Goal: Task Accomplishment & Management: Manage account settings

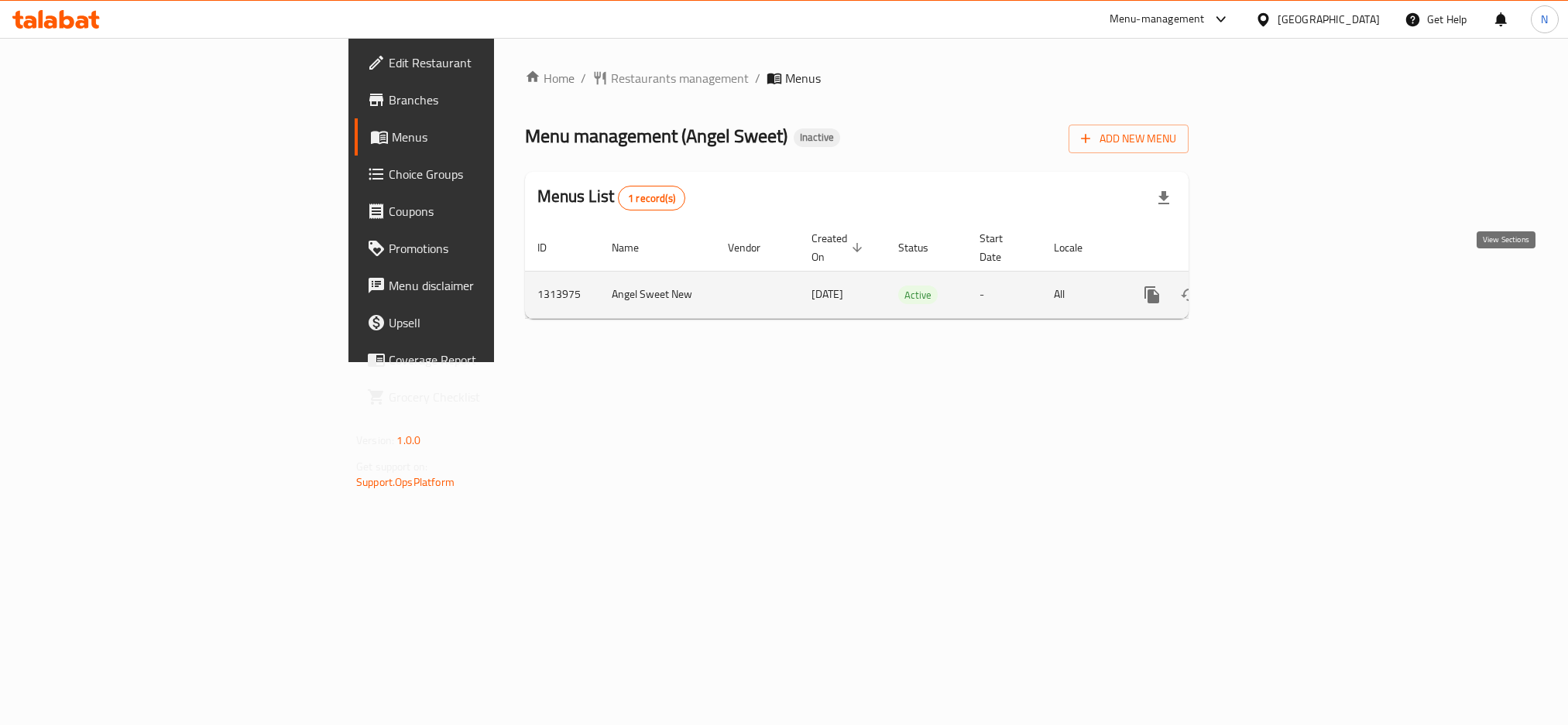
click at [1271, 288] on icon "enhanced table" at bounding box center [1264, 294] width 14 height 14
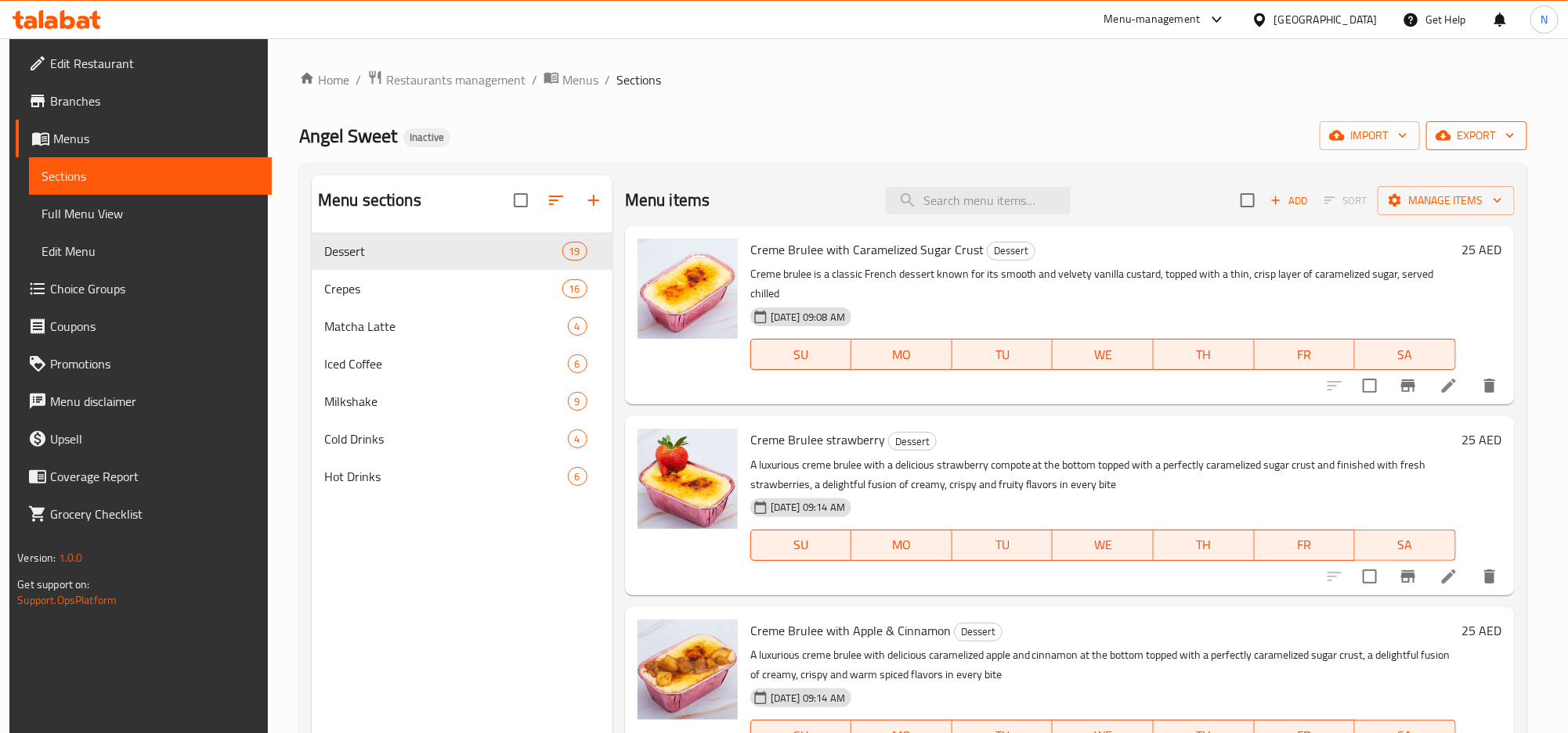
click at [1464, 137] on span "export" at bounding box center [1476, 136] width 76 height 20
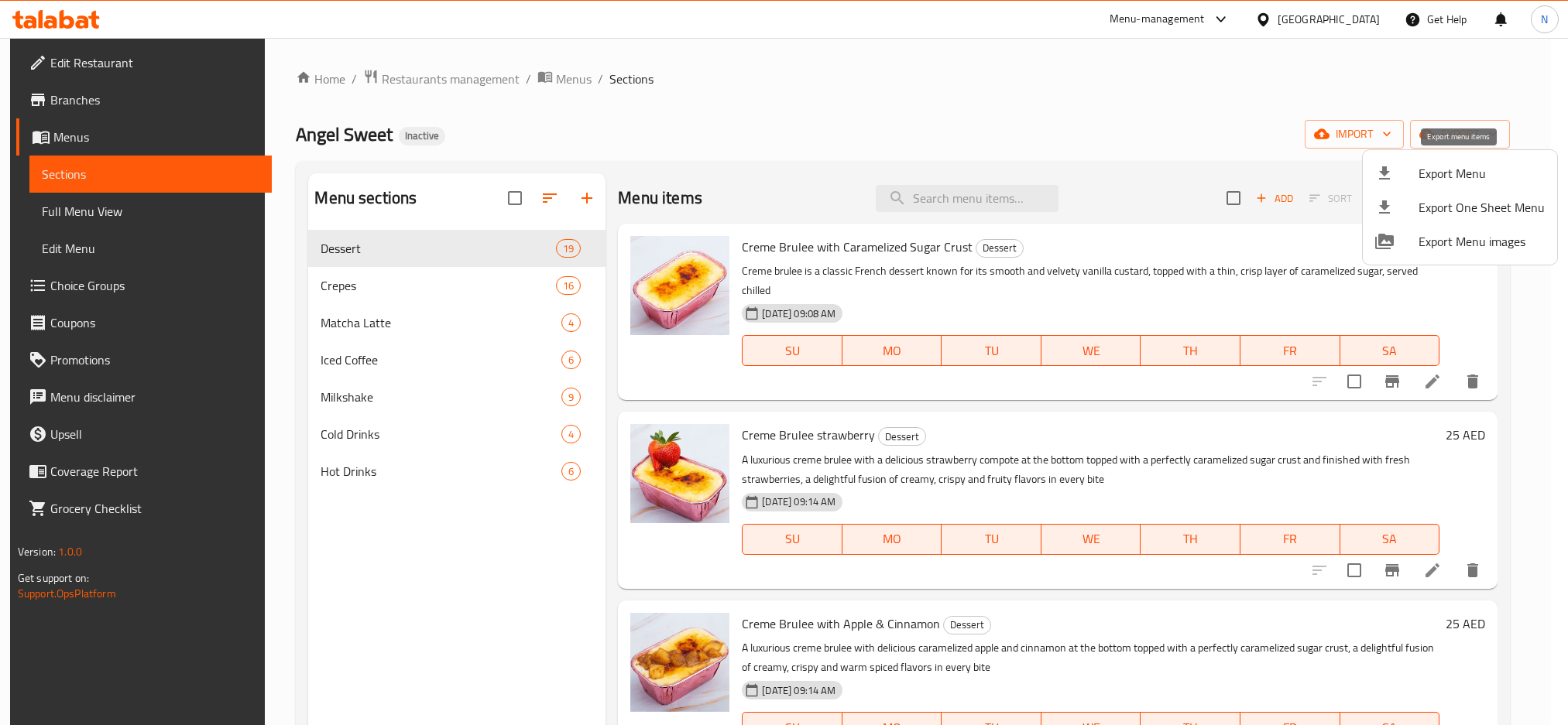
click at [1391, 184] on li "Export Menu" at bounding box center [1460, 173] width 194 height 34
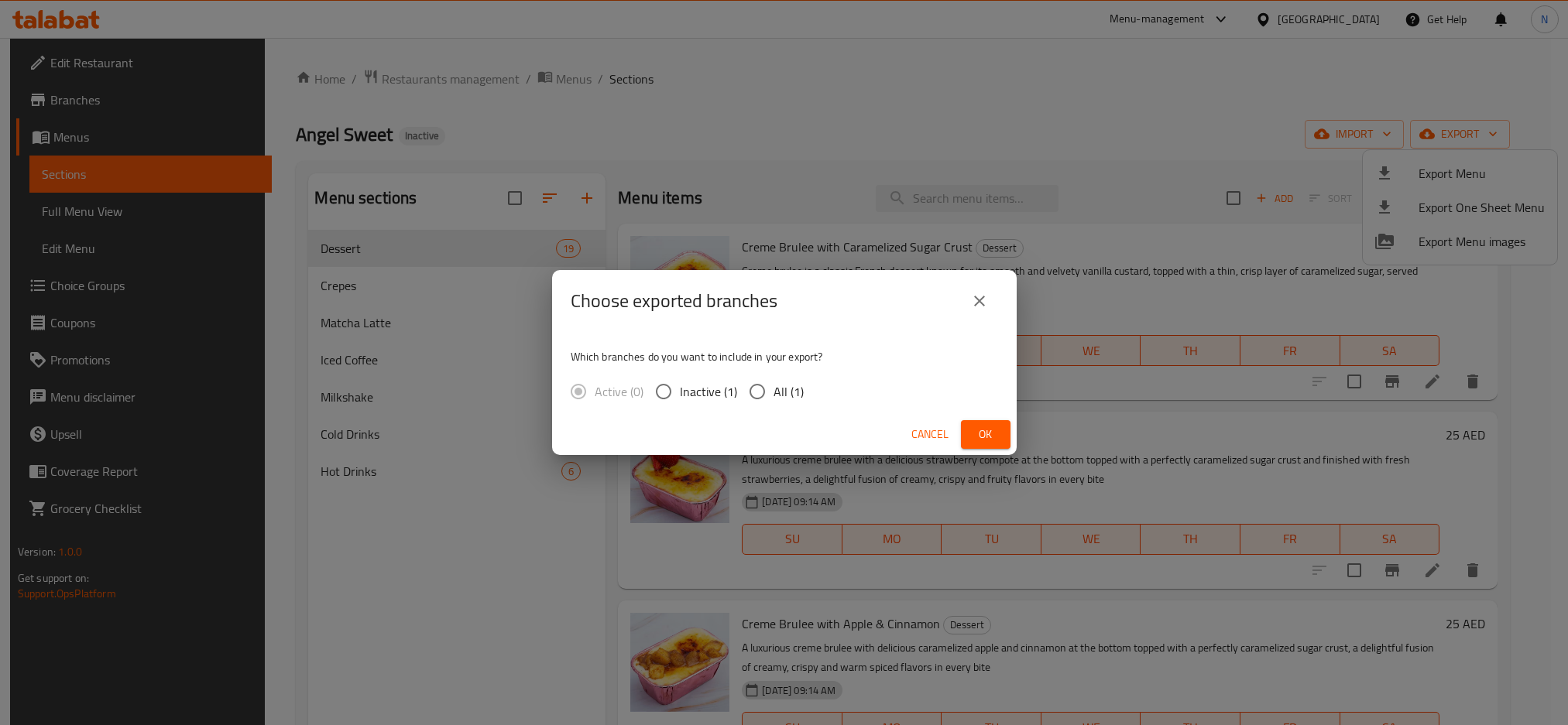
click at [769, 396] on input "All (1)" at bounding box center [756, 391] width 32 height 32
radio input "true"
click at [997, 426] on span "Ok" at bounding box center [985, 434] width 24 height 19
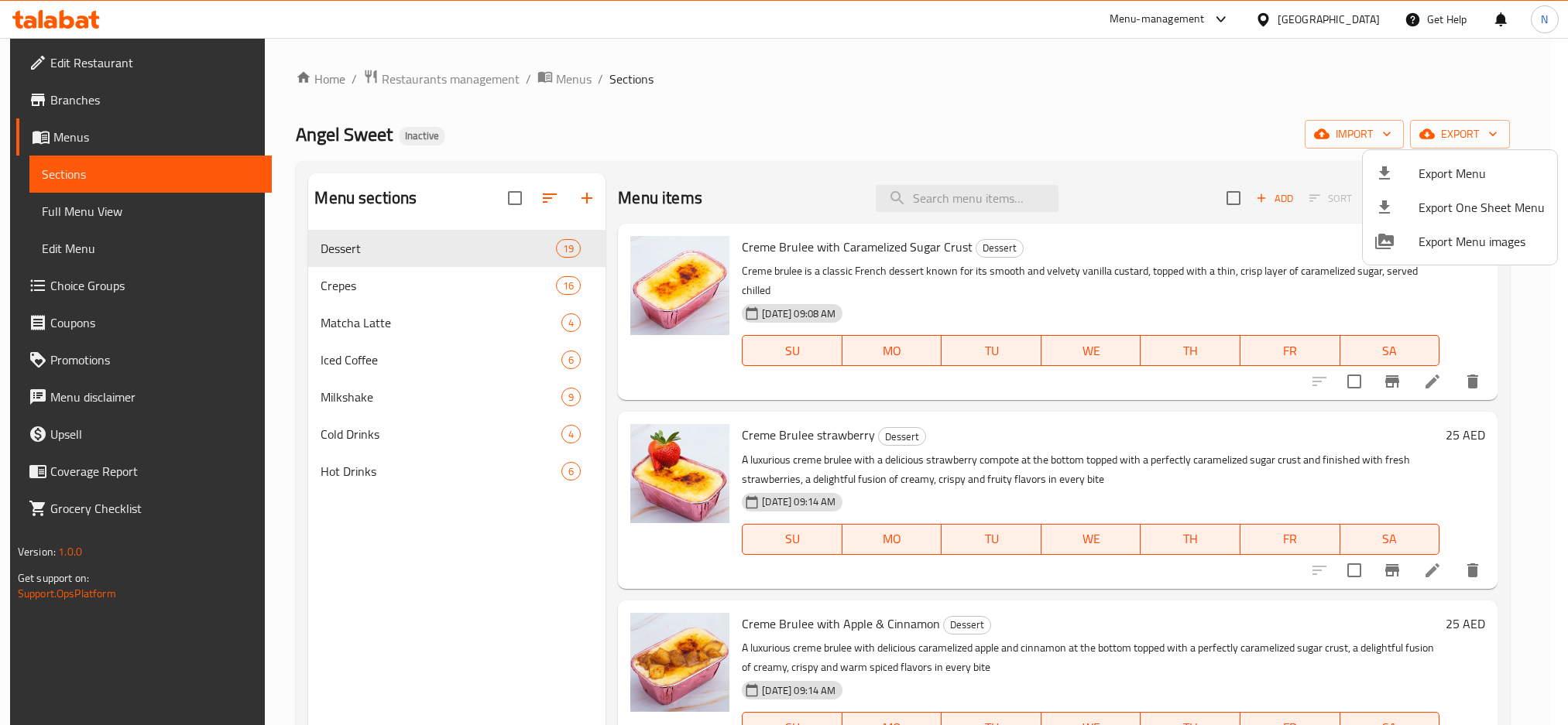
click at [384, 282] on div at bounding box center [784, 362] width 1568 height 725
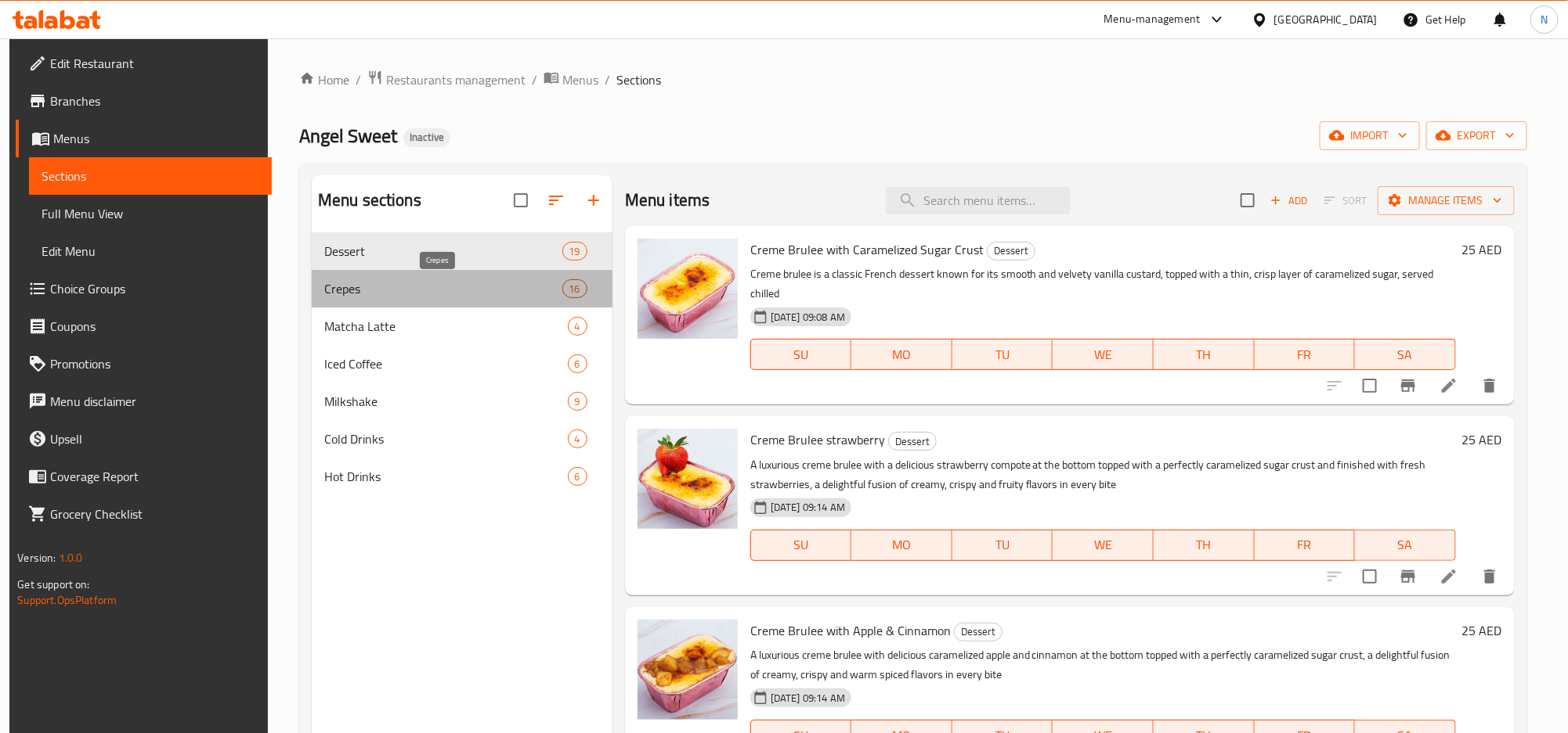
click at [388, 285] on span "Crepes" at bounding box center [443, 288] width 238 height 19
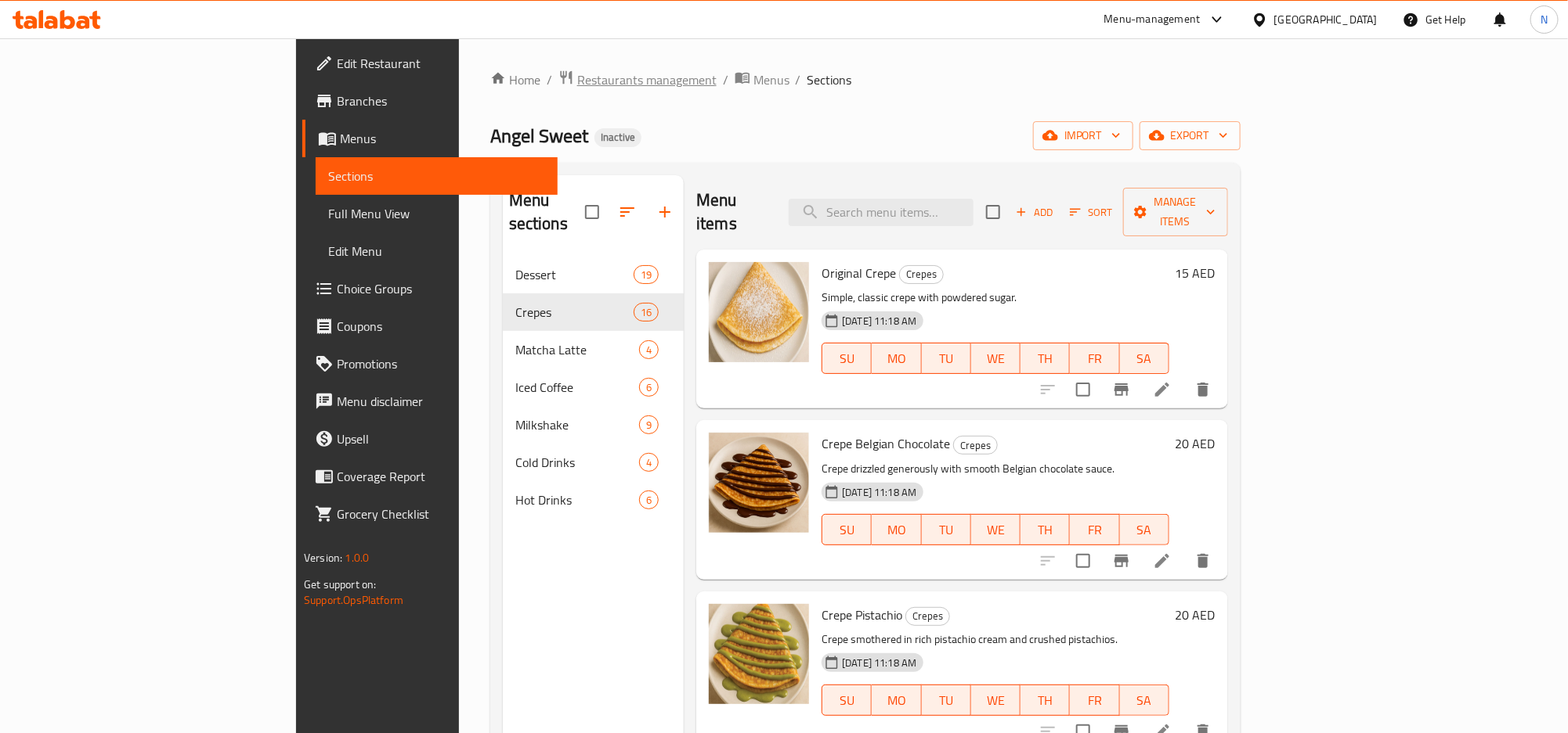
click at [577, 87] on span "Restaurants management" at bounding box center [647, 80] width 140 height 19
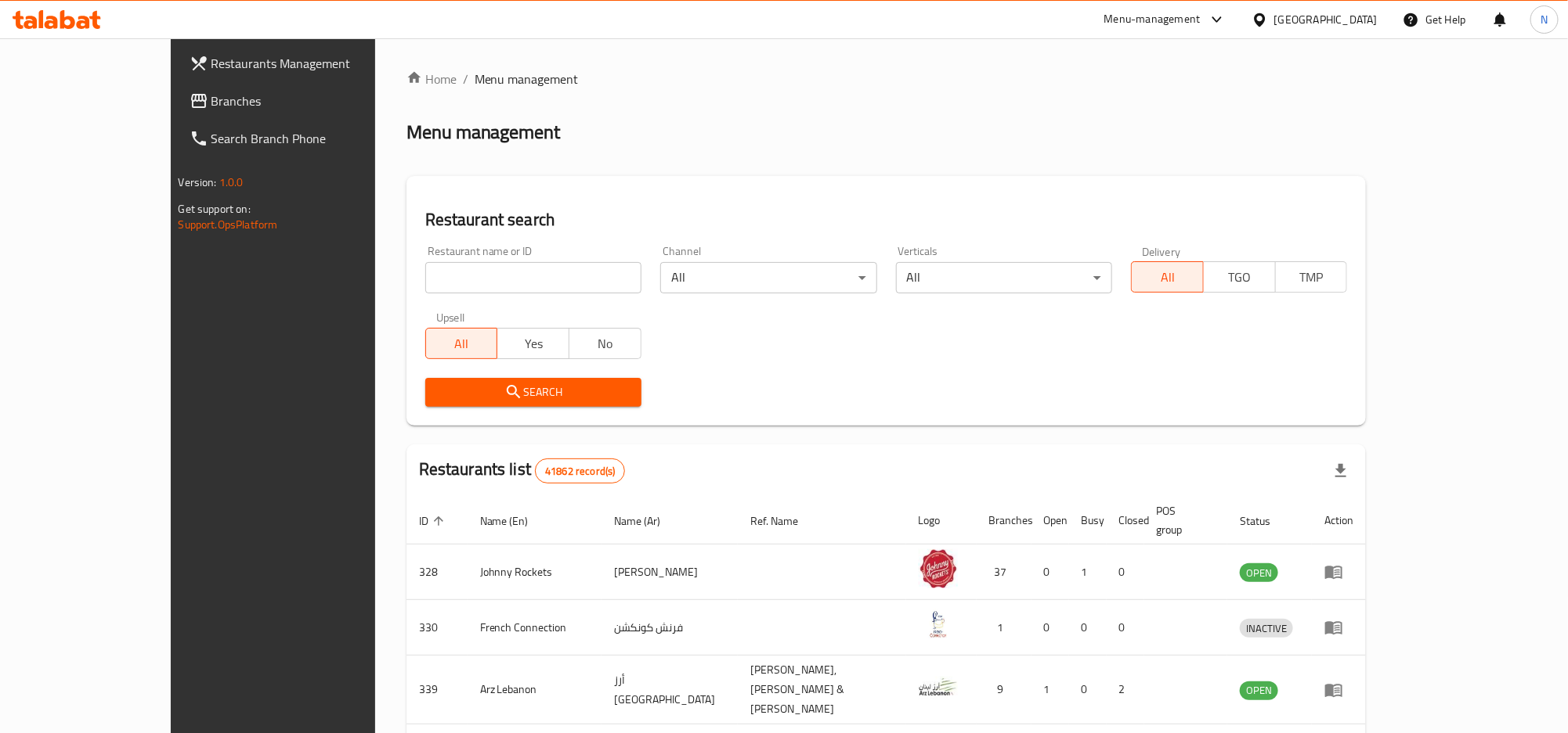
click at [1281, 27] on div "United Arab Emirates" at bounding box center [1325, 20] width 103 height 18
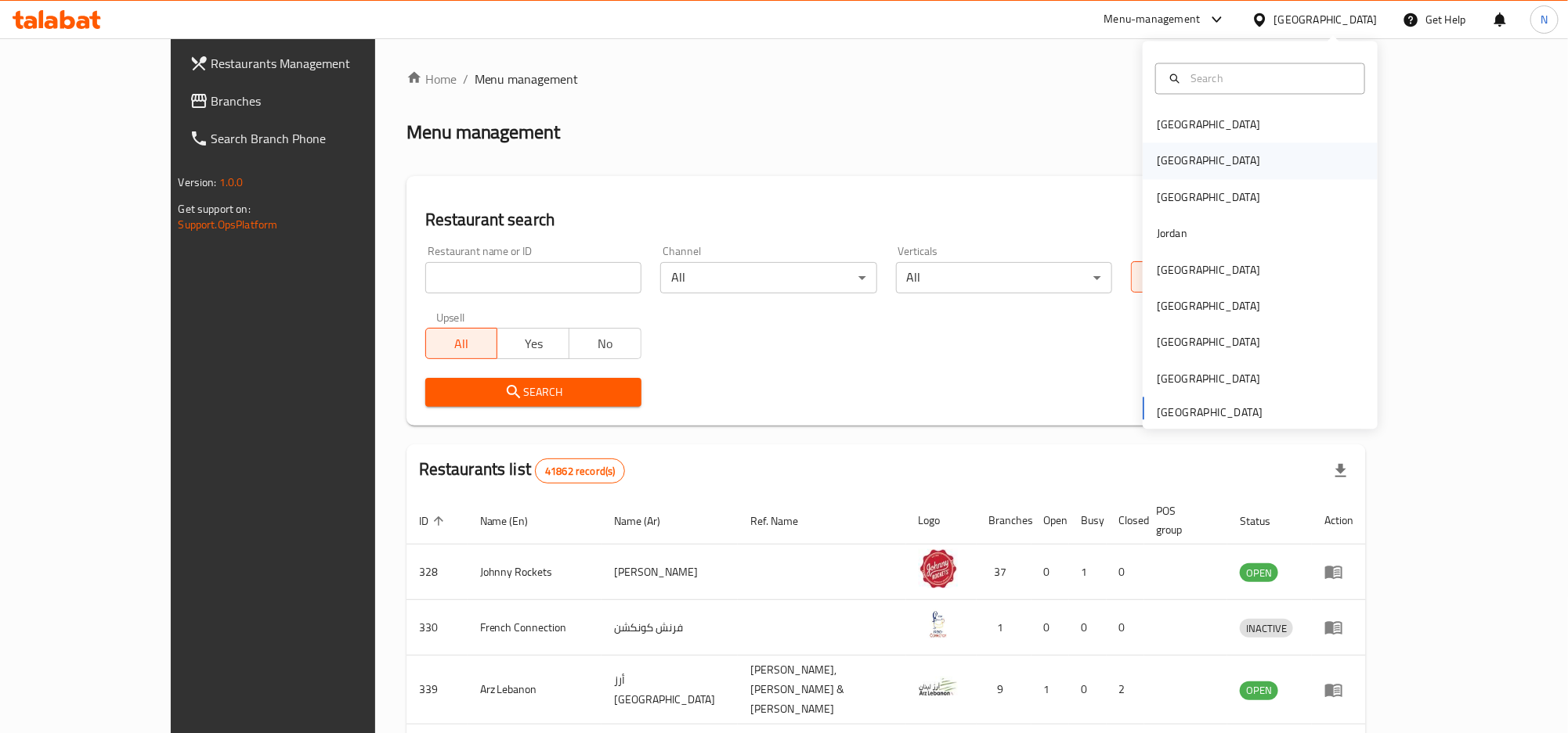
click at [1212, 170] on div "[GEOGRAPHIC_DATA]" at bounding box center [1259, 161] width 235 height 36
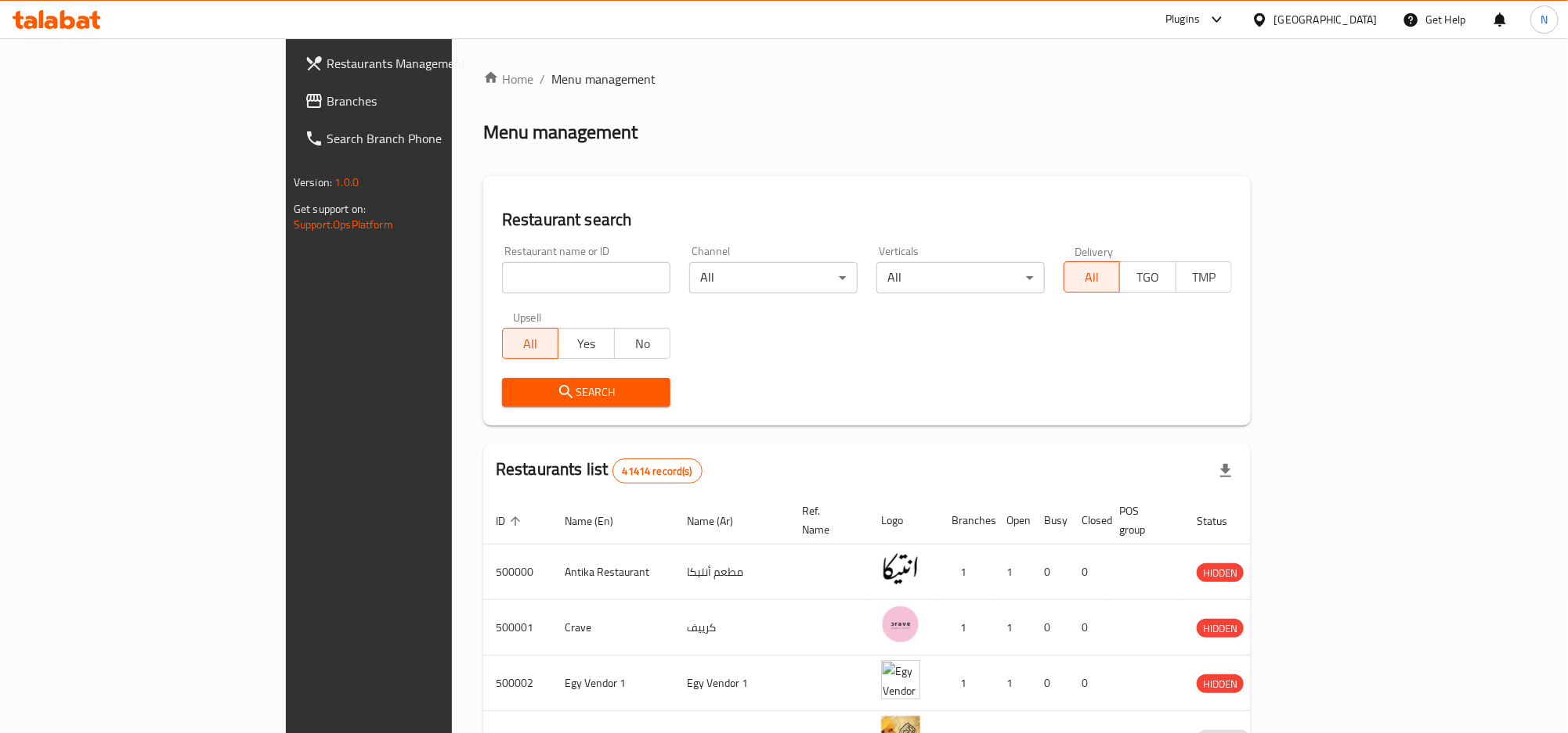
drag, startPoint x: 341, startPoint y: 273, endPoint x: 348, endPoint y: 296, distance: 24.0
click at [502, 273] on input "search" at bounding box center [586, 278] width 168 height 31
paste input "698756"
type input "698756"
click at [502, 406] on button "Search" at bounding box center [586, 392] width 168 height 28
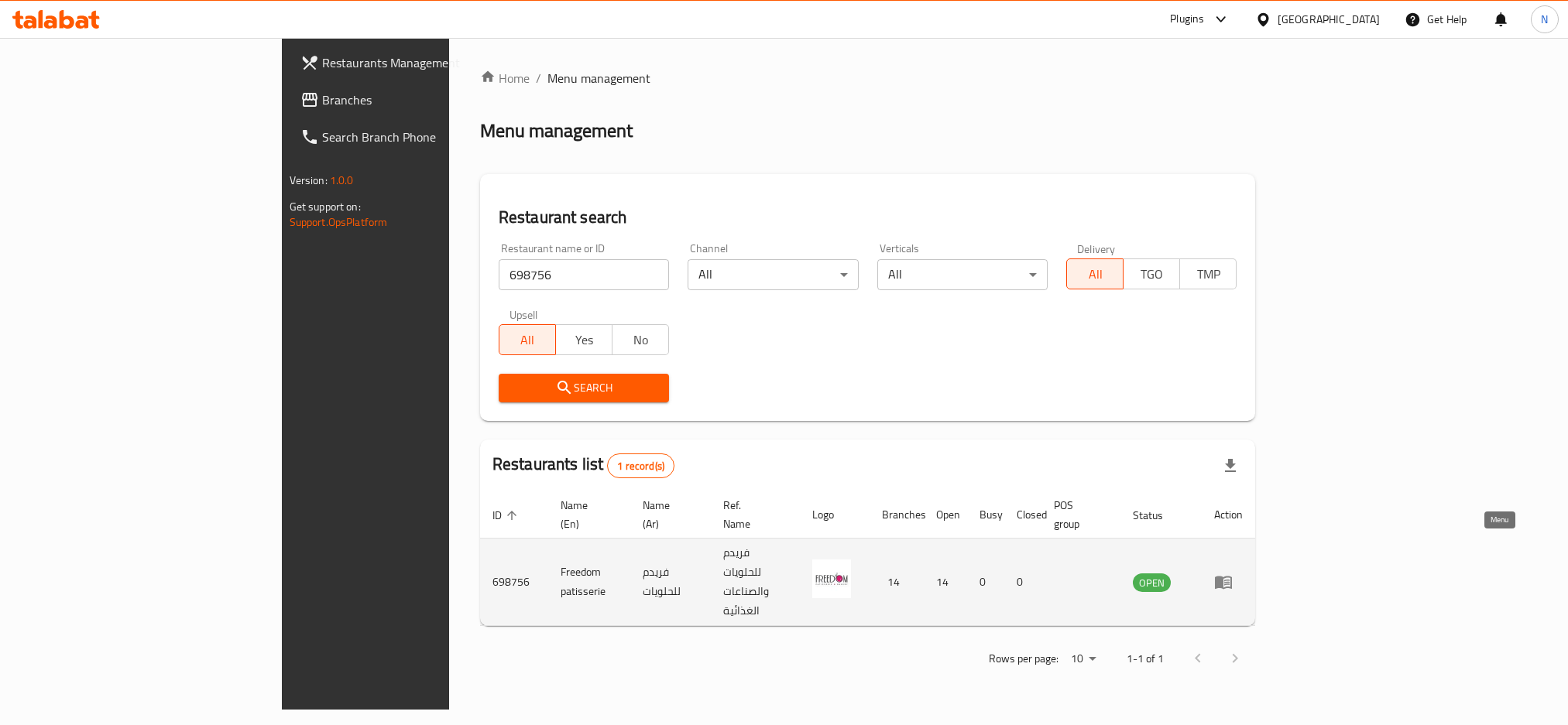
click at [1243, 572] on link "enhanced table" at bounding box center [1228, 581] width 28 height 18
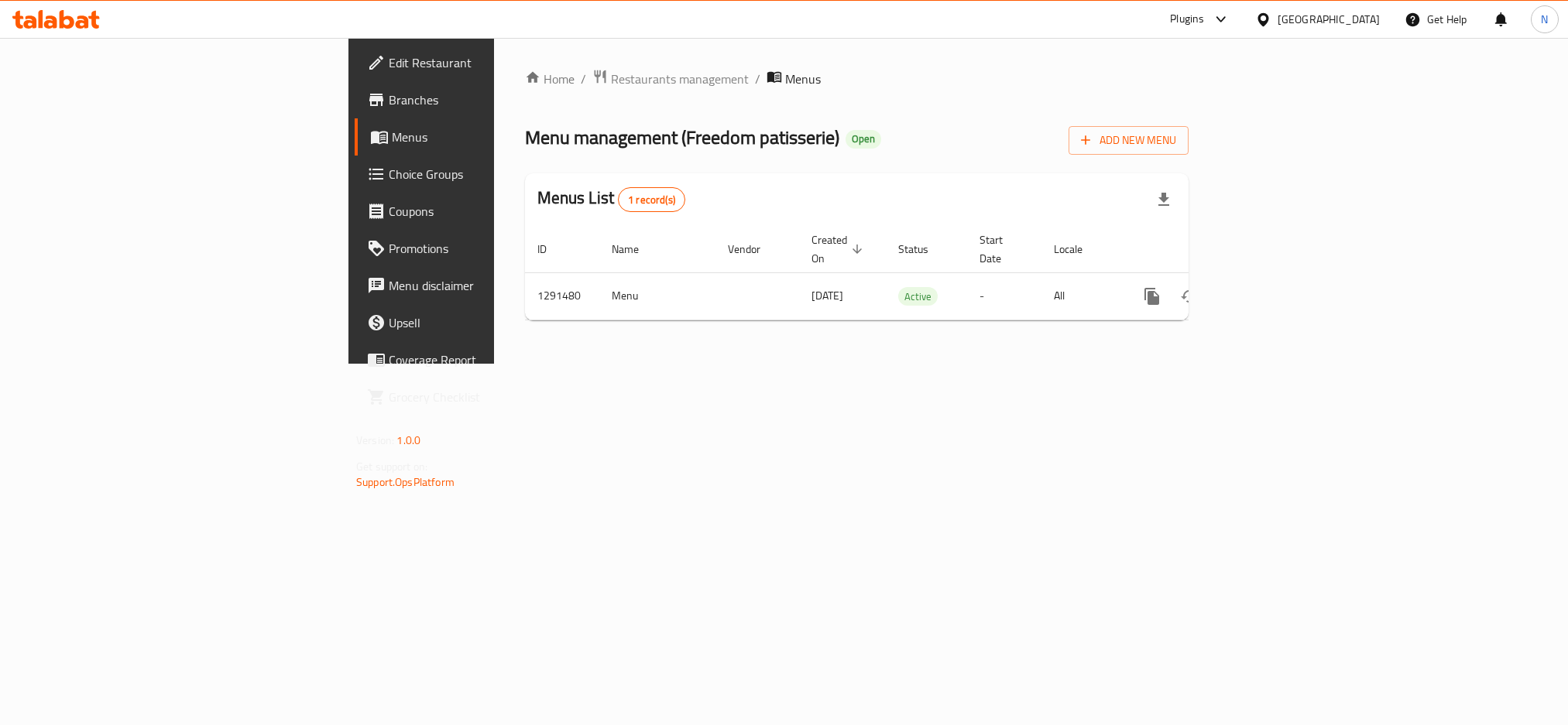
click at [389, 102] on span "Branches" at bounding box center [493, 99] width 209 height 18
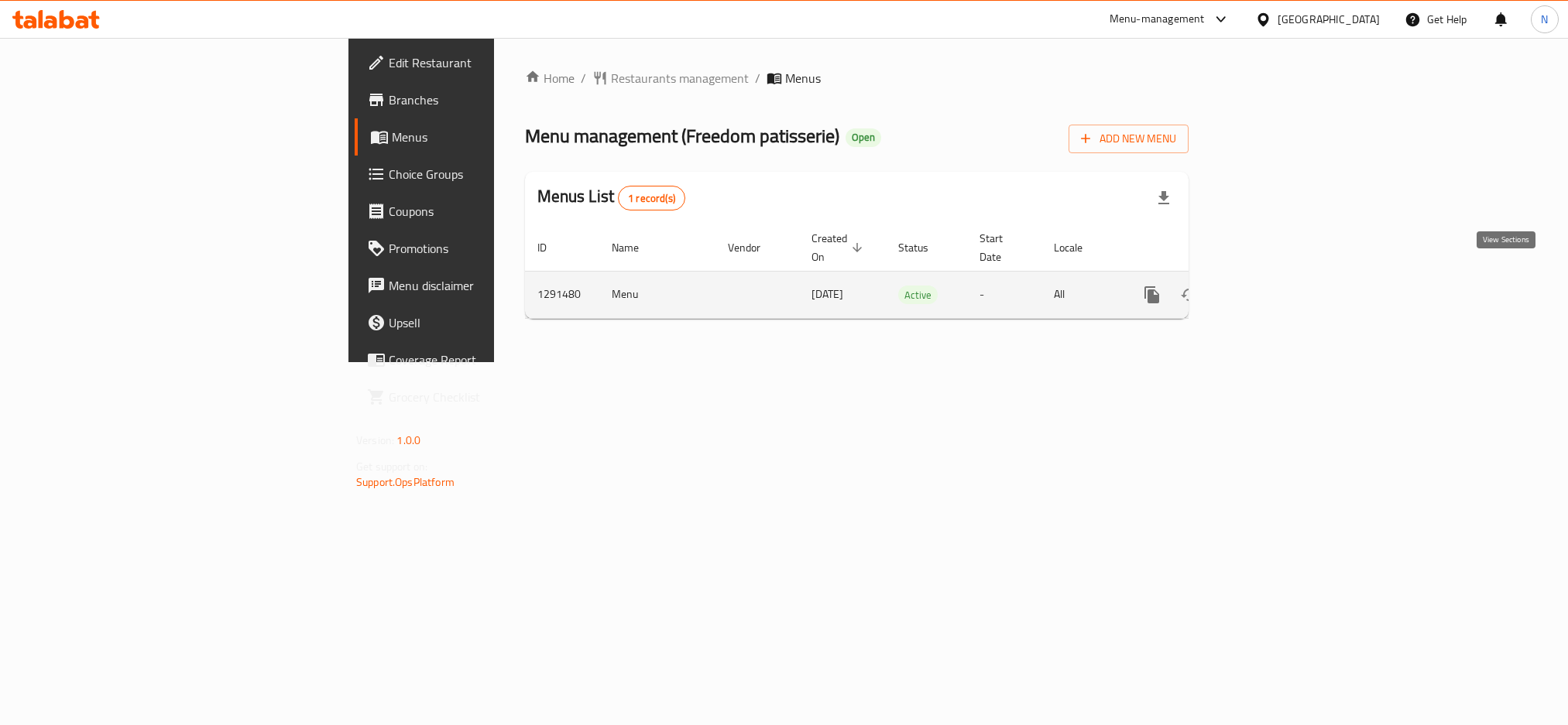
click at [1282, 286] on link "enhanced table" at bounding box center [1264, 294] width 37 height 37
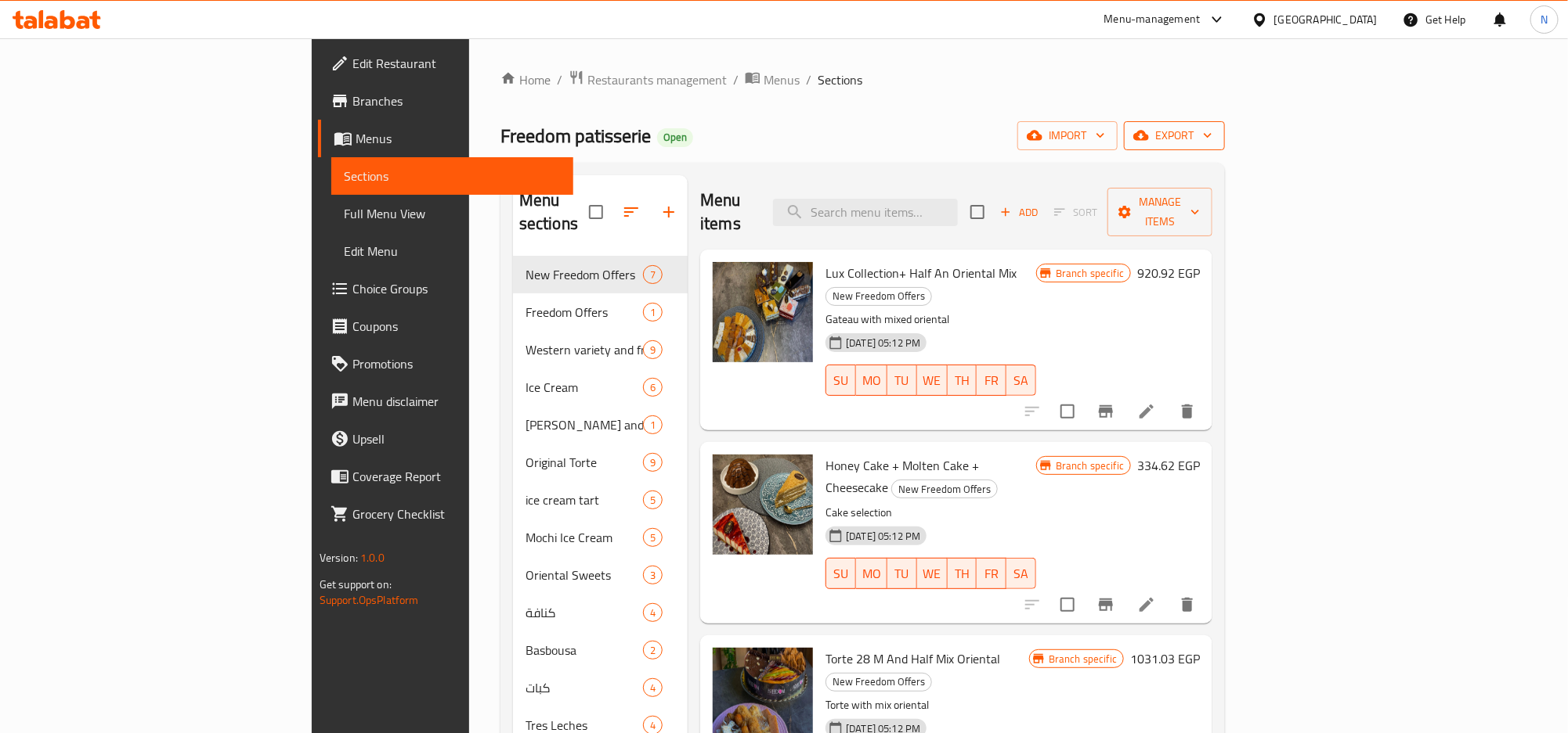
click at [1212, 127] on span "export" at bounding box center [1174, 136] width 76 height 20
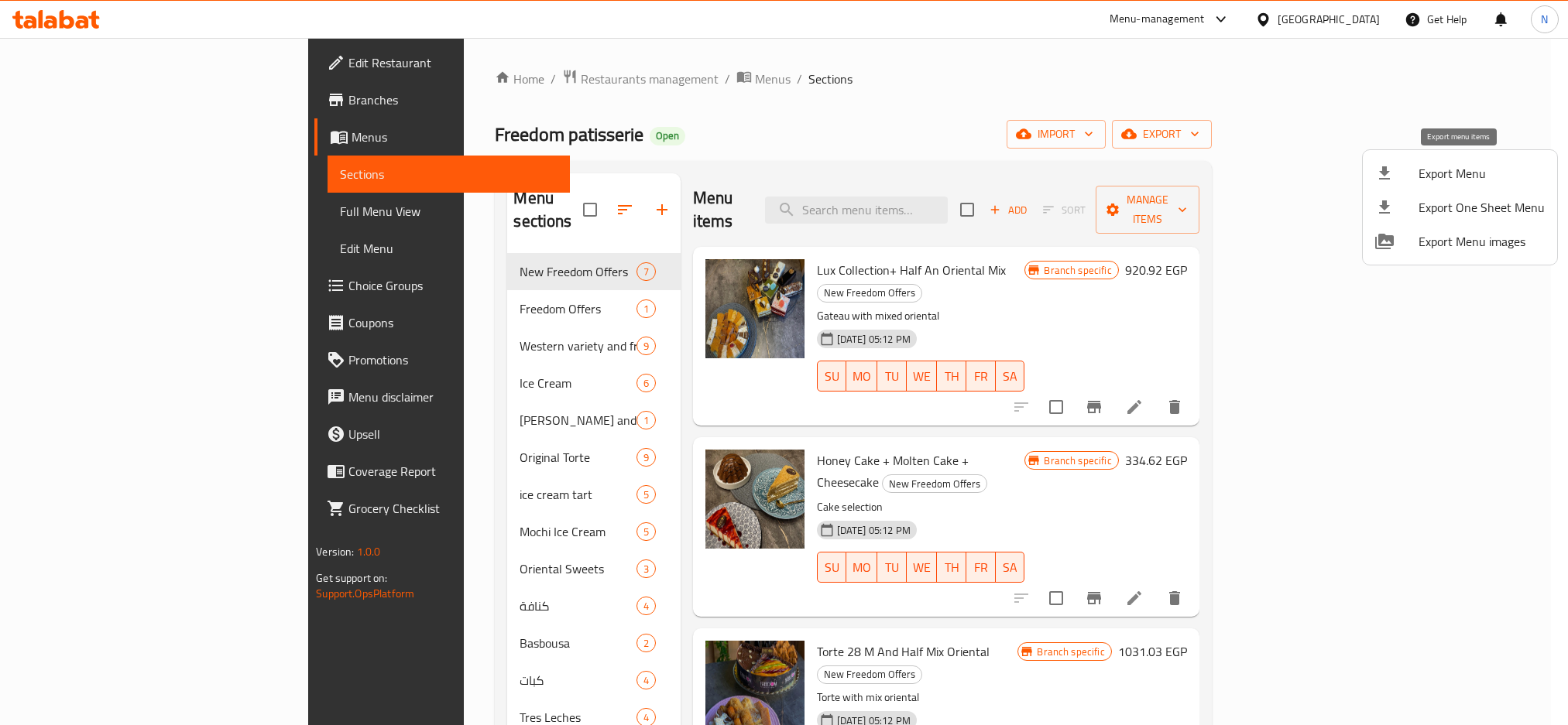
click at [1429, 168] on span "Export Menu" at bounding box center [1481, 173] width 126 height 18
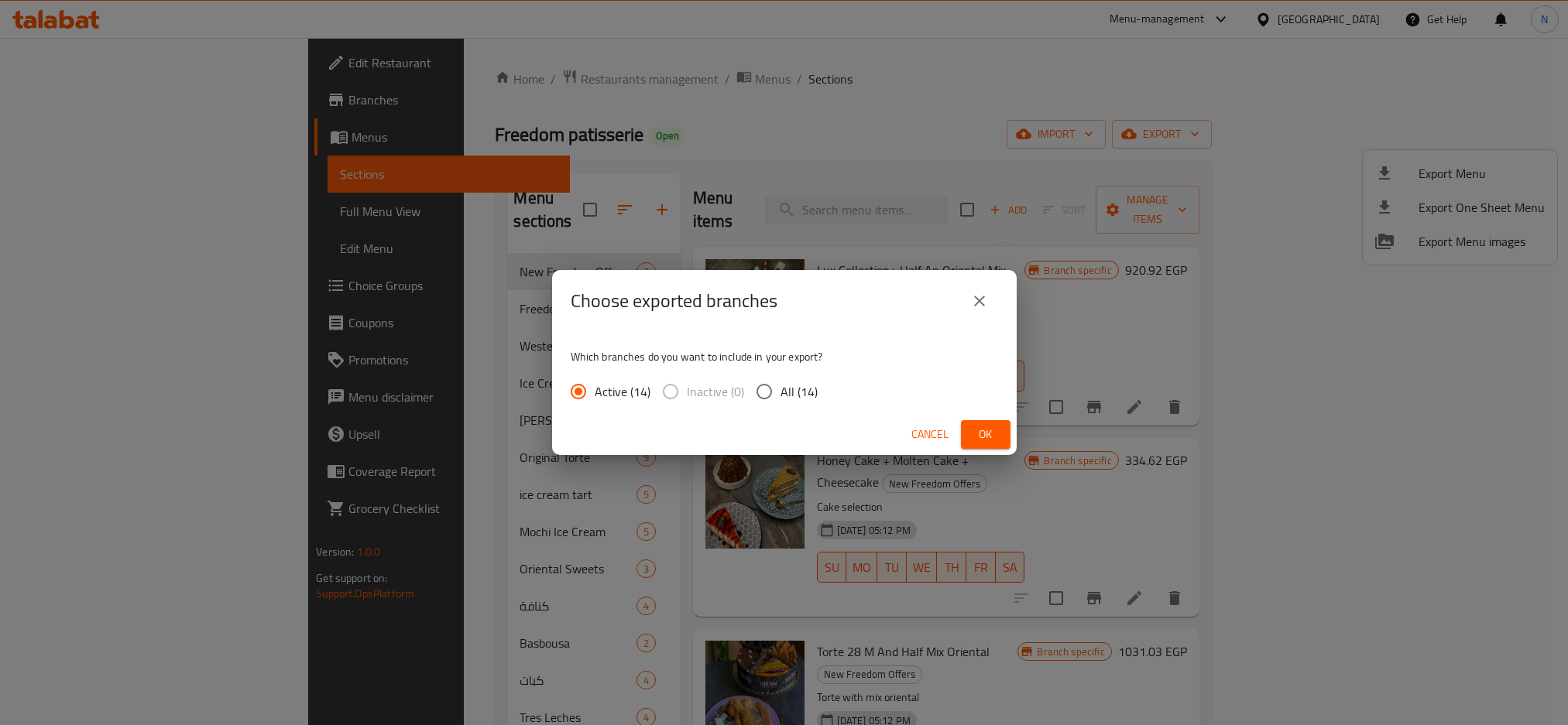
click at [777, 397] on input "All (14)" at bounding box center [764, 391] width 32 height 32
radio input "true"
click at [967, 439] on button "Ok" at bounding box center [986, 434] width 50 height 28
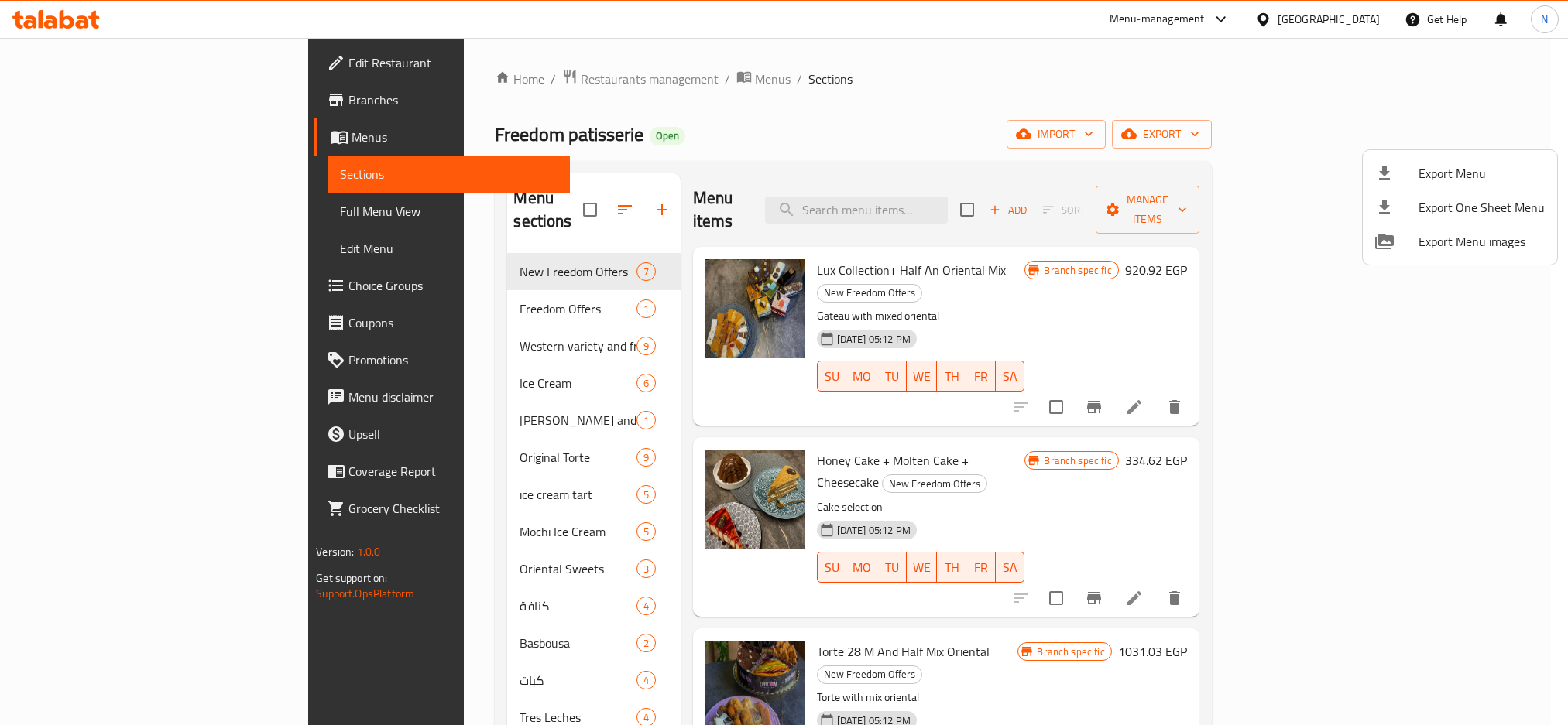
click at [884, 103] on div at bounding box center [784, 362] width 1568 height 725
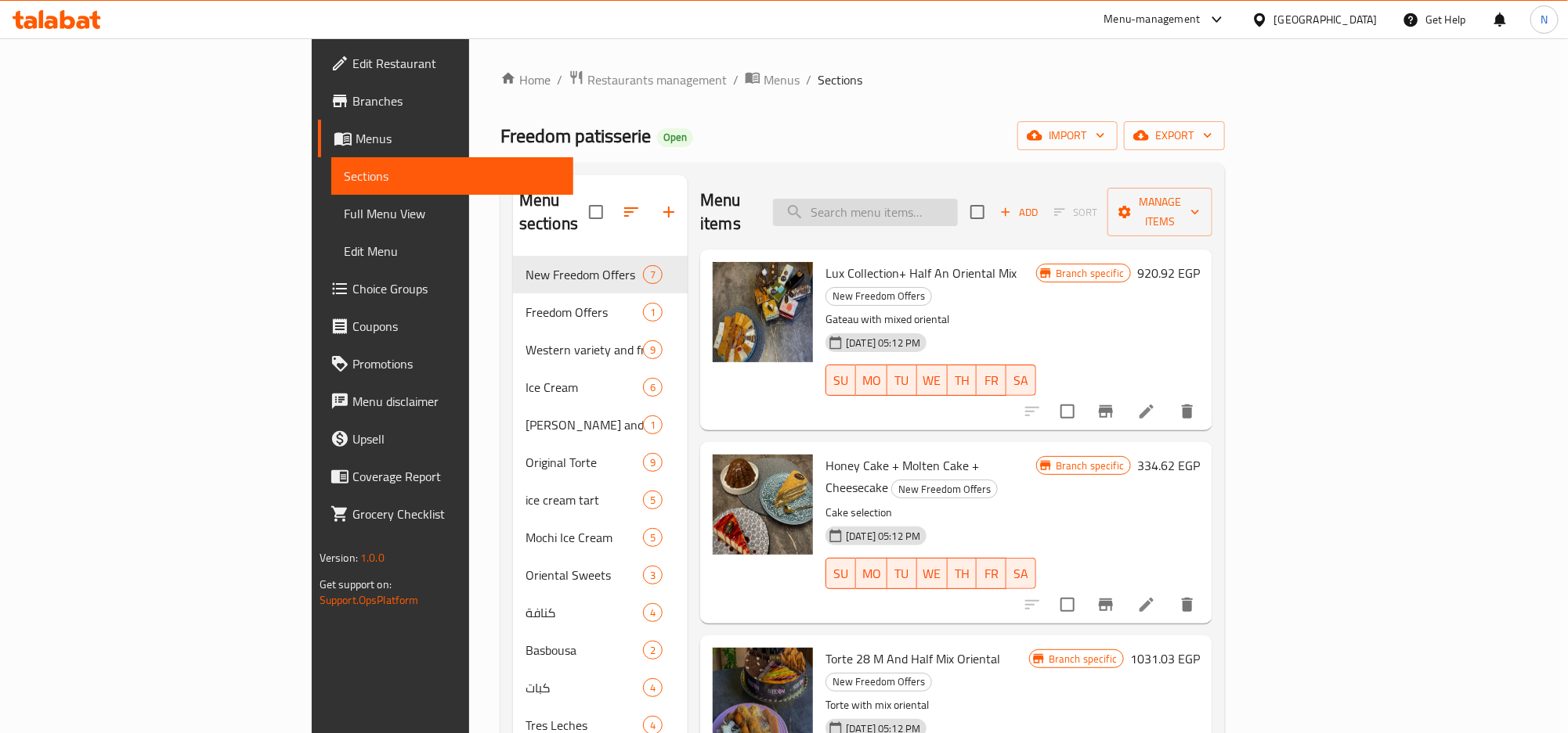
click at [926, 198] on input "search" at bounding box center [865, 212] width 185 height 28
paste input "Honey Cake + Molten Cake + Cheesecake"
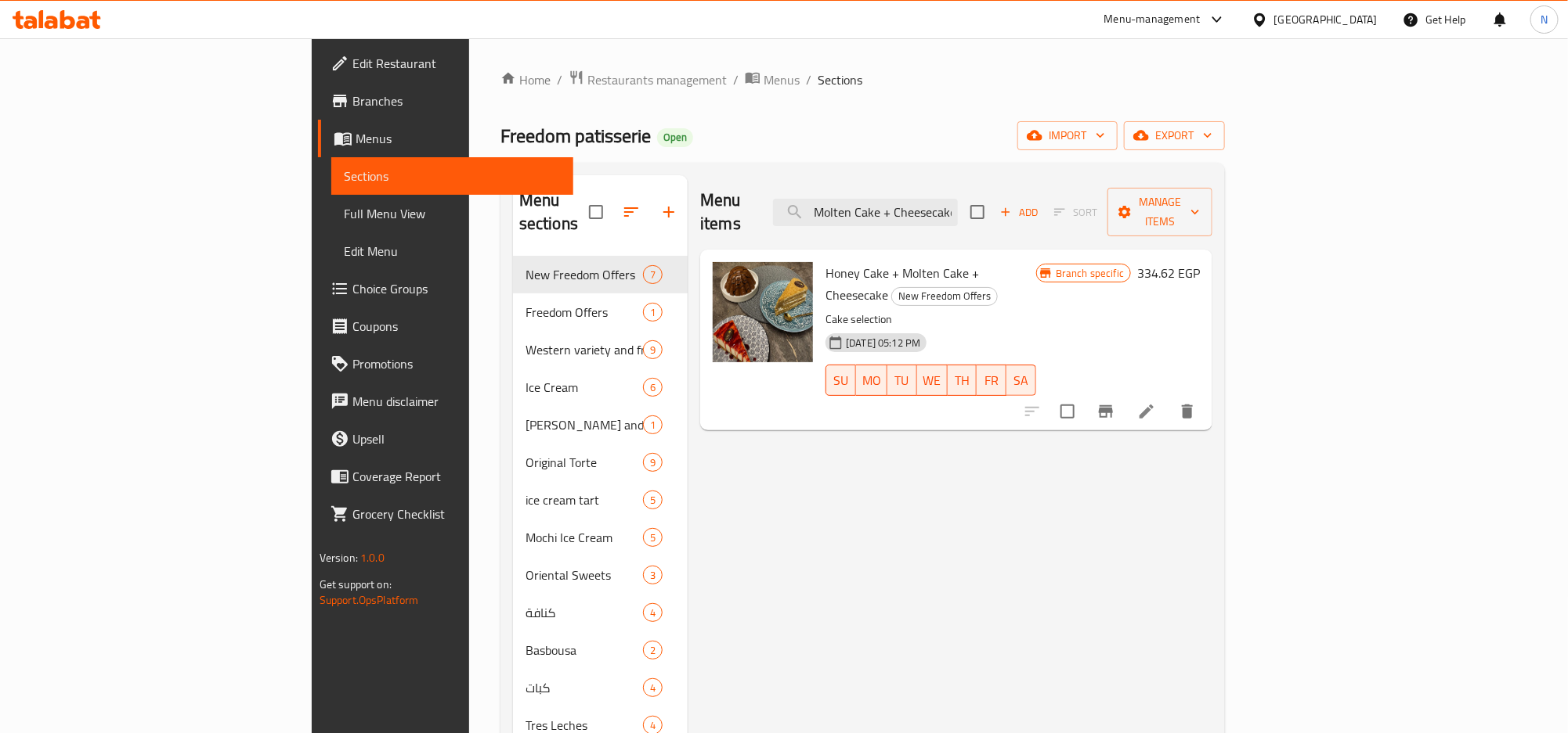
type input "Honey Cake + Molten Cake + Cheesecake"
drag, startPoint x: 965, startPoint y: 254, endPoint x: 1067, endPoint y: 254, distance: 102.0
click at [997, 287] on span "New Freedom Offers" at bounding box center [944, 296] width 105 height 18
click at [1169, 398] on li at bounding box center [1146, 412] width 44 height 28
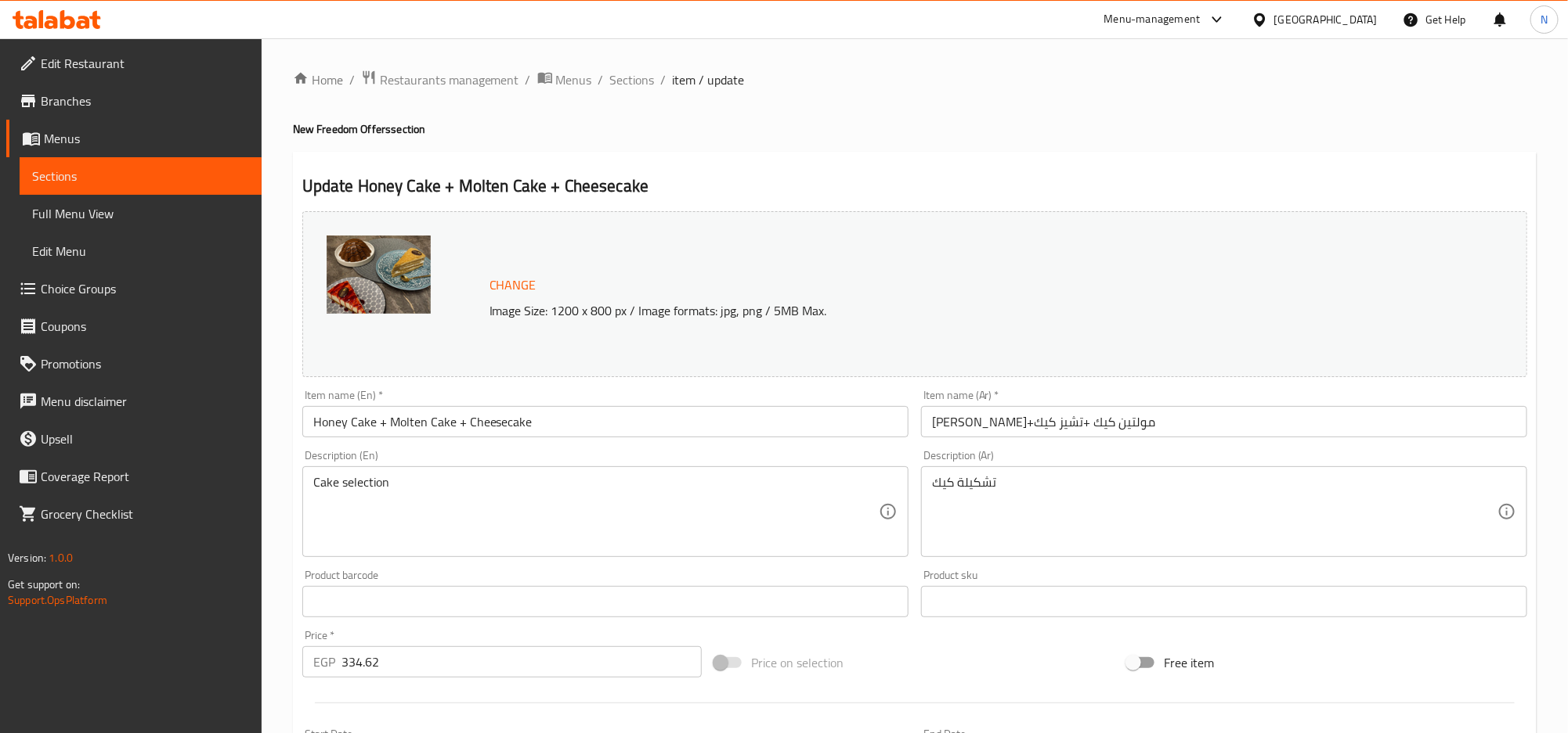
scroll to position [393, 0]
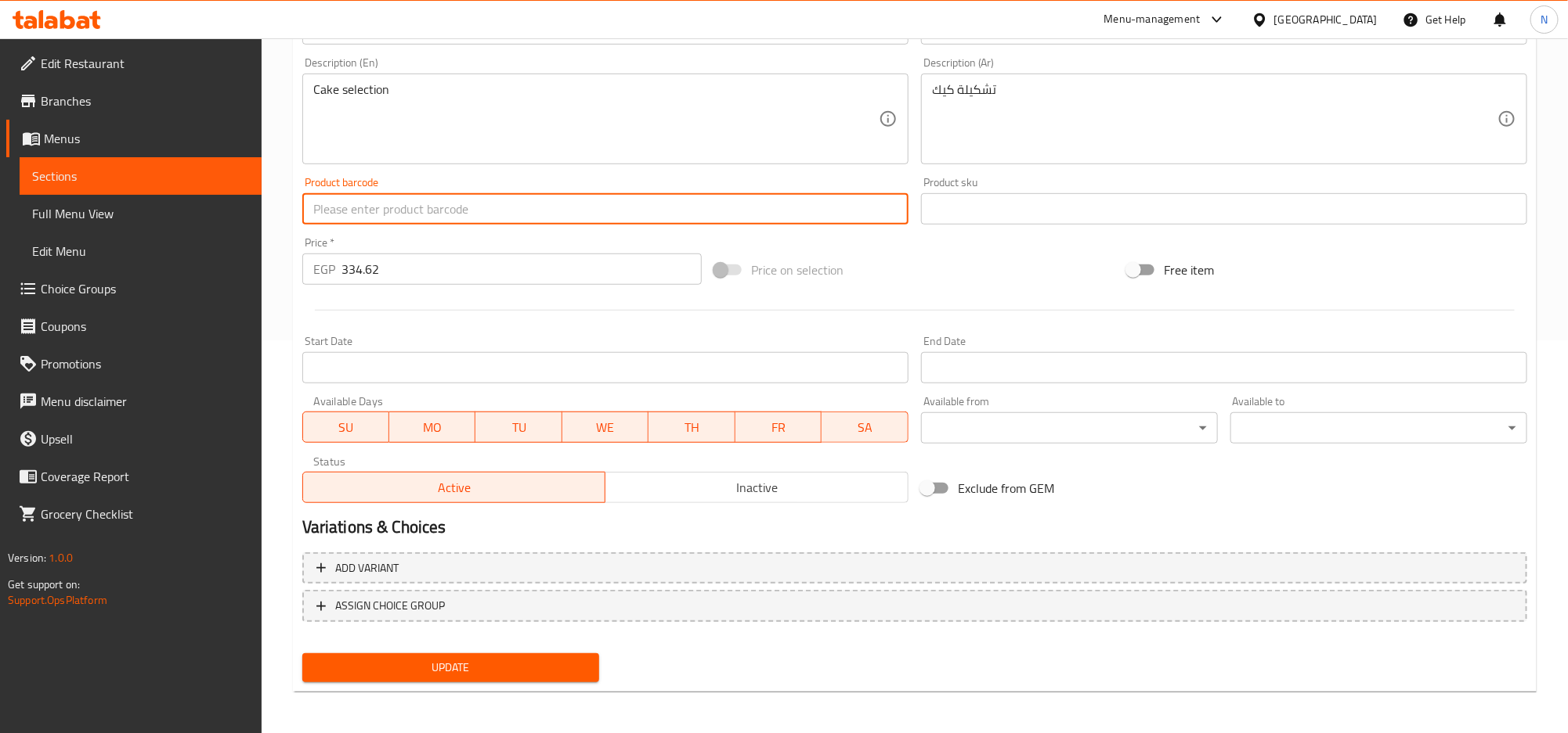
click at [536, 206] on input "text" at bounding box center [605, 209] width 607 height 31
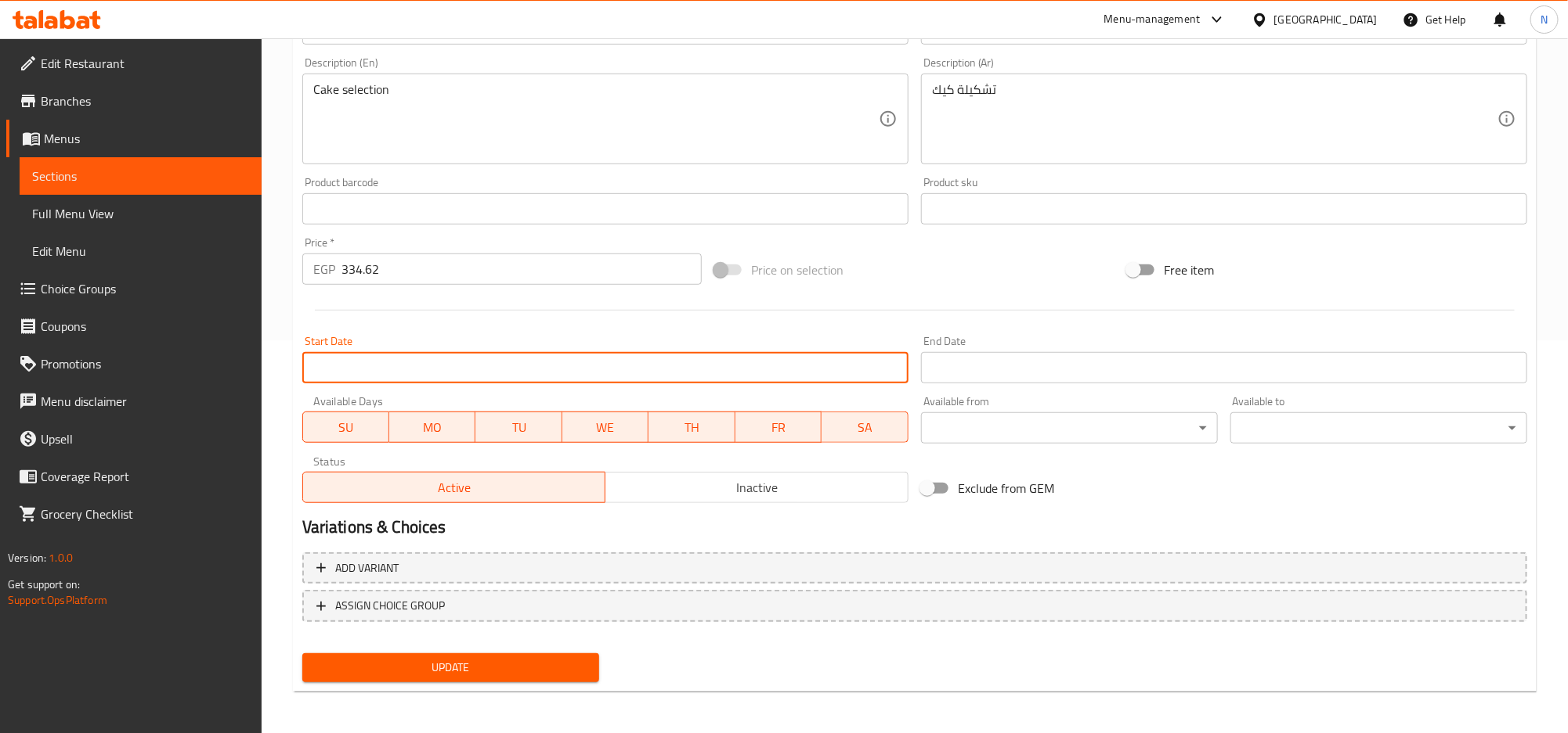
click at [484, 376] on input "Start Date" at bounding box center [605, 367] width 607 height 31
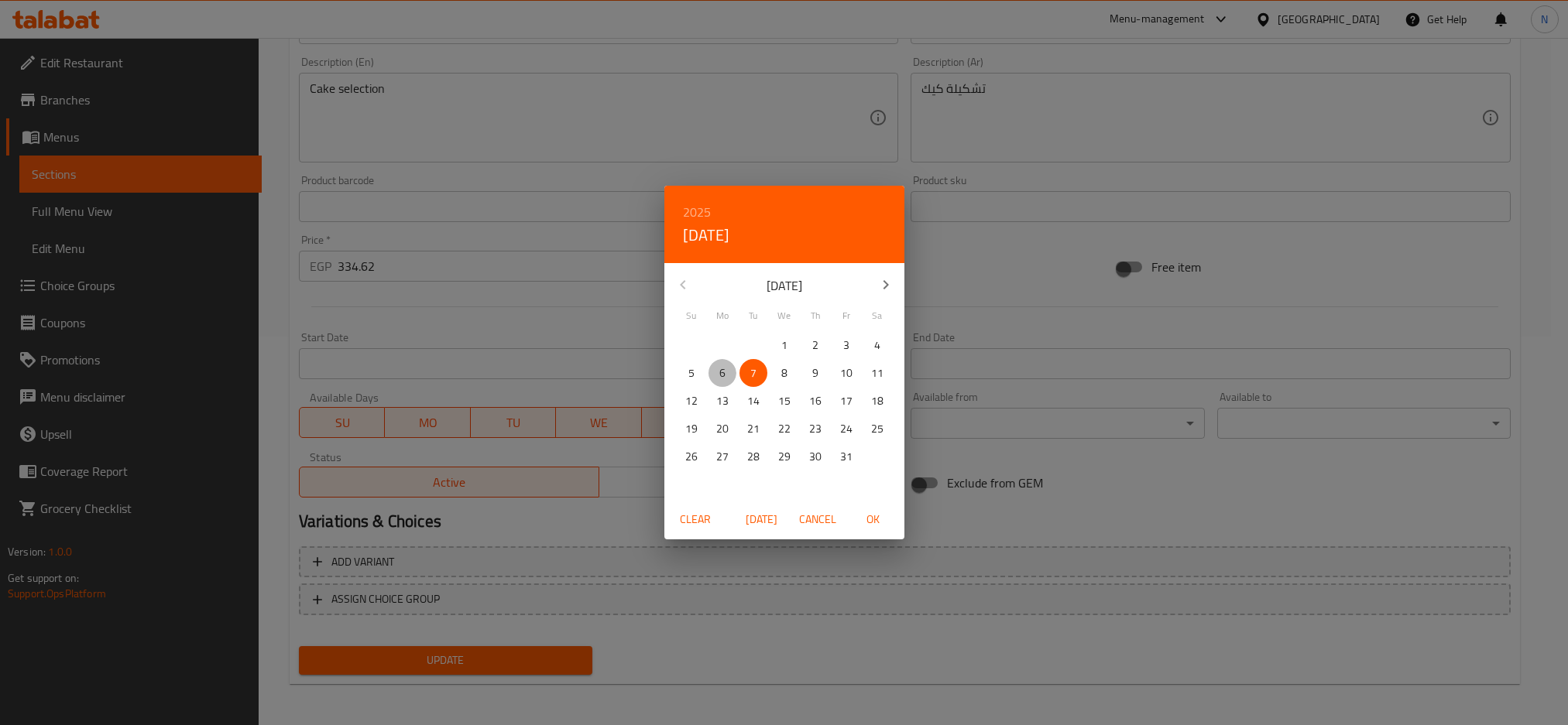
click at [722, 367] on p "6" at bounding box center [722, 373] width 6 height 19
click at [882, 519] on span "OK" at bounding box center [873, 520] width 37 height 19
type input "06-10-2025"
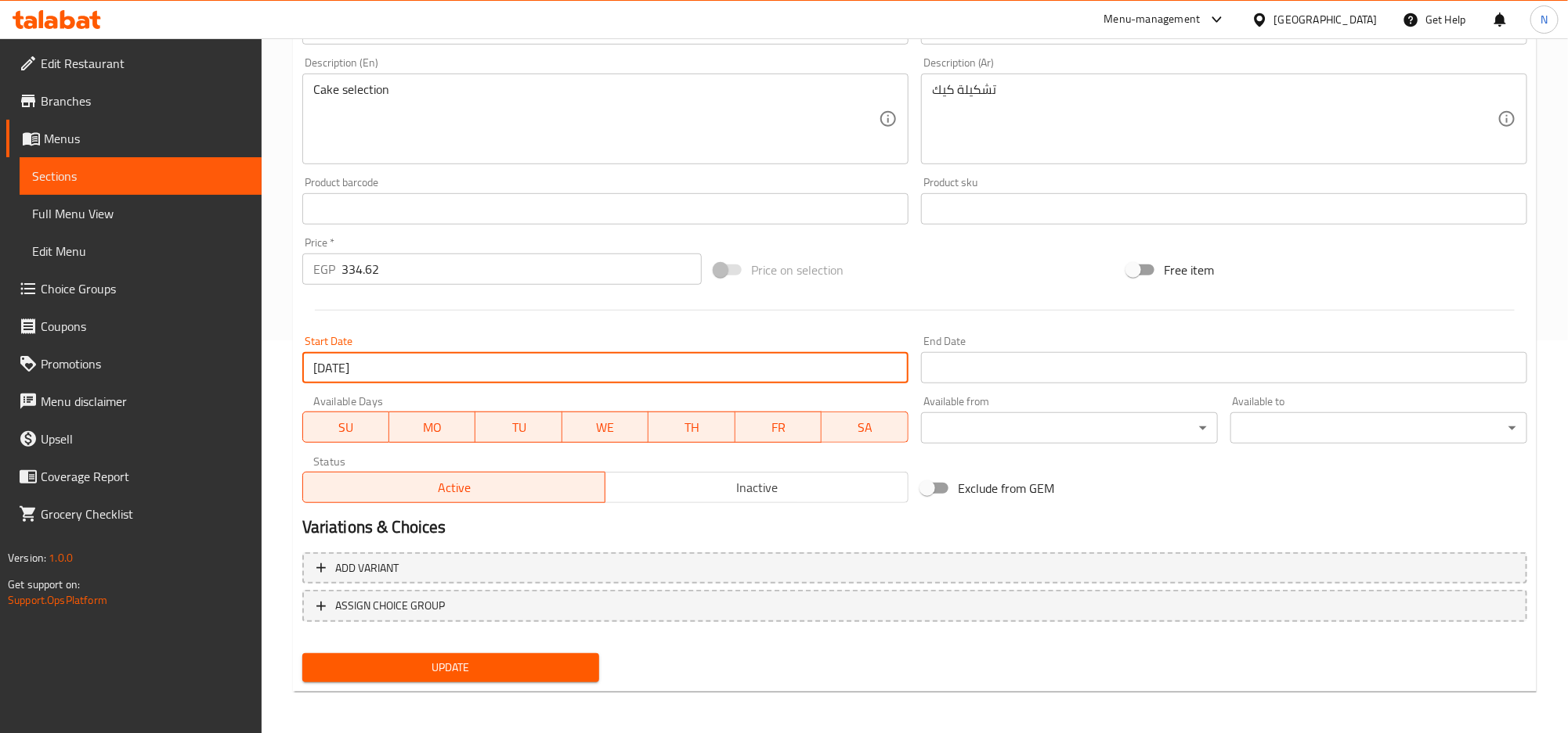
click at [1034, 365] on input "Start Date" at bounding box center [1224, 367] width 607 height 31
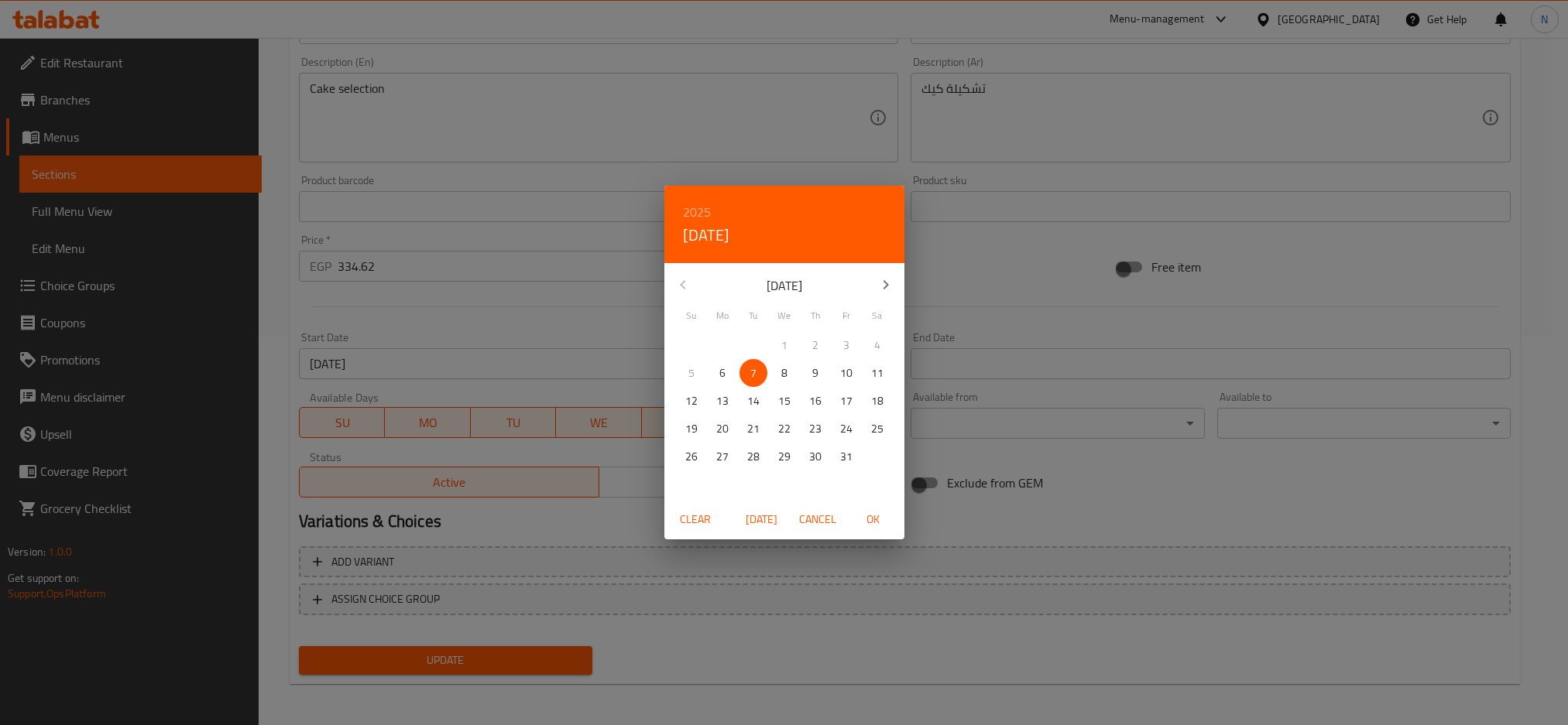
click at [890, 295] on button "button" at bounding box center [886, 285] width 37 height 37
click at [889, 295] on button "button" at bounding box center [886, 285] width 37 height 37
click at [784, 453] on p "31" at bounding box center [784, 457] width 13 height 19
click at [699, 209] on h6 "2025" at bounding box center [697, 212] width 28 height 21
click at [776, 326] on div "2026" at bounding box center [784, 327] width 240 height 31
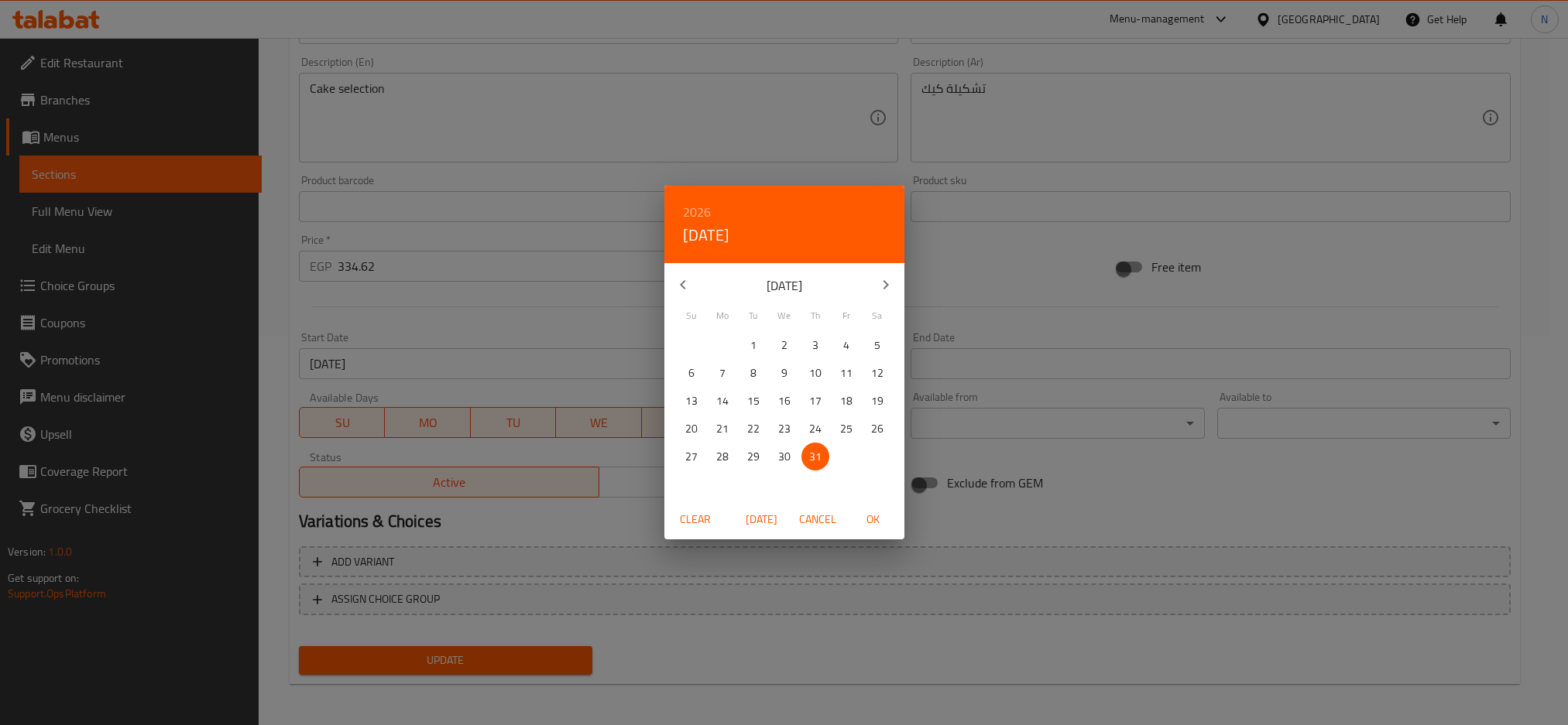
click at [886, 523] on span "OK" at bounding box center [873, 520] width 37 height 19
type input "31-12-2026"
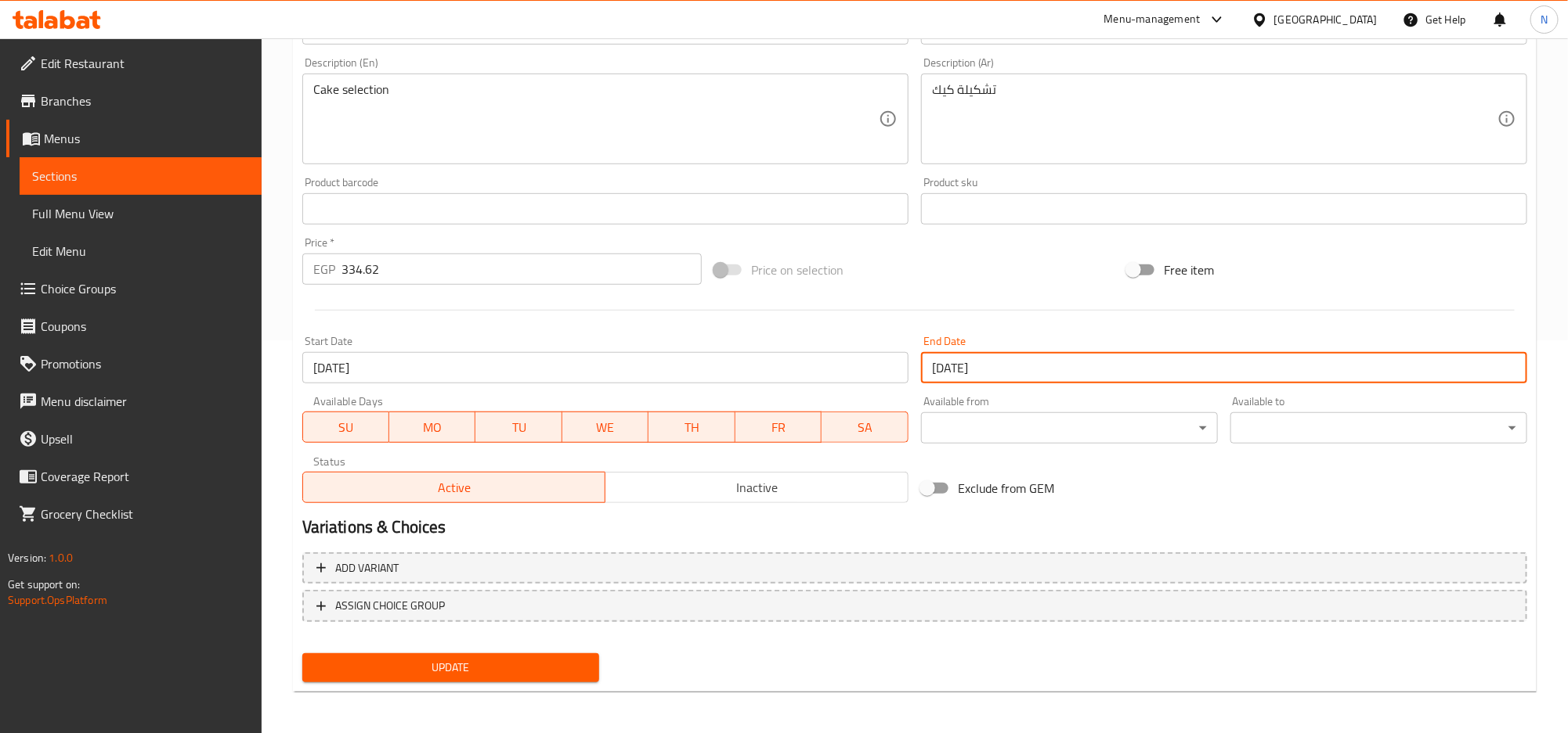
click at [512, 674] on span "Update" at bounding box center [450, 668] width 271 height 20
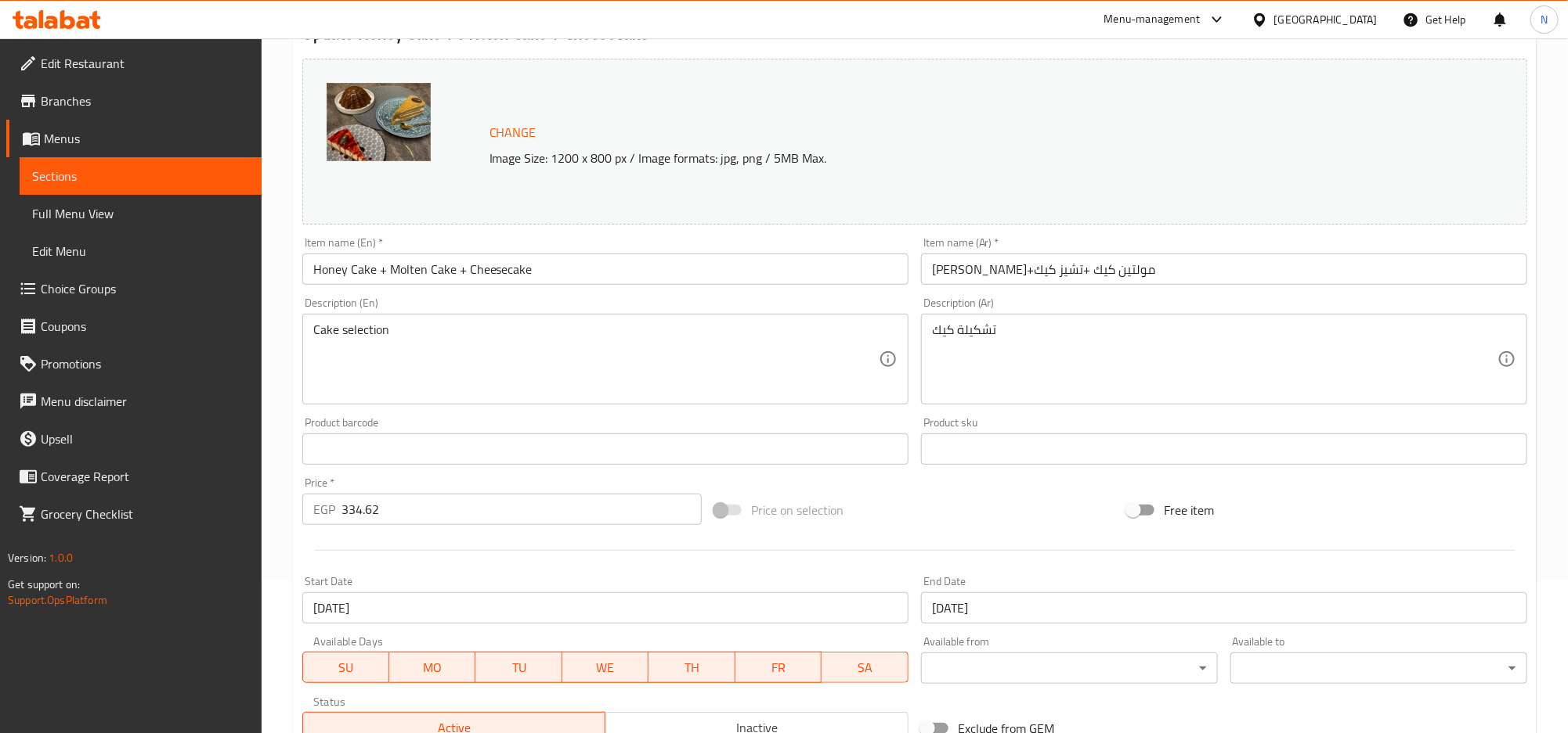
scroll to position [0, 0]
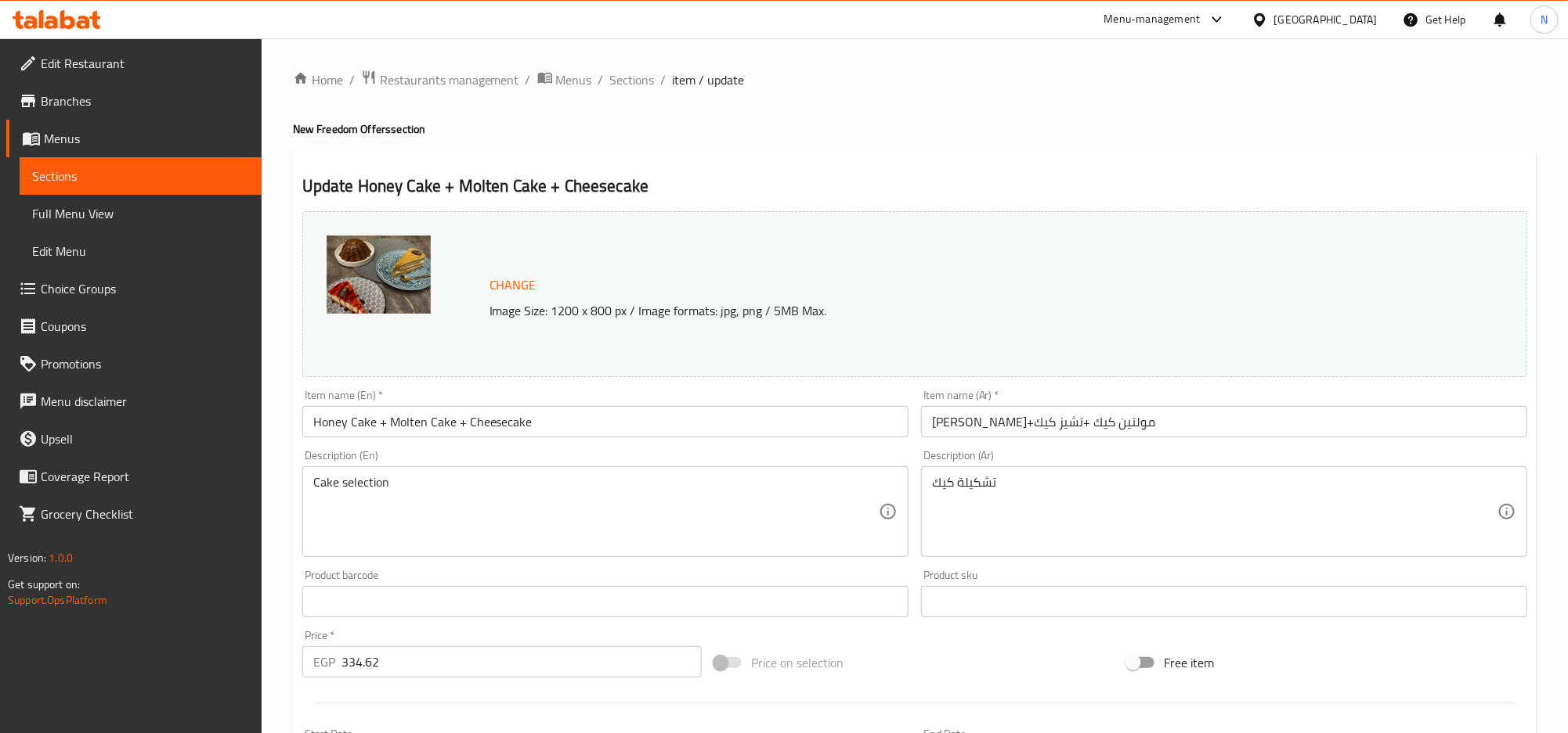
drag, startPoint x: 652, startPoint y: 85, endPoint x: 260, endPoint y: 171, distance: 401.3
click at [651, 85] on span "Sections" at bounding box center [632, 80] width 44 height 19
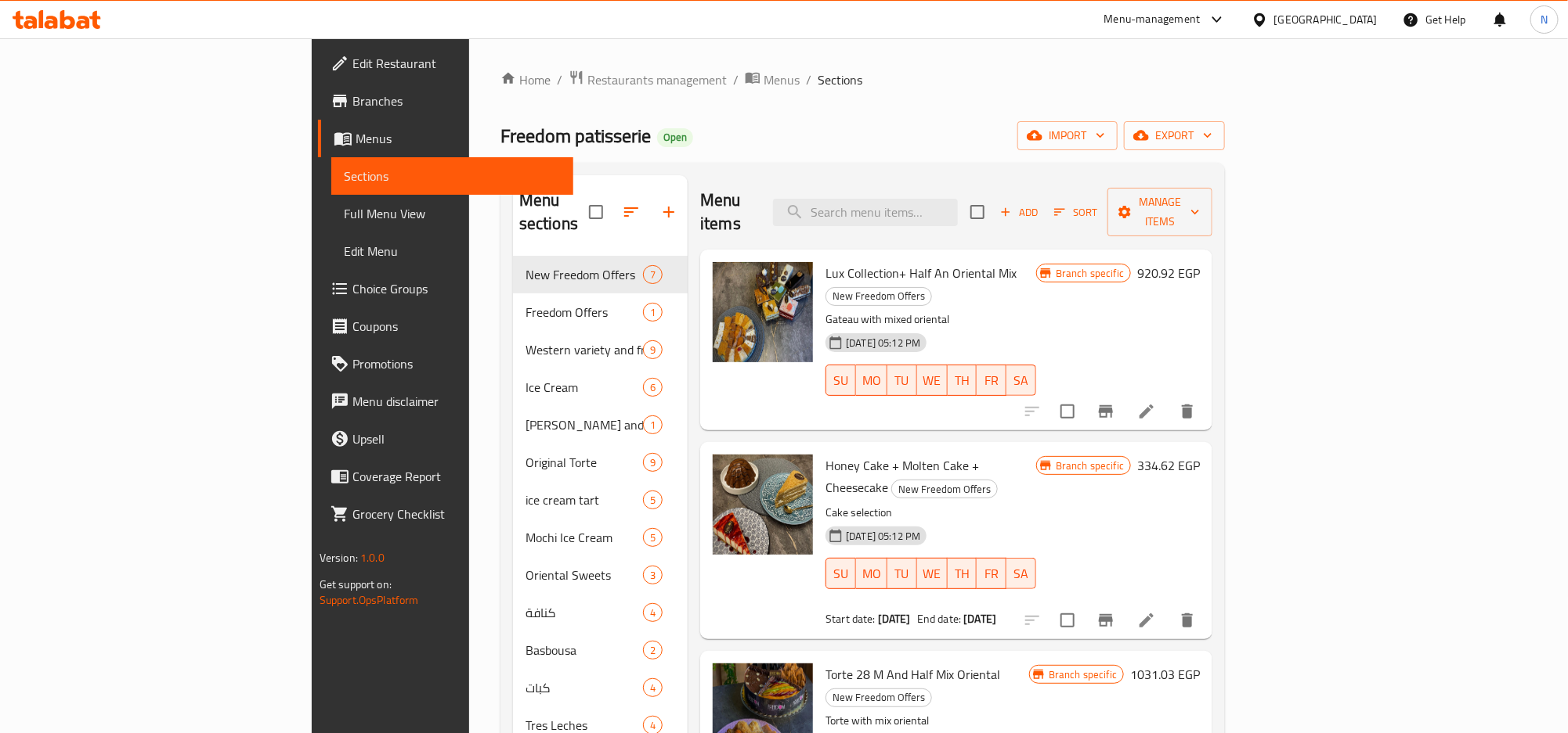
click at [889, 198] on input "search" at bounding box center [865, 212] width 185 height 28
click at [966, 186] on div "Menu items Add Sort Manage items" at bounding box center [956, 212] width 512 height 75
click at [958, 200] on input "search" at bounding box center [865, 212] width 185 height 28
paste input "Lux Collection+ Half An Oriental Mix"
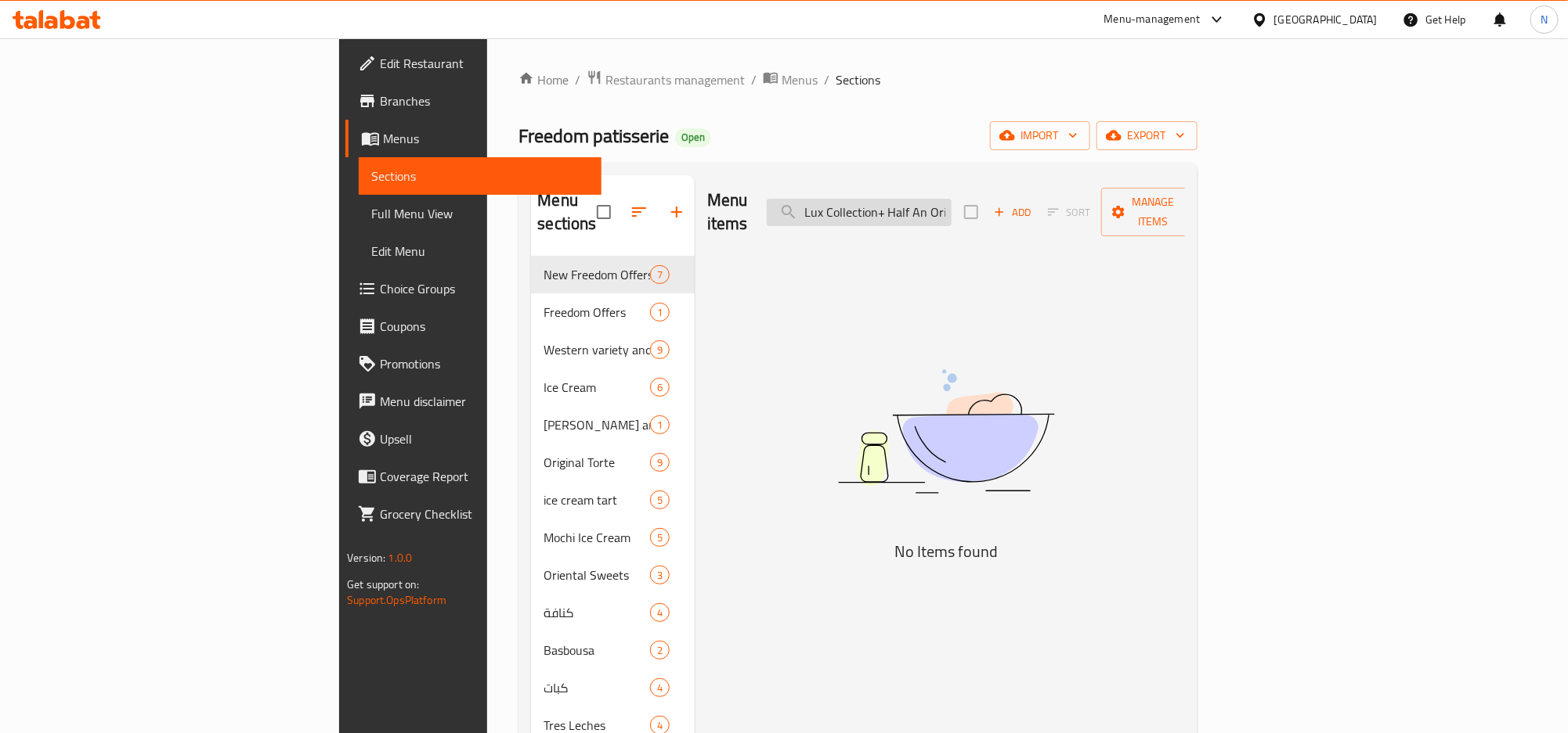
click at [929, 202] on input "Lux Collection+ Half An Oriental Mix" at bounding box center [859, 212] width 185 height 28
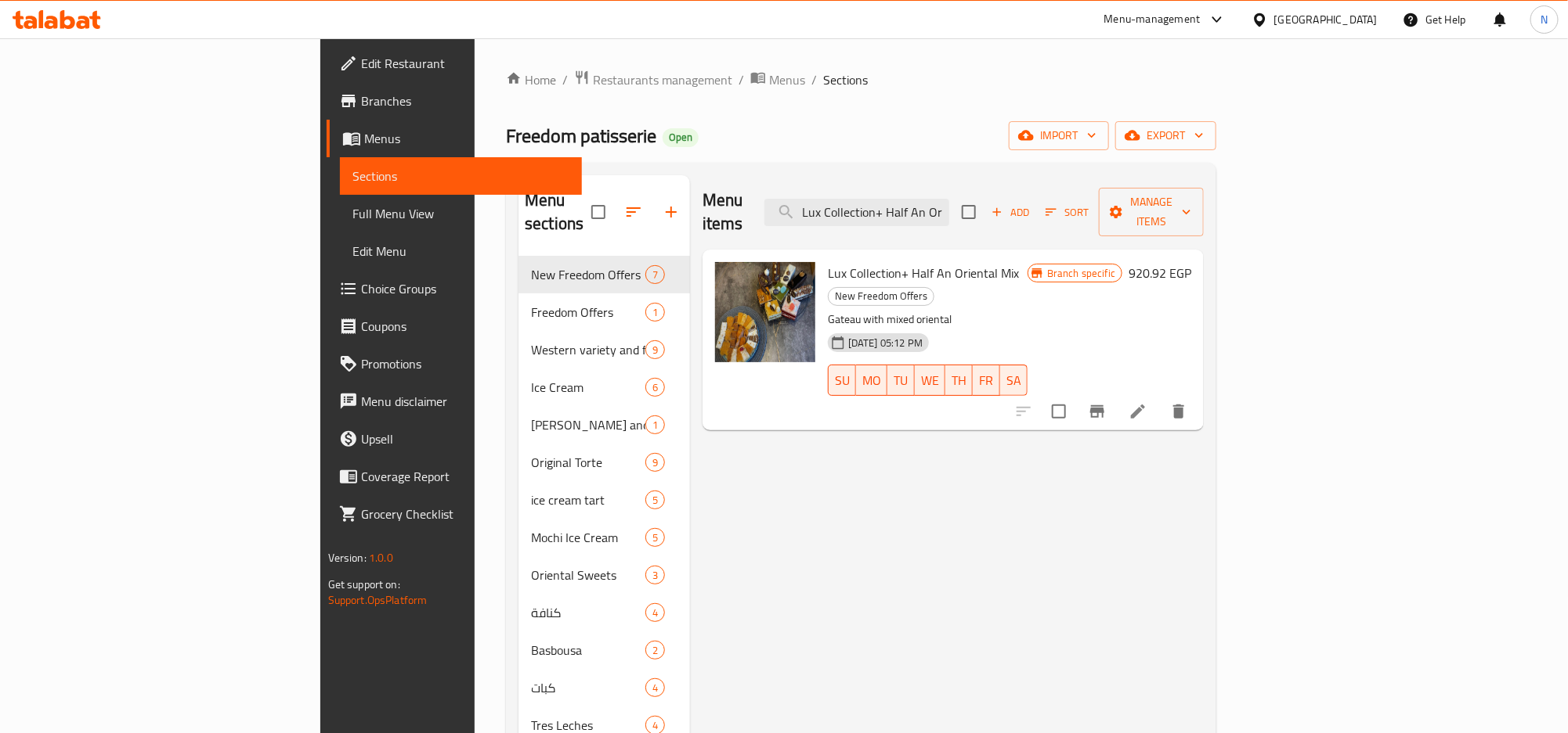
type input "Lux Collection+ Half An Oriental Mix"
click at [1145, 405] on icon at bounding box center [1137, 412] width 14 height 14
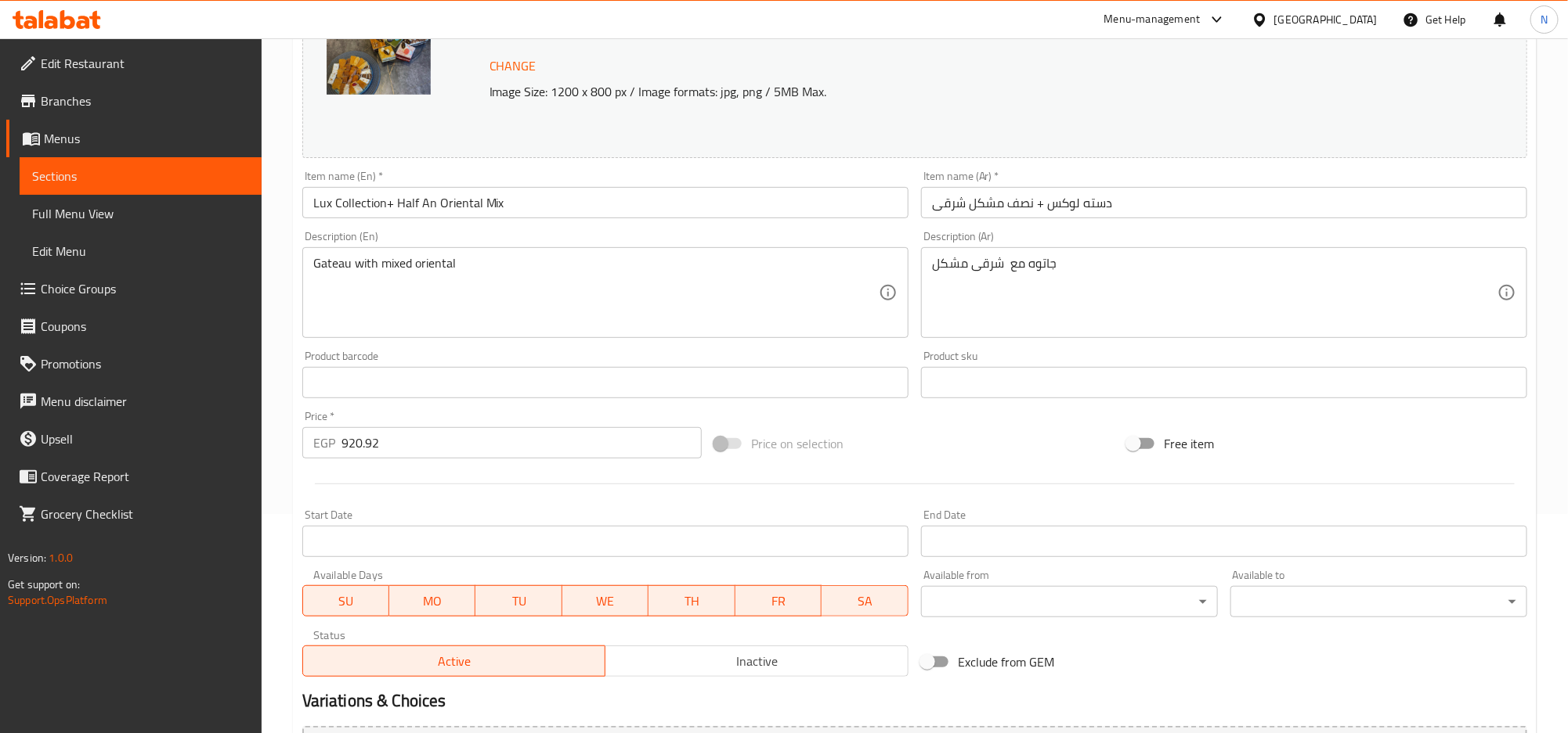
scroll to position [393, 0]
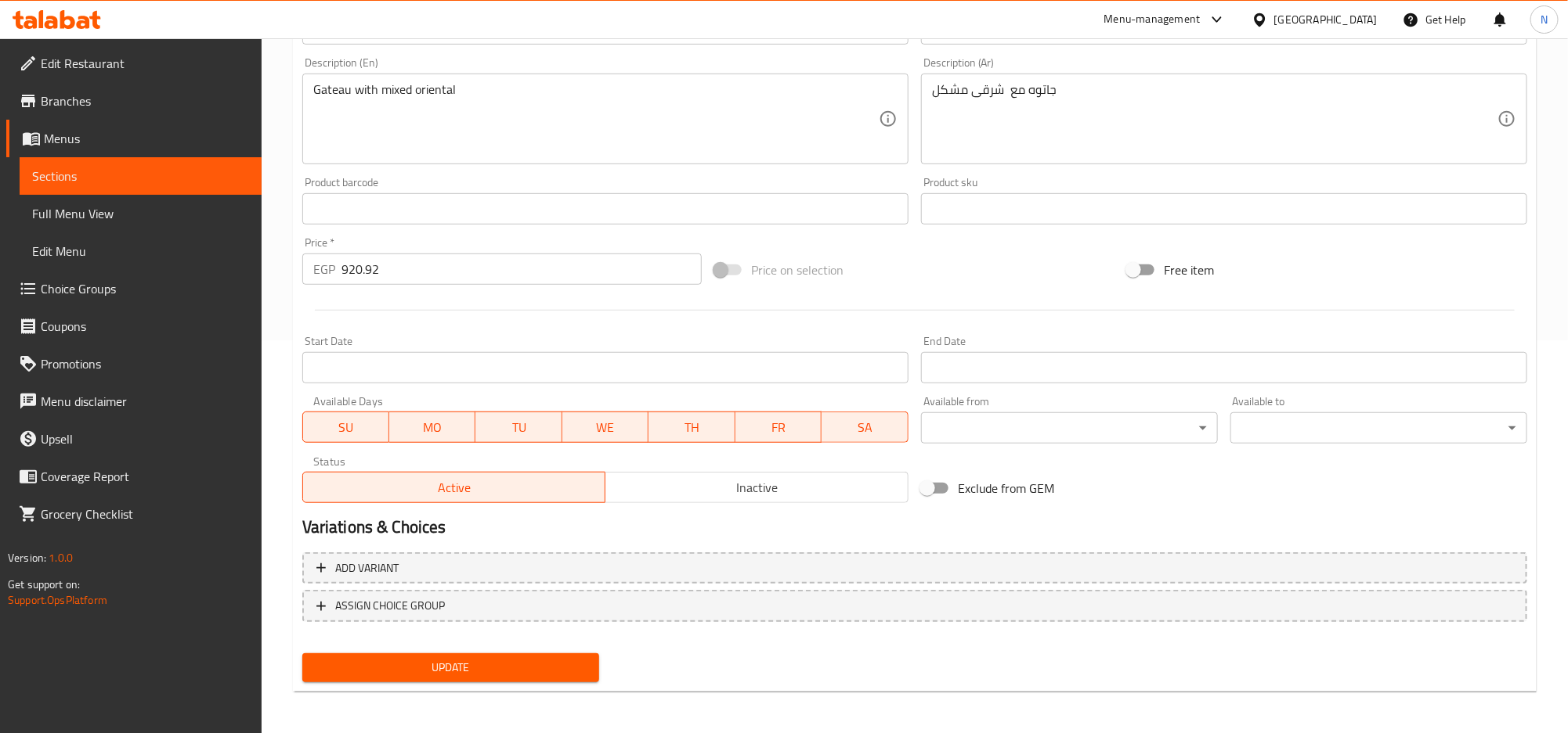
click at [447, 365] on input "Start Date" at bounding box center [605, 367] width 607 height 31
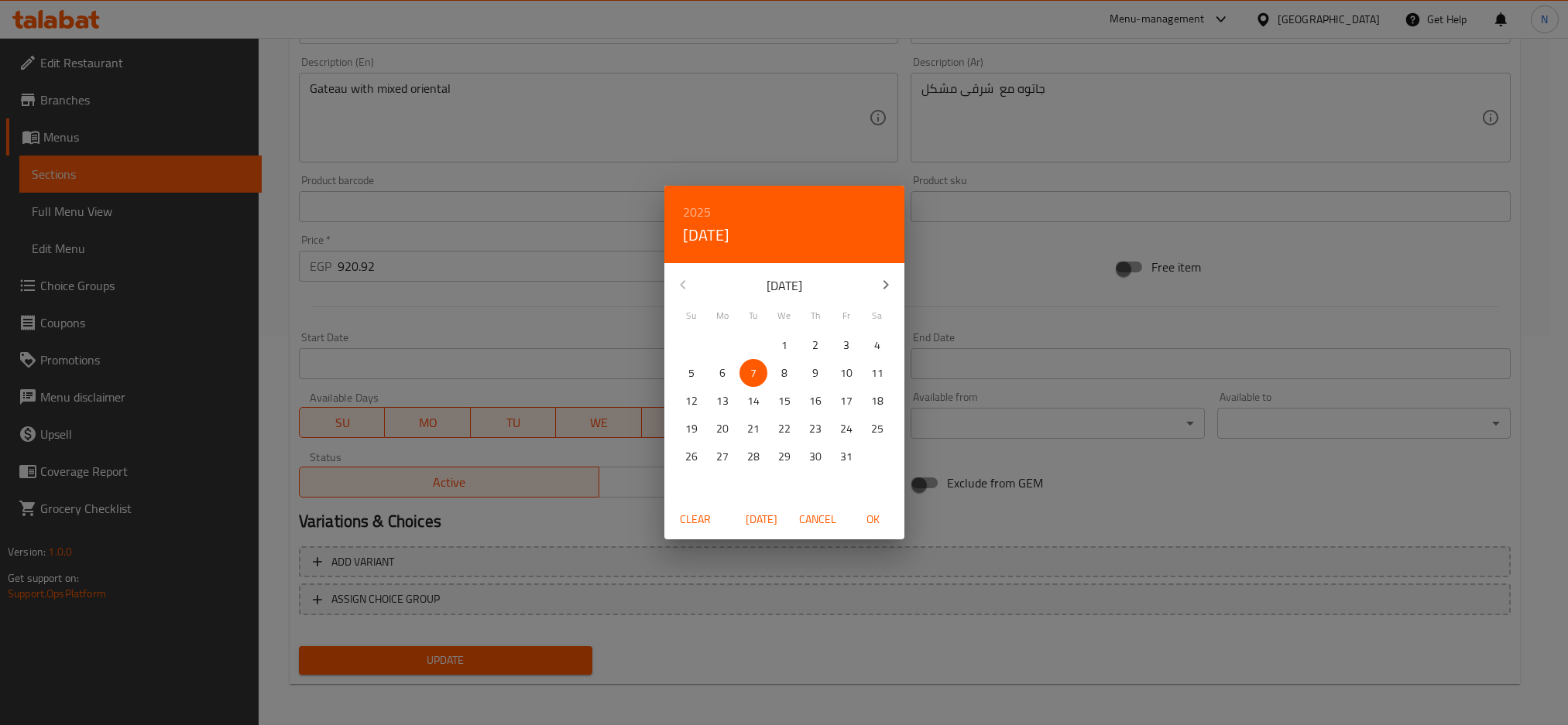
drag, startPoint x: 735, startPoint y: 370, endPoint x: 755, endPoint y: 409, distance: 43.8
click at [734, 370] on span "6" at bounding box center [722, 373] width 28 height 19
click at [888, 523] on span "OK" at bounding box center [873, 520] width 37 height 19
type input "06-10-2025"
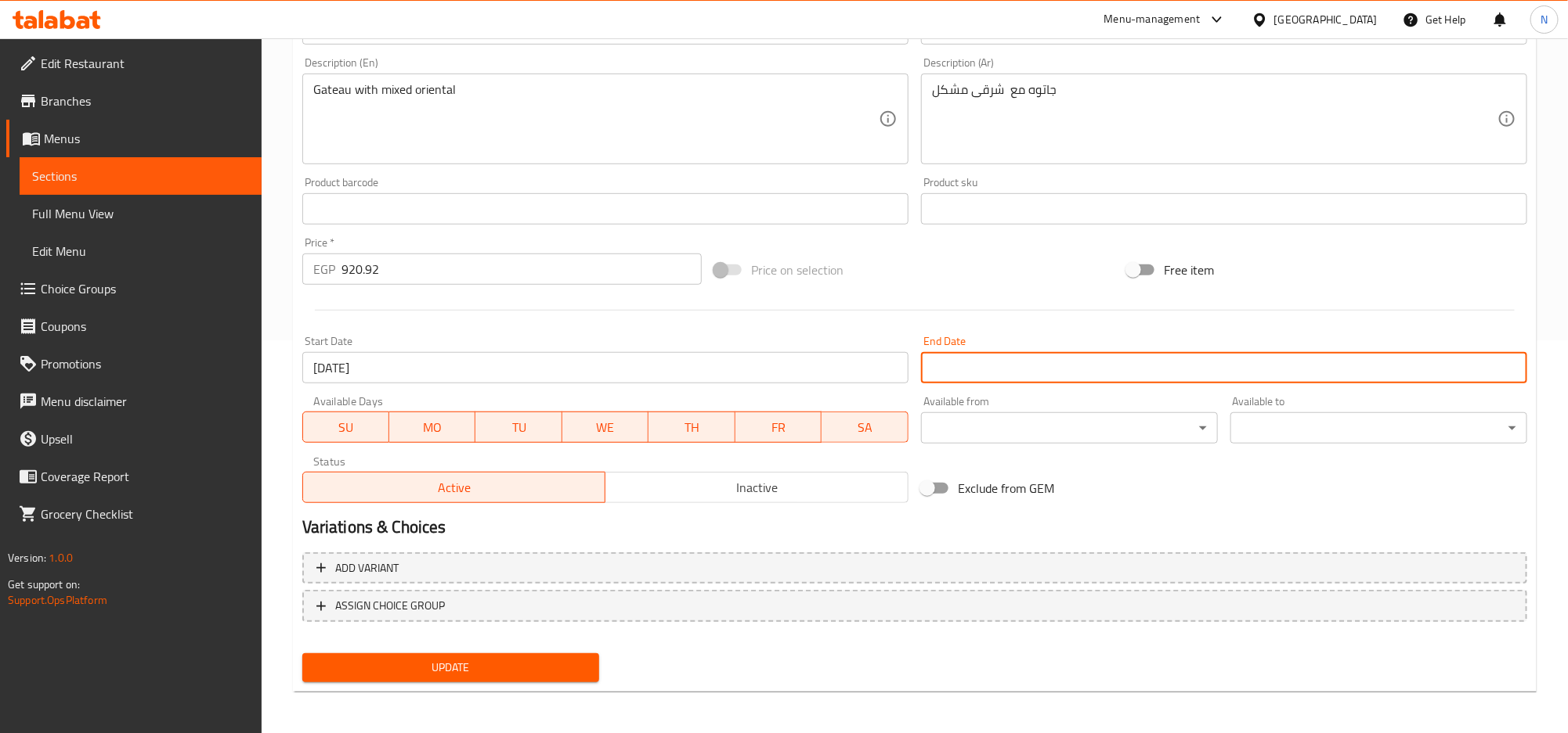
click at [984, 374] on input "Start Date" at bounding box center [1224, 367] width 607 height 31
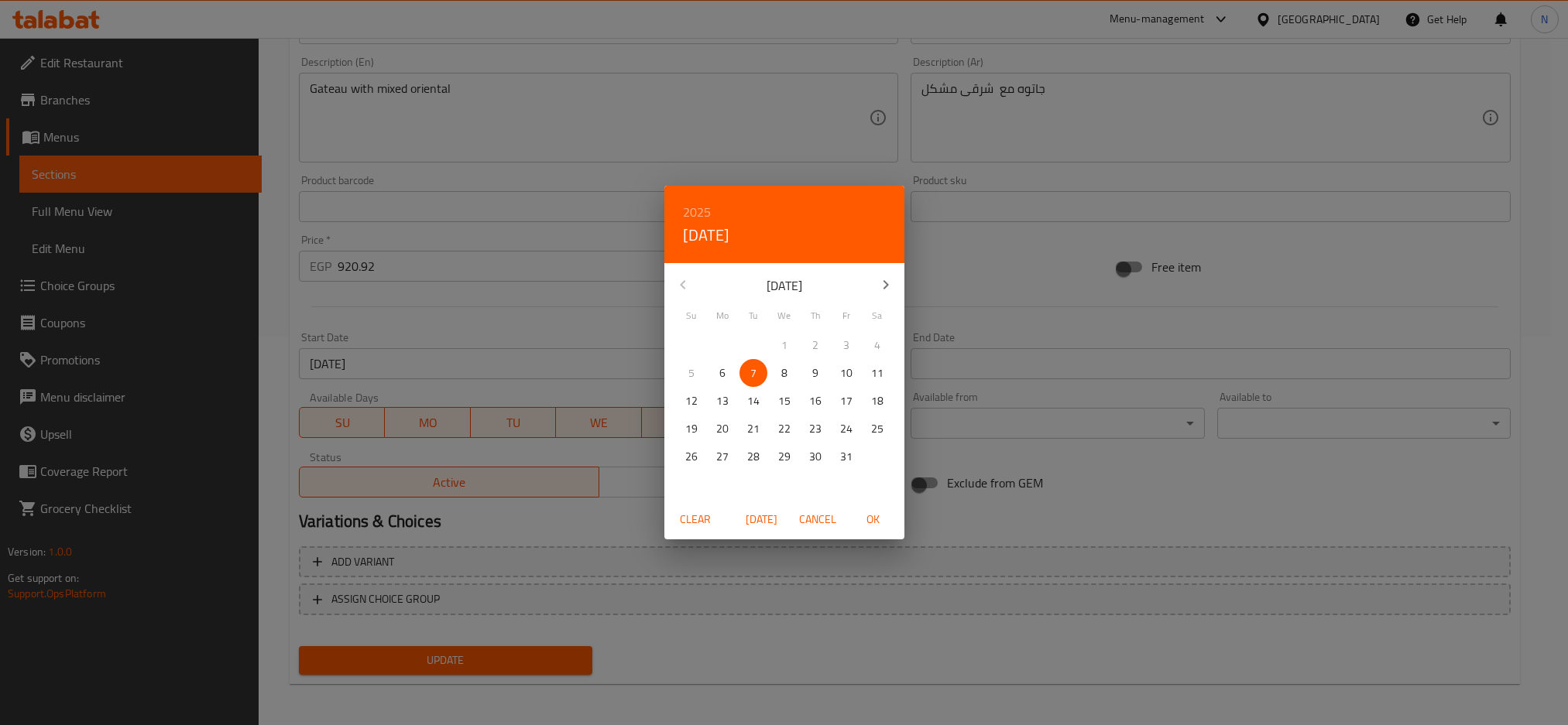
click at [889, 282] on icon "button" at bounding box center [886, 285] width 18 height 18
click at [779, 458] on p "31" at bounding box center [784, 457] width 13 height 19
click at [703, 210] on h6 "2025" at bounding box center [697, 212] width 28 height 21
click at [786, 321] on div "2026" at bounding box center [784, 327] width 240 height 31
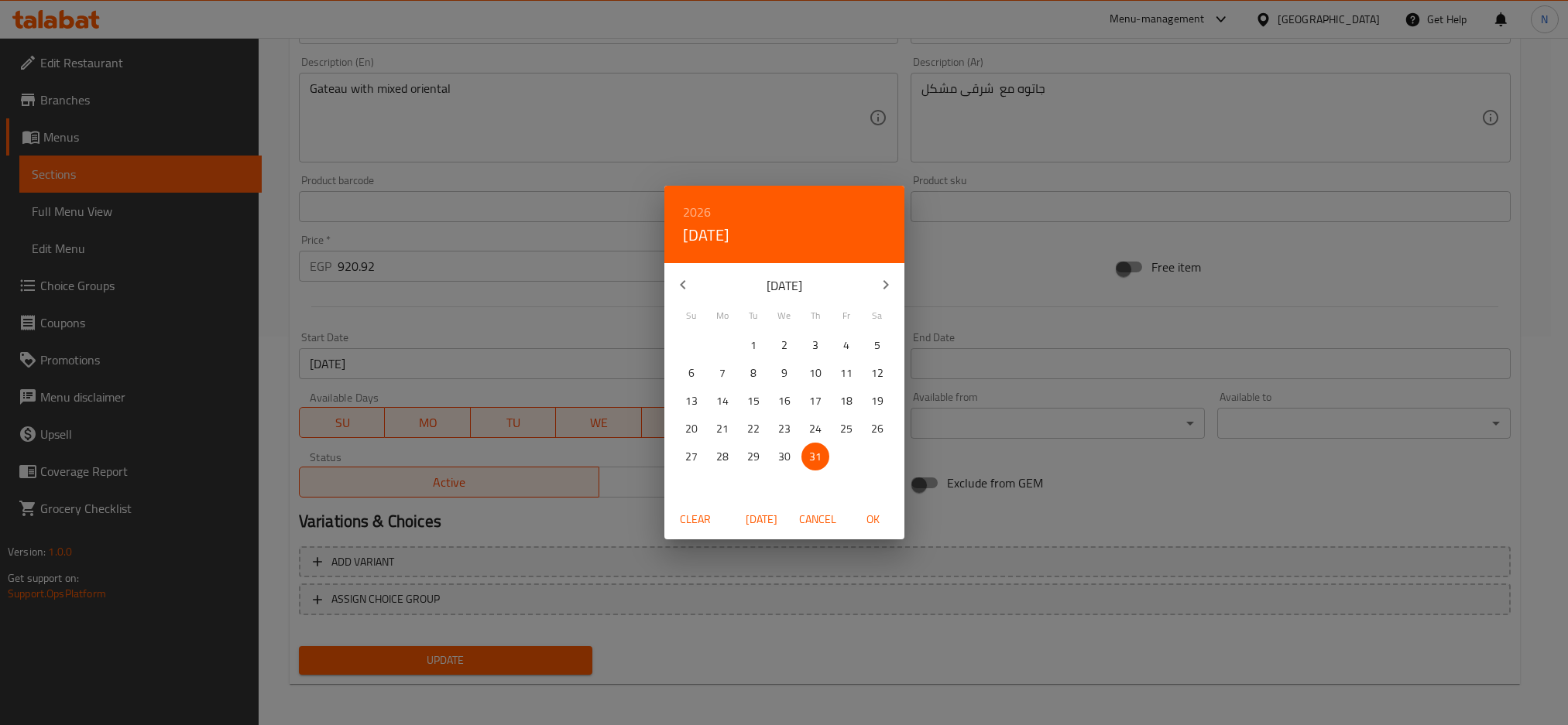
click at [871, 532] on button "OK" at bounding box center [873, 519] width 50 height 28
type input "31-12-2026"
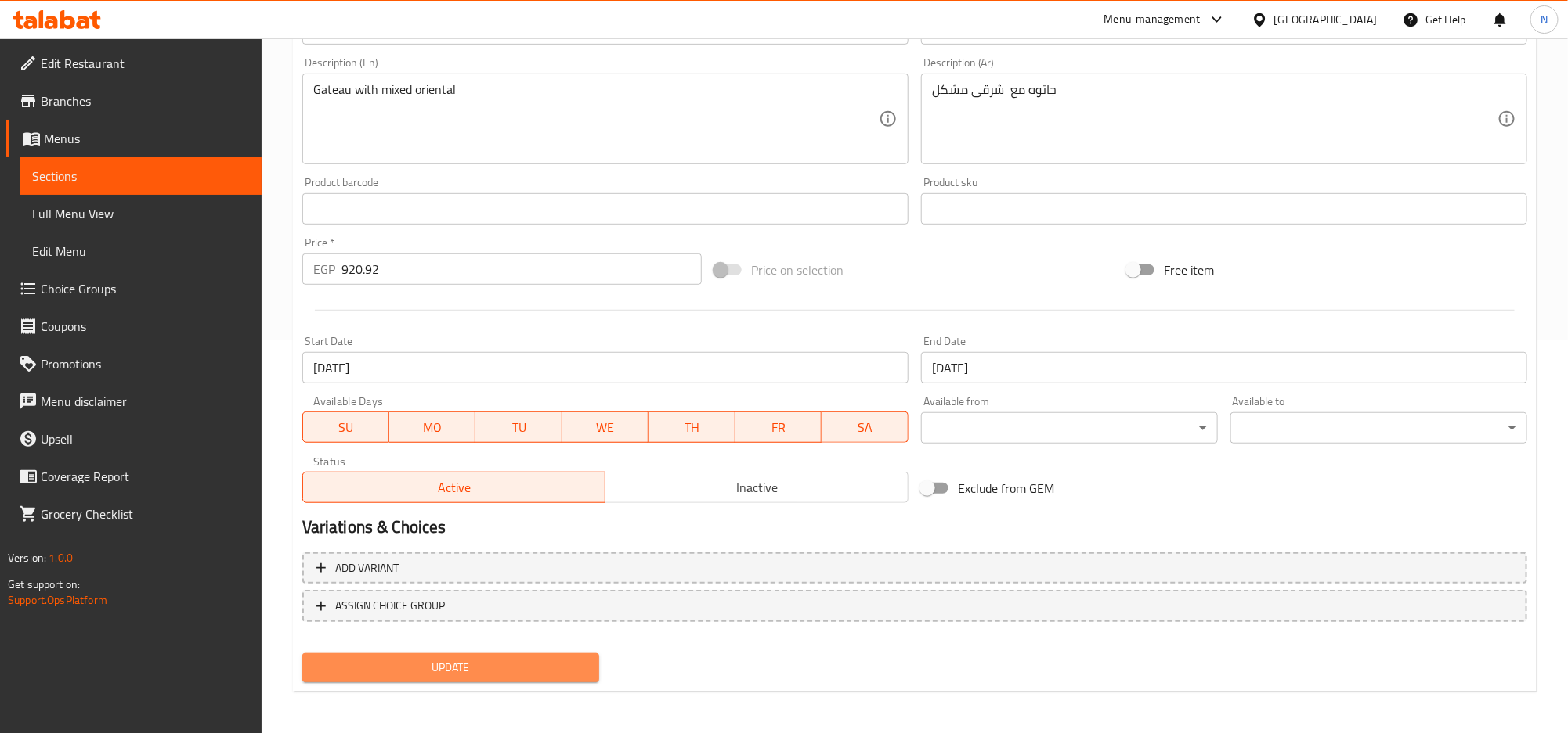
click at [560, 674] on span "Update" at bounding box center [450, 668] width 271 height 20
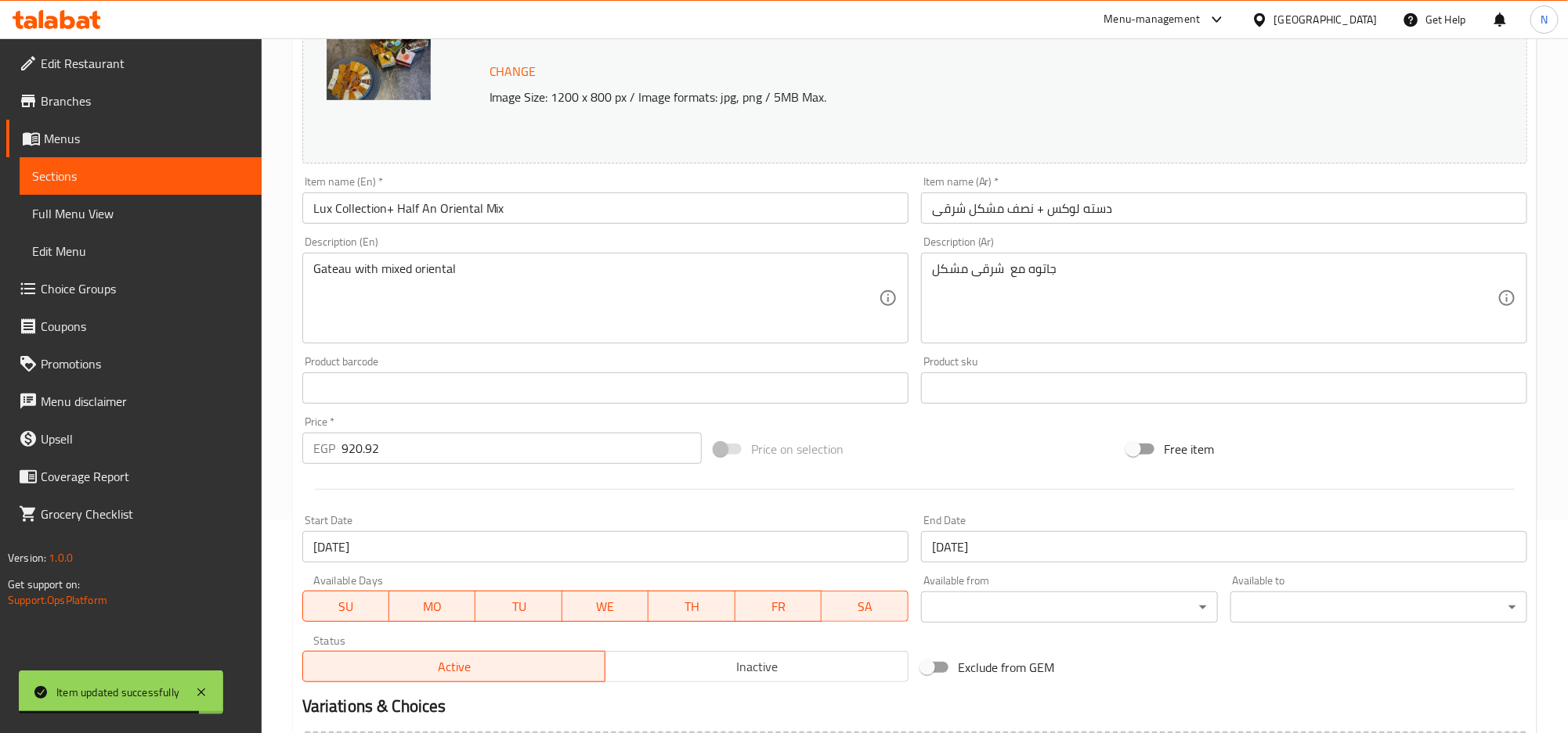
scroll to position [0, 0]
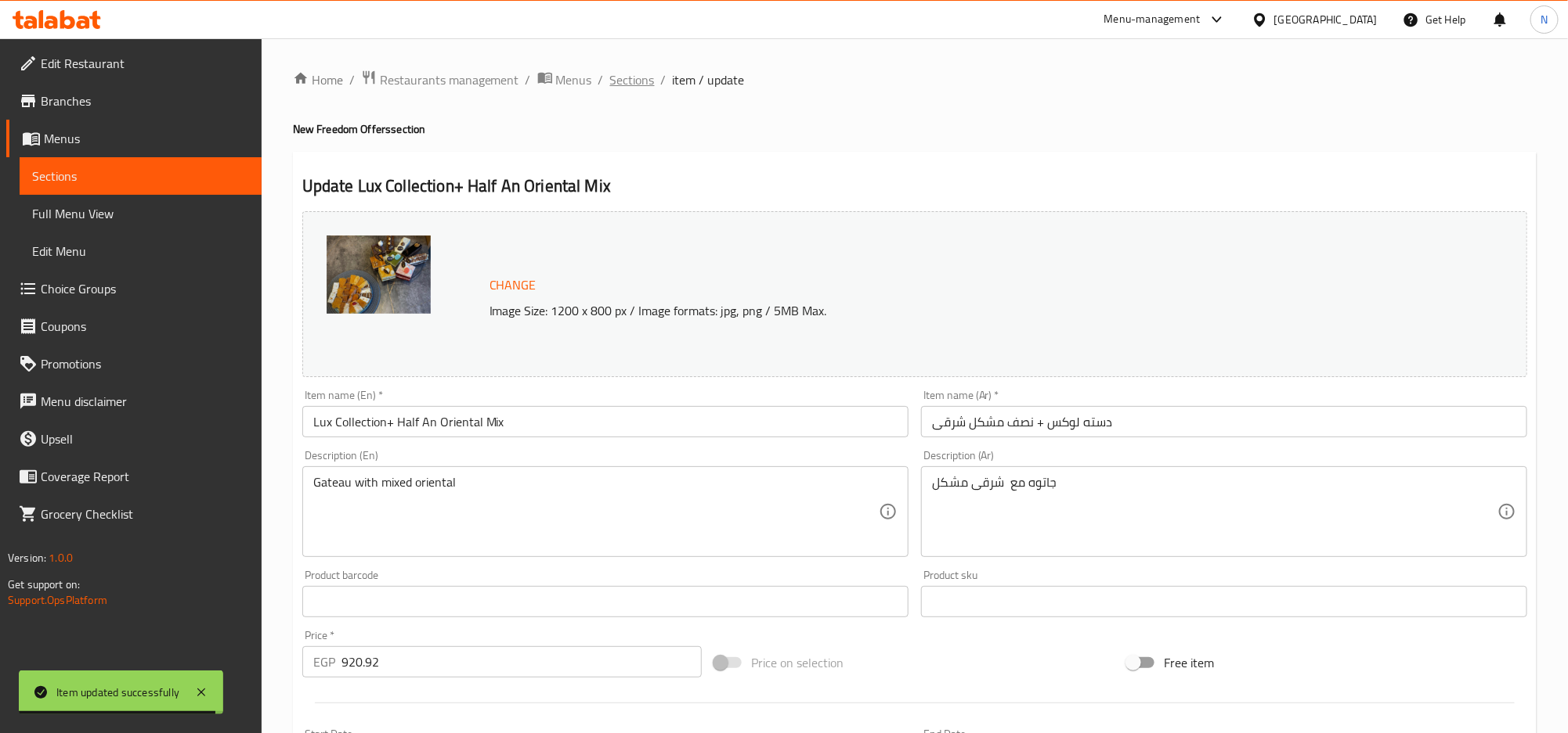
click at [610, 80] on span "Sections" at bounding box center [632, 80] width 44 height 19
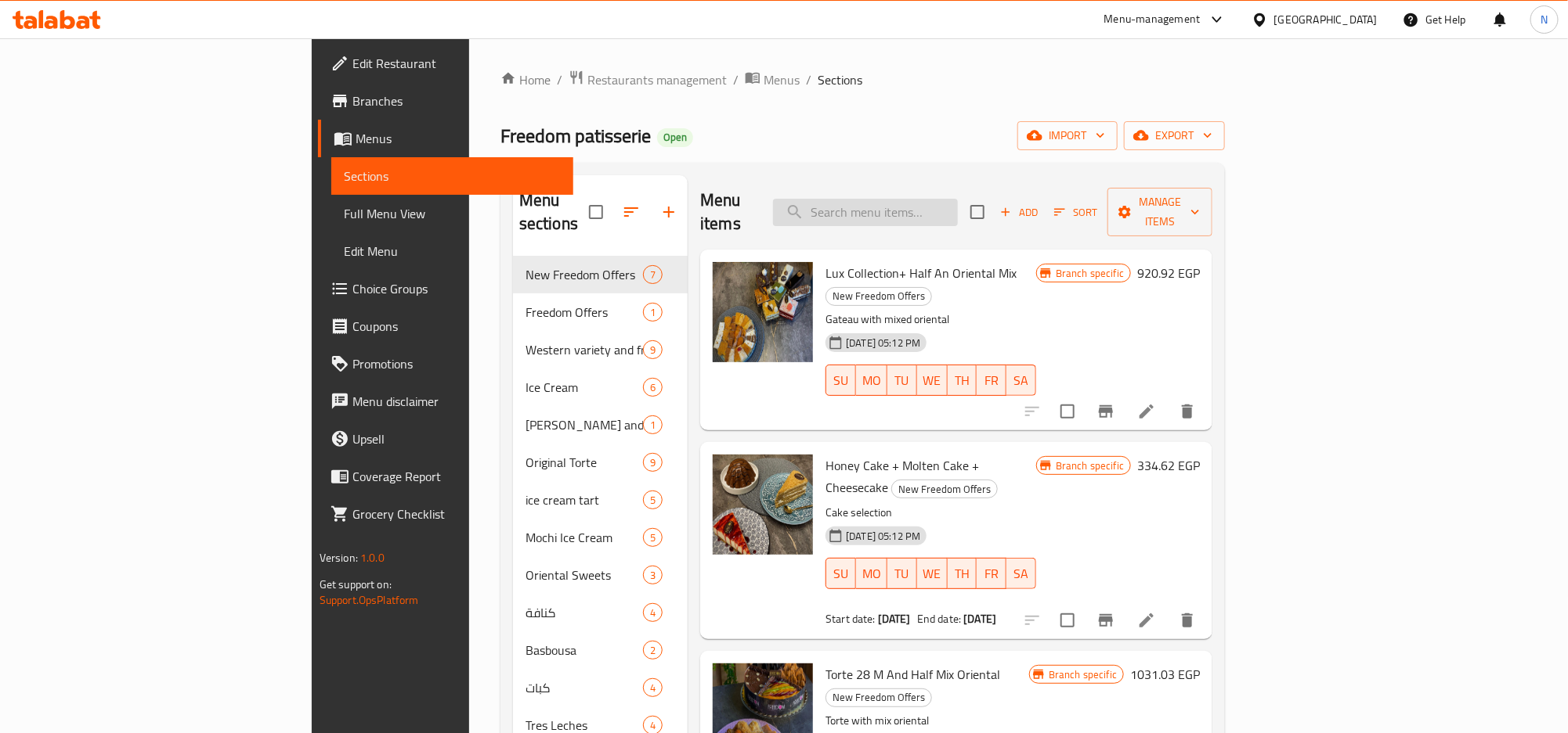
click at [958, 214] on input "search" at bounding box center [865, 212] width 185 height 28
paste input "Torte 28 M And Half Mix"
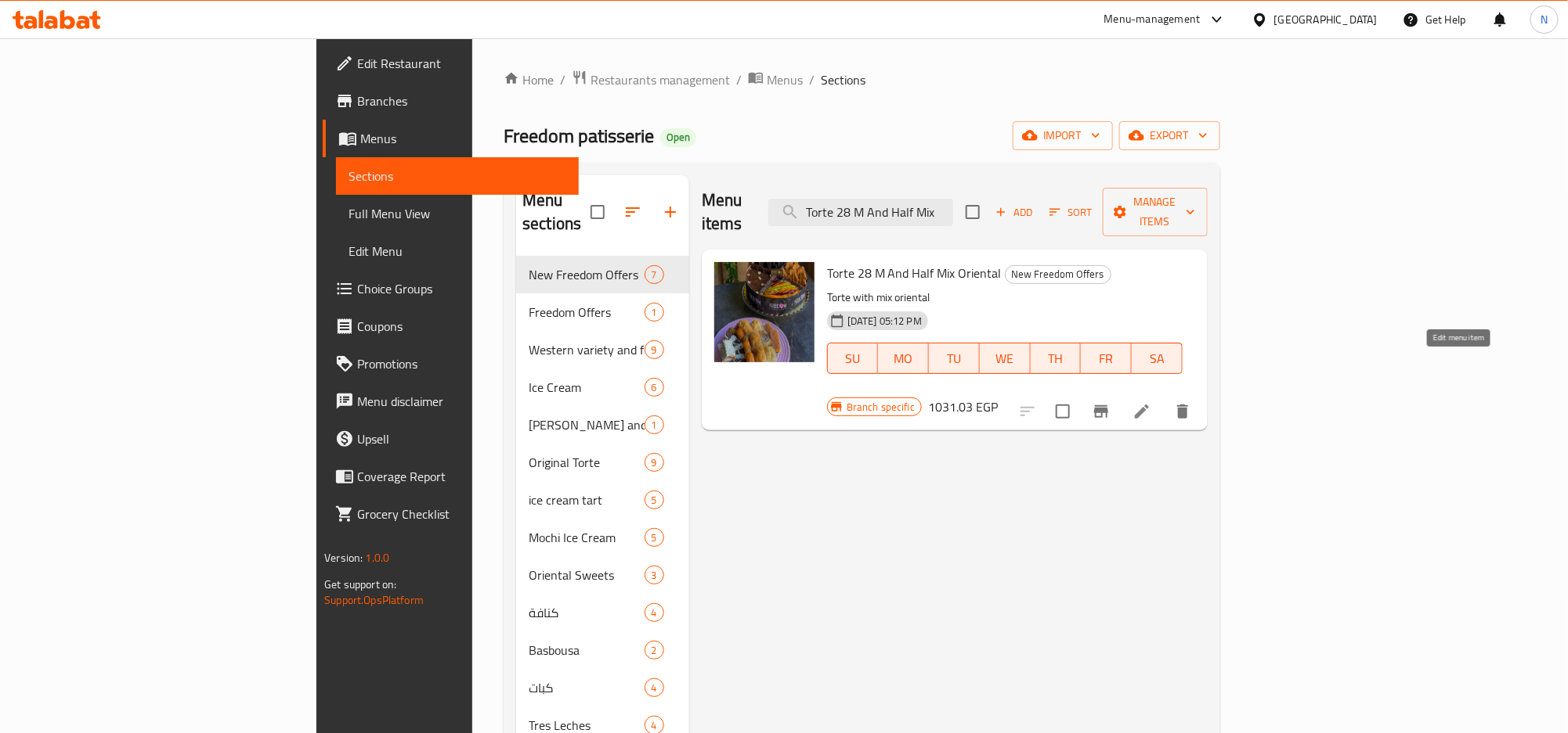
type input "Torte 28 M And Half Mix"
click at [1151, 402] on icon at bounding box center [1141, 411] width 19 height 19
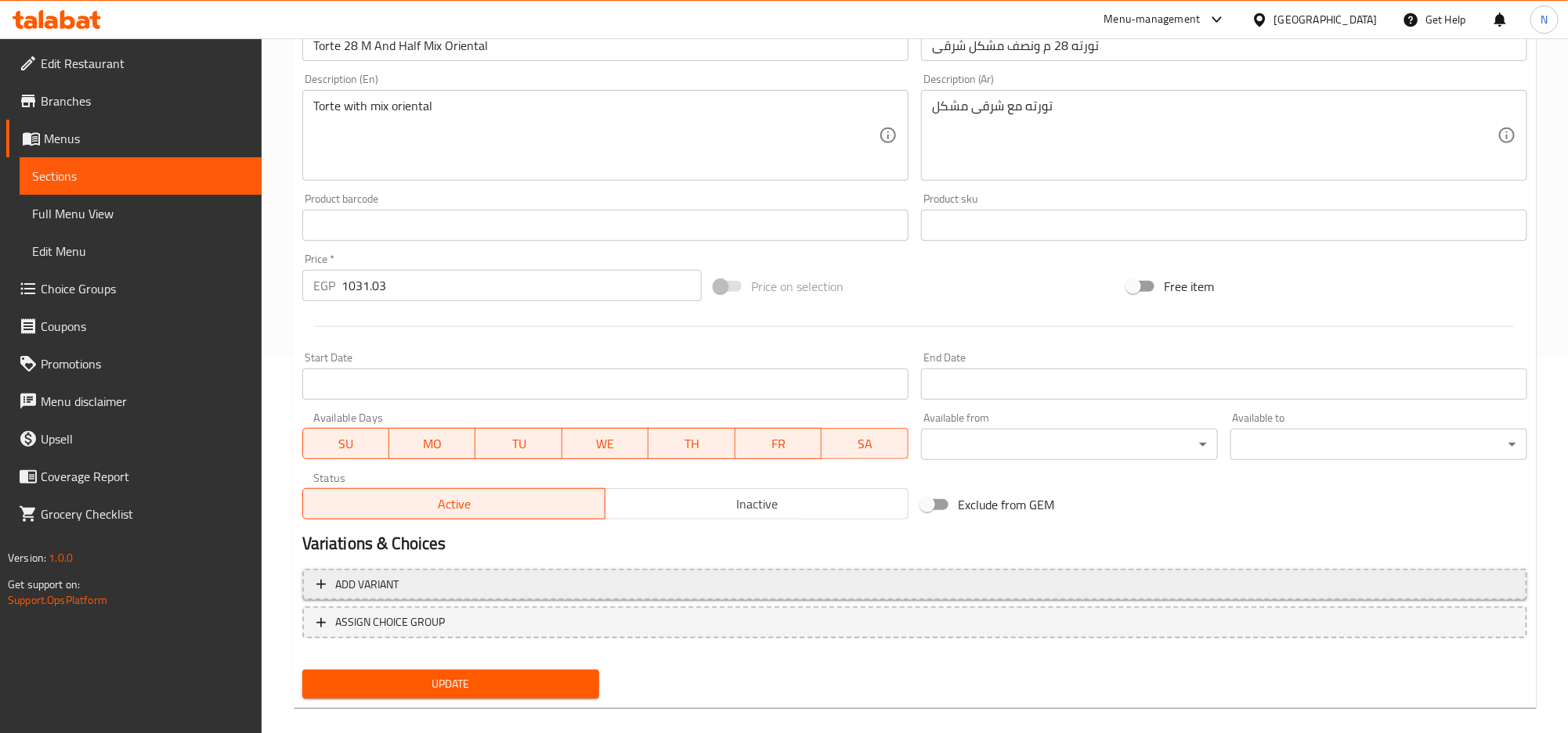
scroll to position [393, 0]
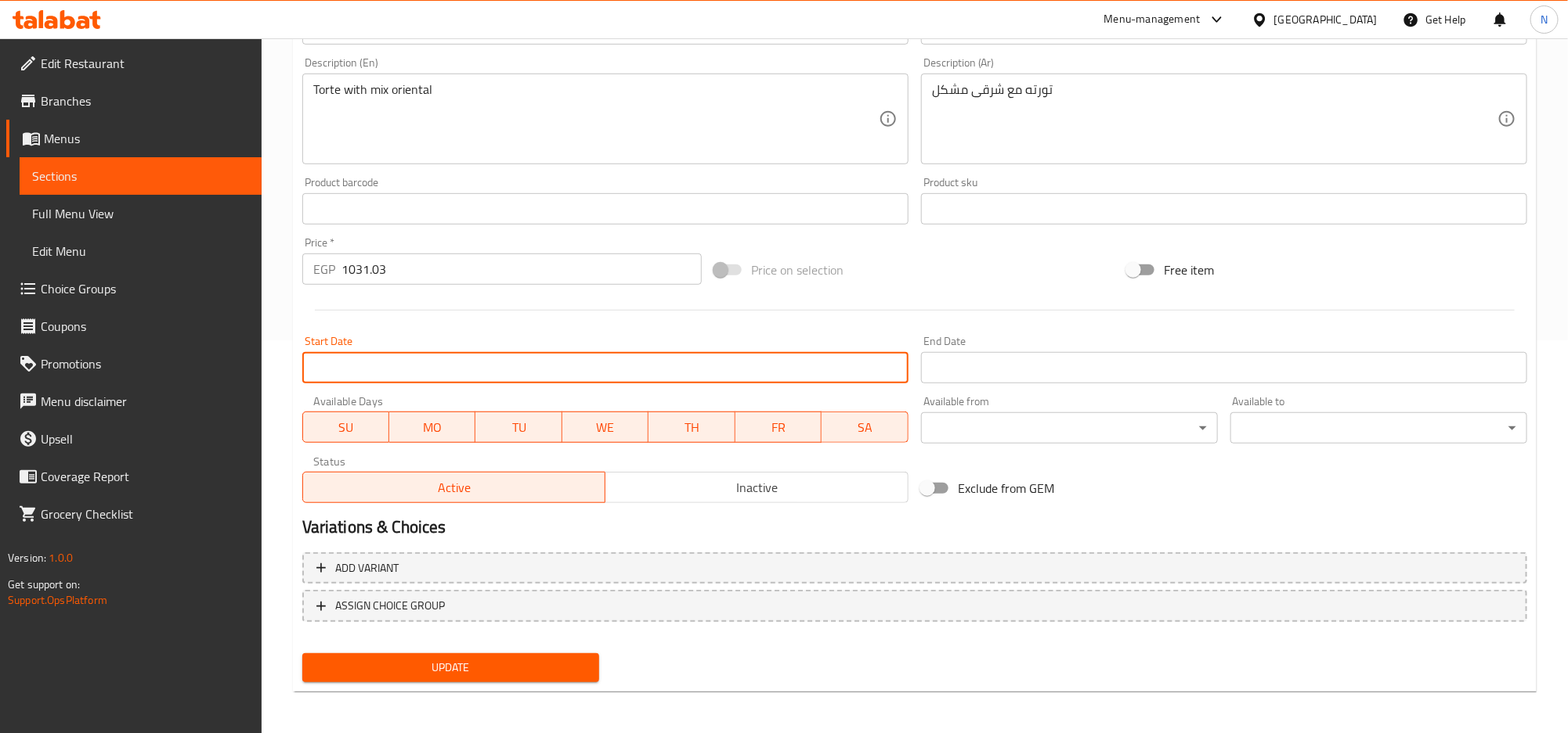
click at [490, 371] on input "Start Date" at bounding box center [605, 367] width 607 height 31
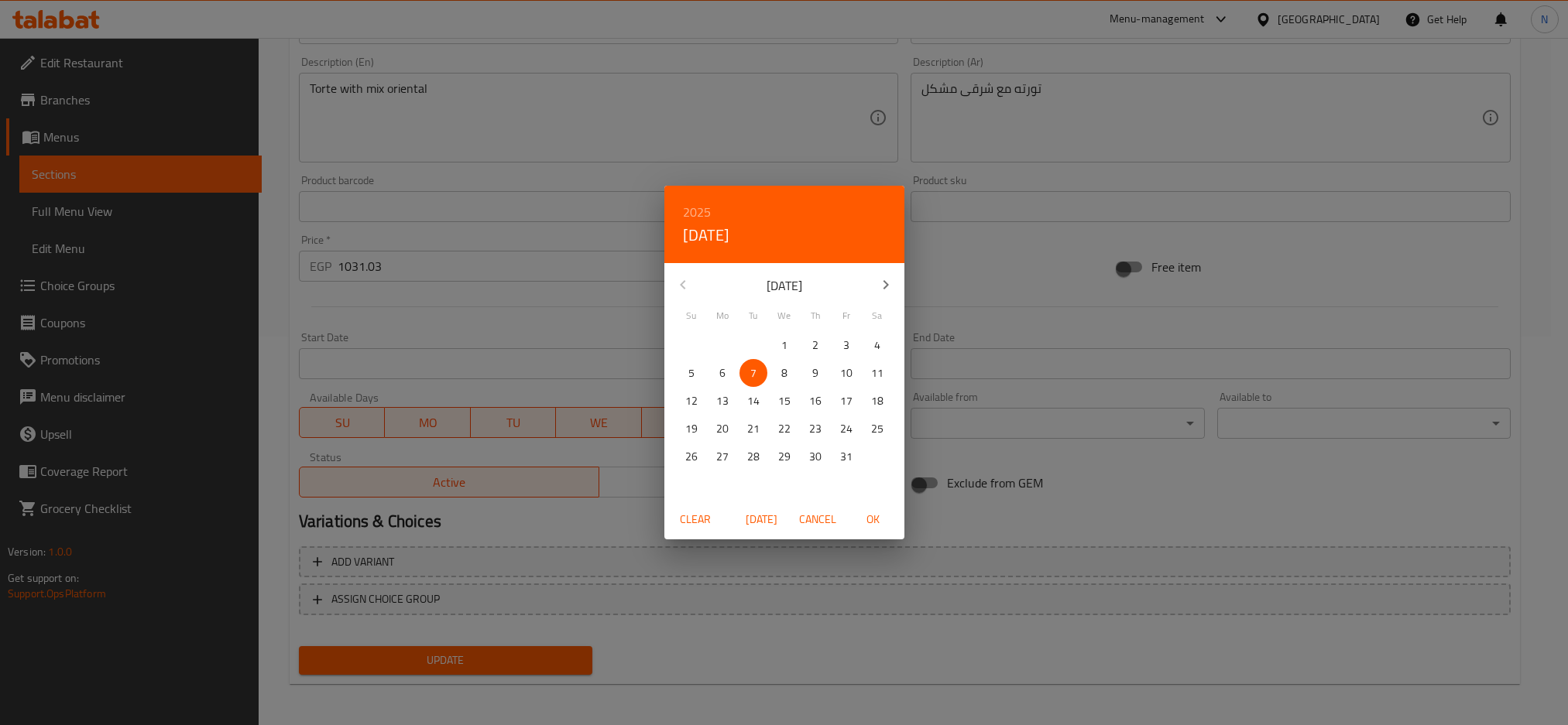
click at [723, 372] on p "6" at bounding box center [722, 373] width 6 height 19
click at [869, 516] on span "OK" at bounding box center [873, 520] width 37 height 19
type input "06-10-2025"
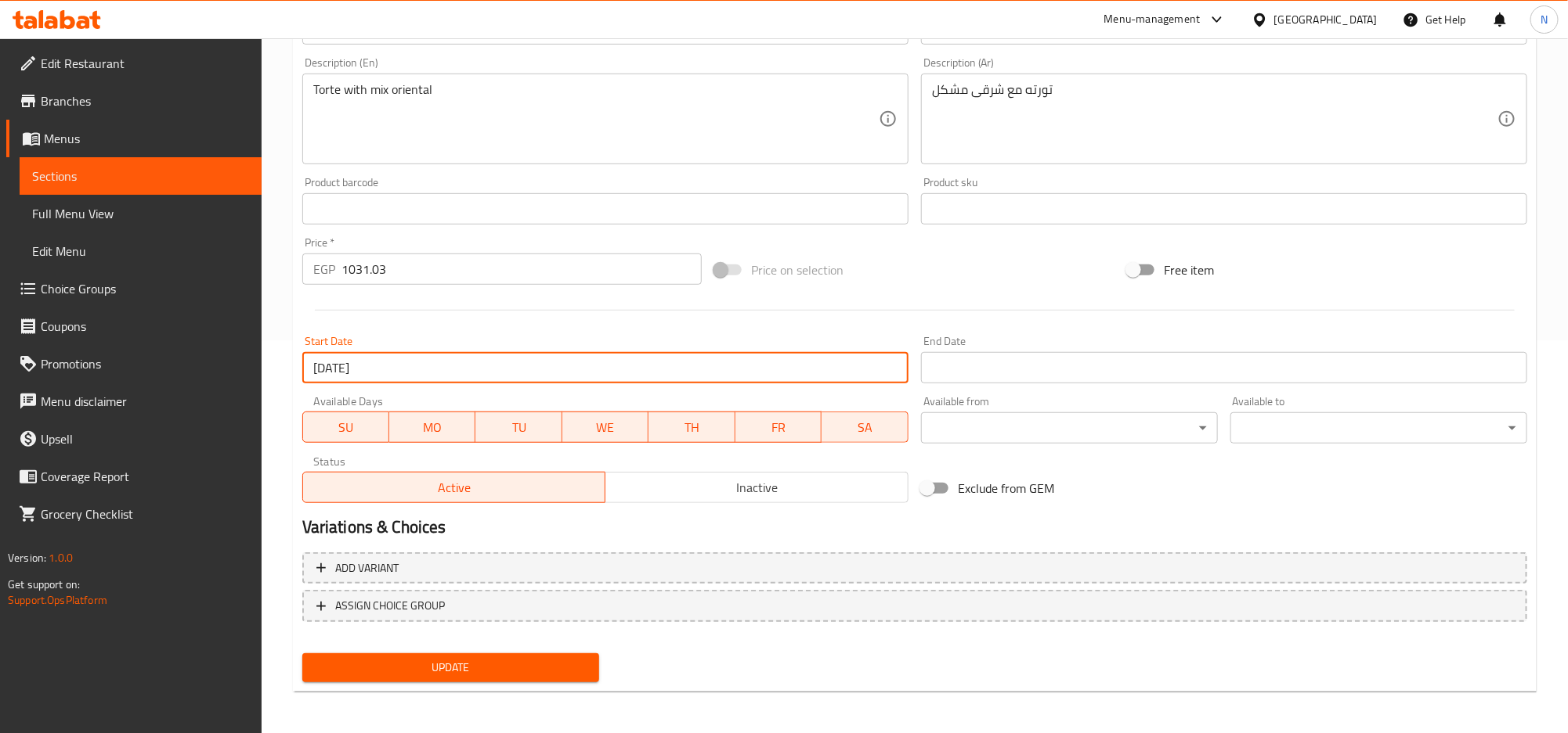
click at [947, 366] on input "Start Date" at bounding box center [1224, 367] width 607 height 31
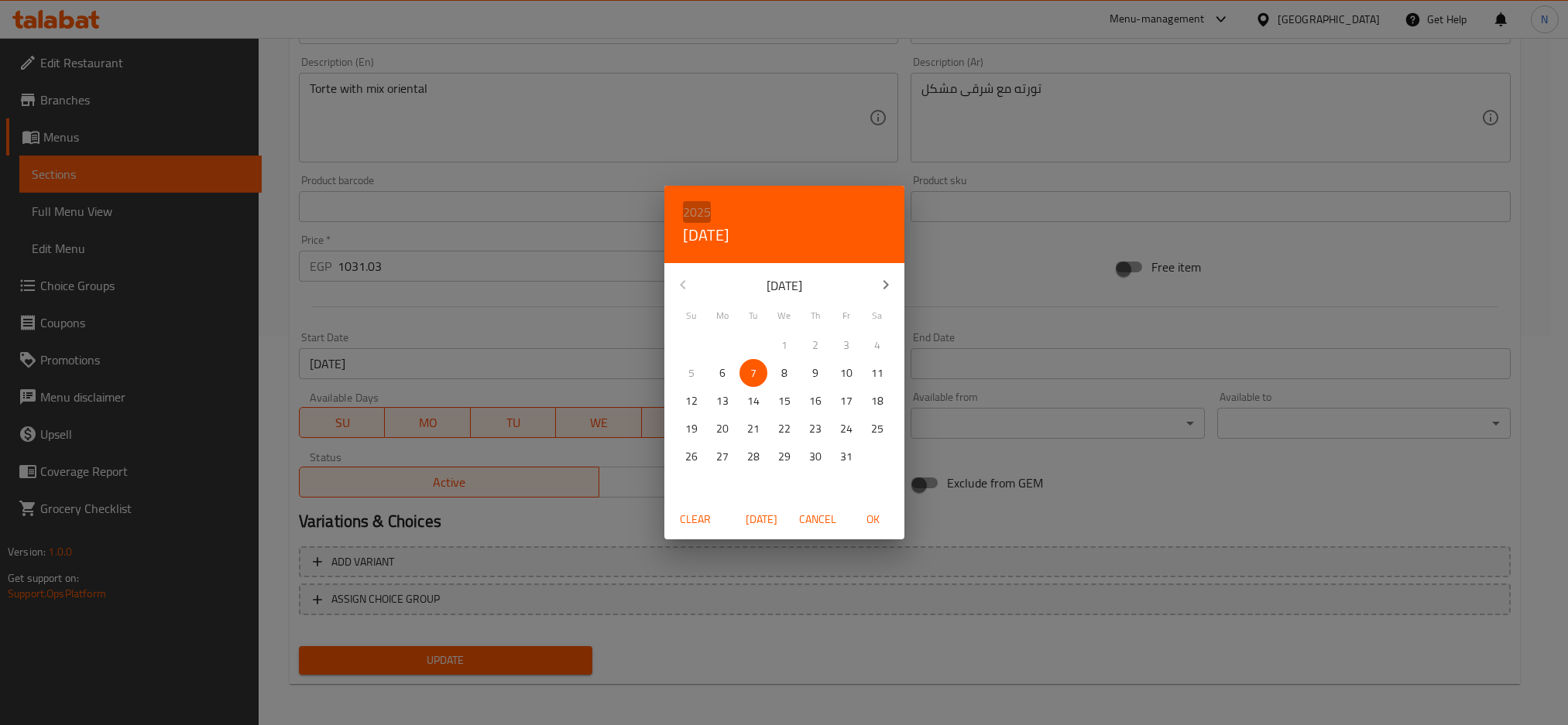
click at [699, 215] on h6 "2025" at bounding box center [697, 212] width 28 height 21
drag, startPoint x: 775, startPoint y: 318, endPoint x: 779, endPoint y: 328, distance: 10.8
click at [776, 319] on div "2026" at bounding box center [784, 327] width 240 height 31
click at [878, 291] on icon "button" at bounding box center [886, 285] width 18 height 18
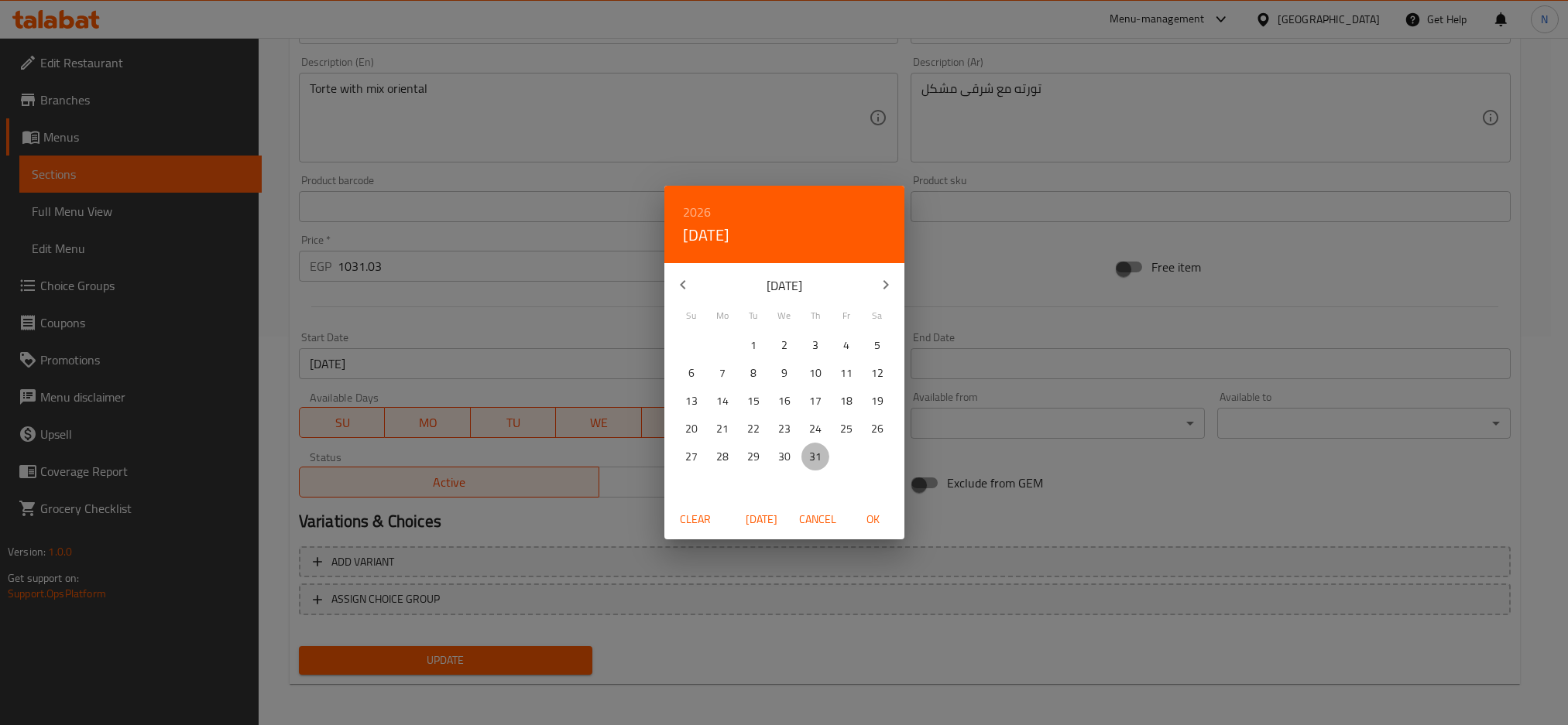
click at [817, 459] on p "31" at bounding box center [815, 457] width 13 height 19
click at [886, 521] on span "OK" at bounding box center [873, 520] width 37 height 19
type input "31-12-2026"
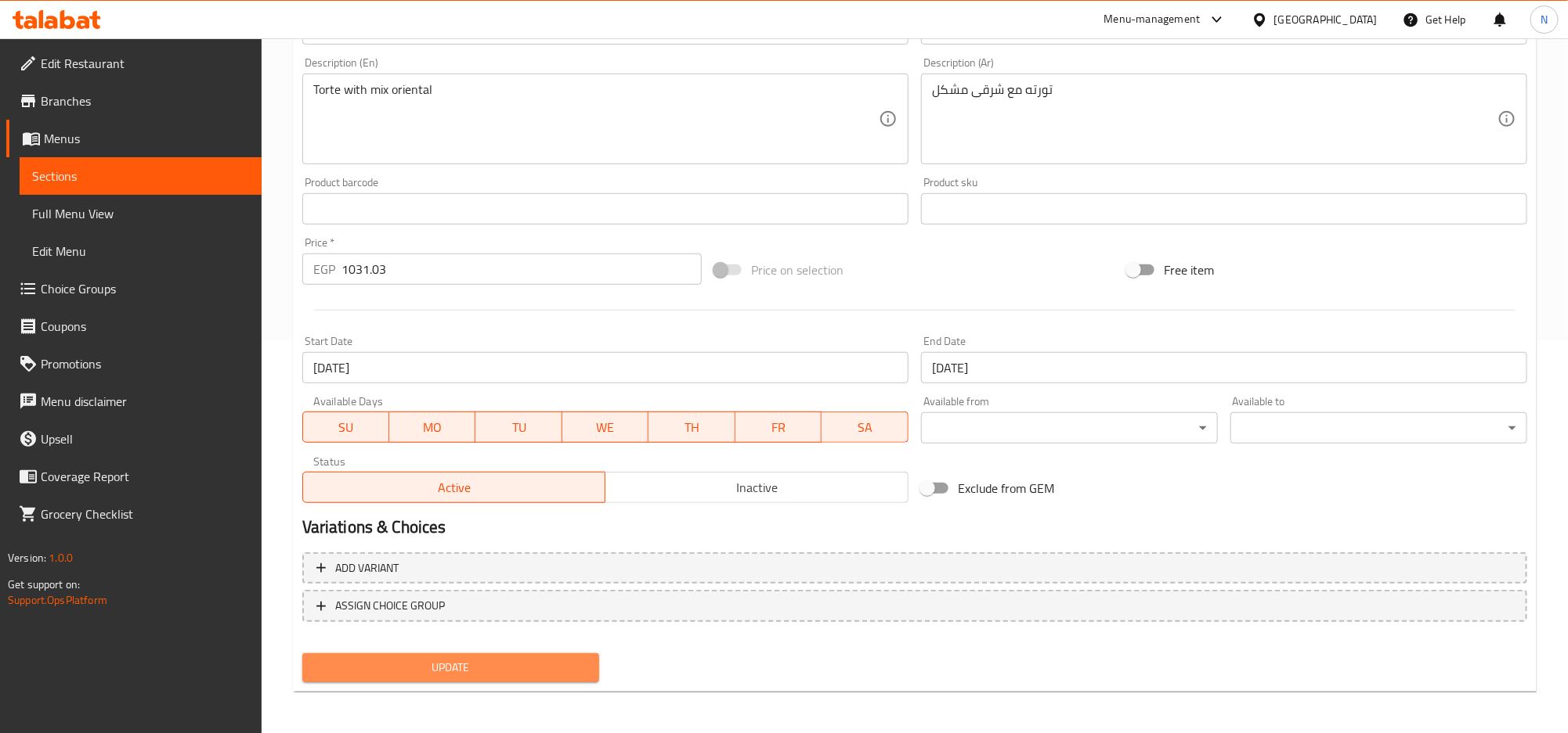
click at [527, 667] on span "Update" at bounding box center [450, 668] width 271 height 20
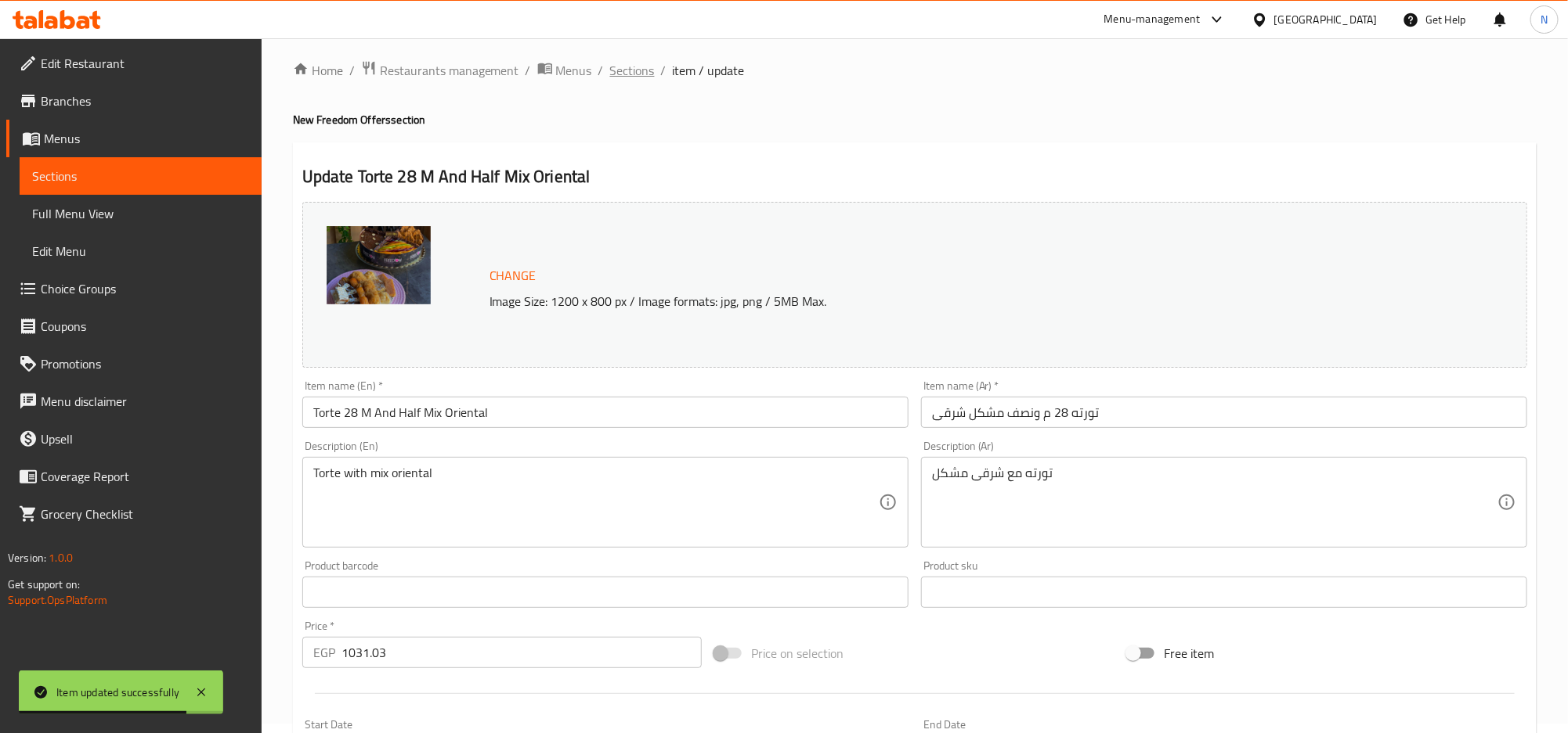
scroll to position [0, 0]
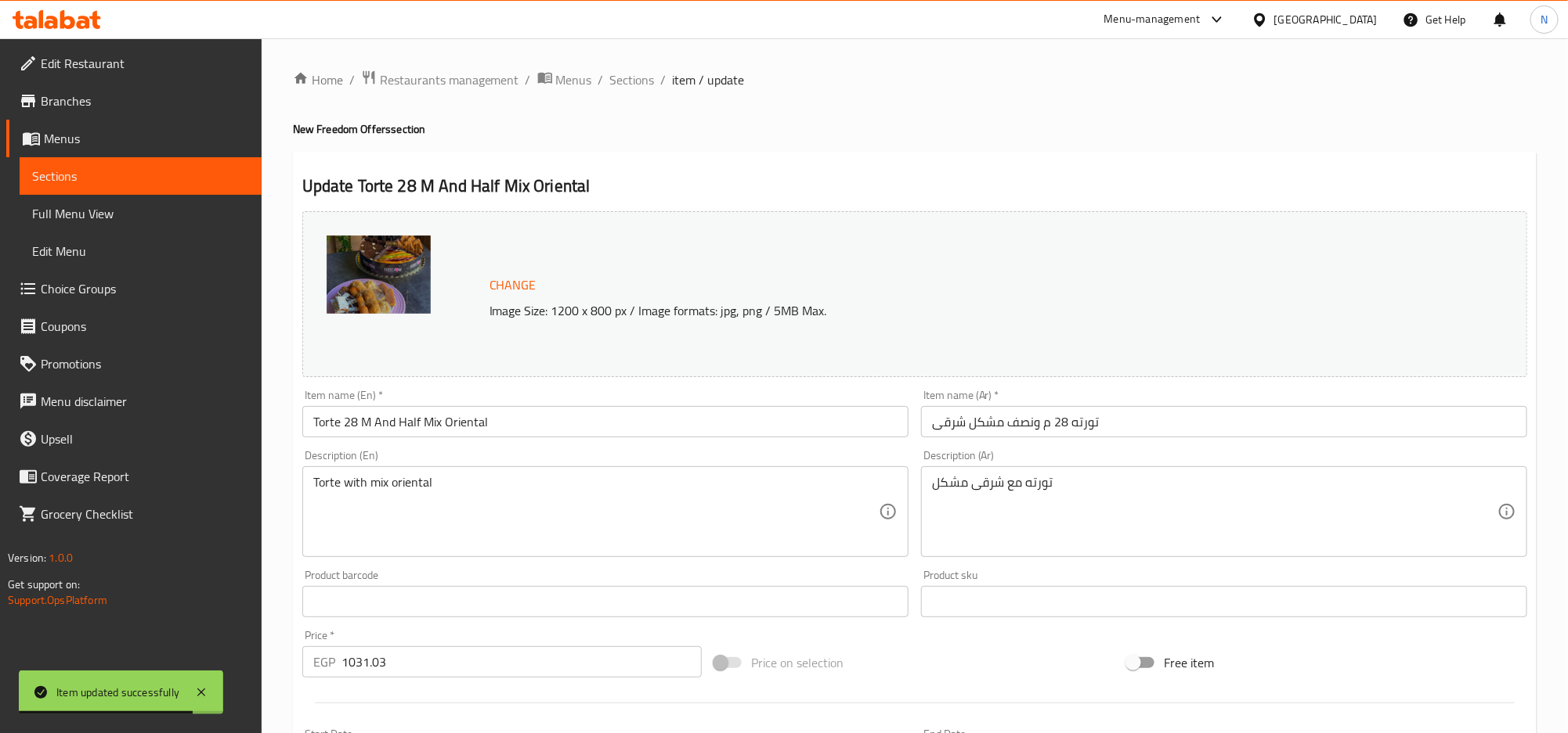
drag, startPoint x: 644, startPoint y: 85, endPoint x: 668, endPoint y: 98, distance: 27.3
click at [644, 85] on span "Sections" at bounding box center [632, 80] width 44 height 19
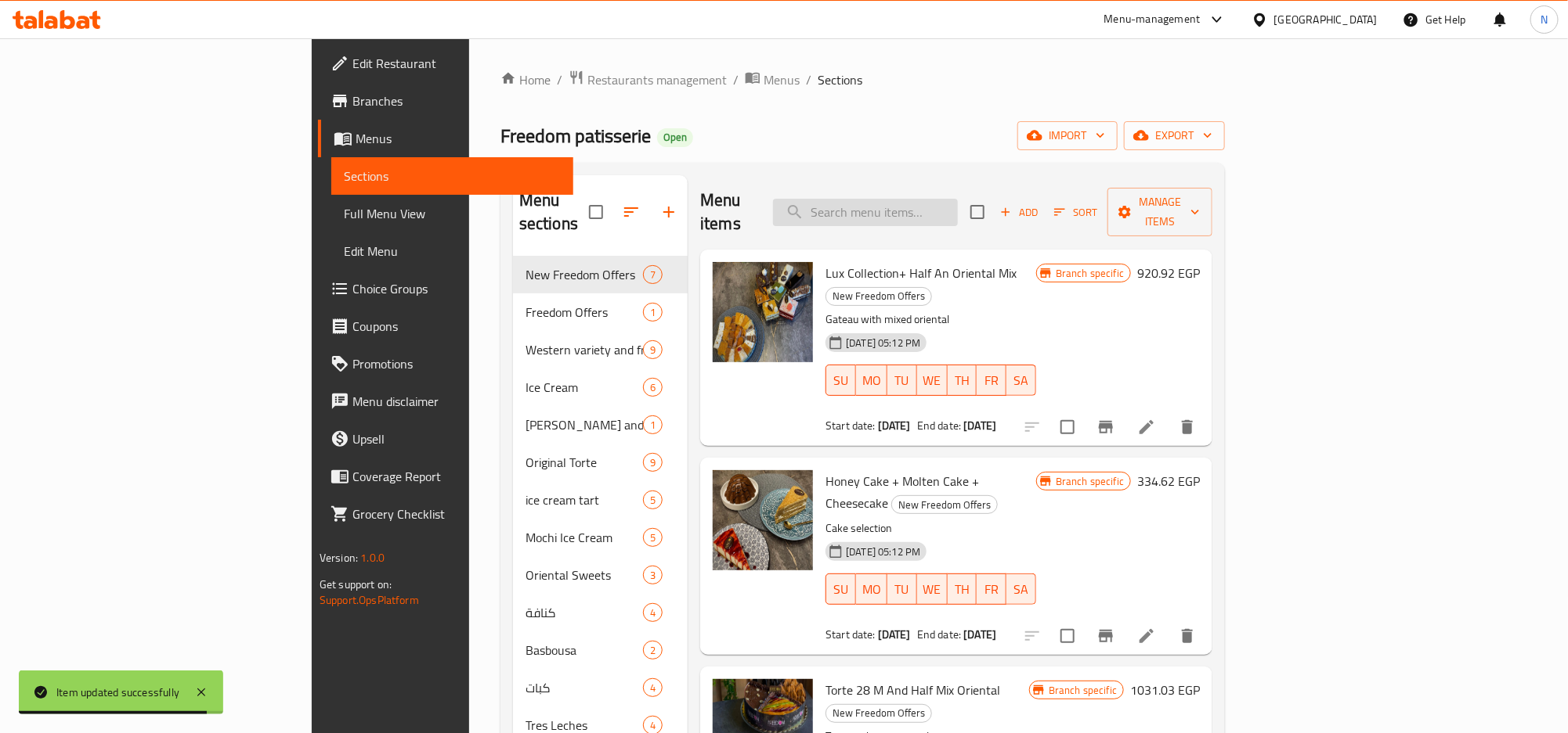
click at [958, 198] on input "search" at bounding box center [865, 212] width 185 height 28
paste input "Molten Cake + Cheesecake"
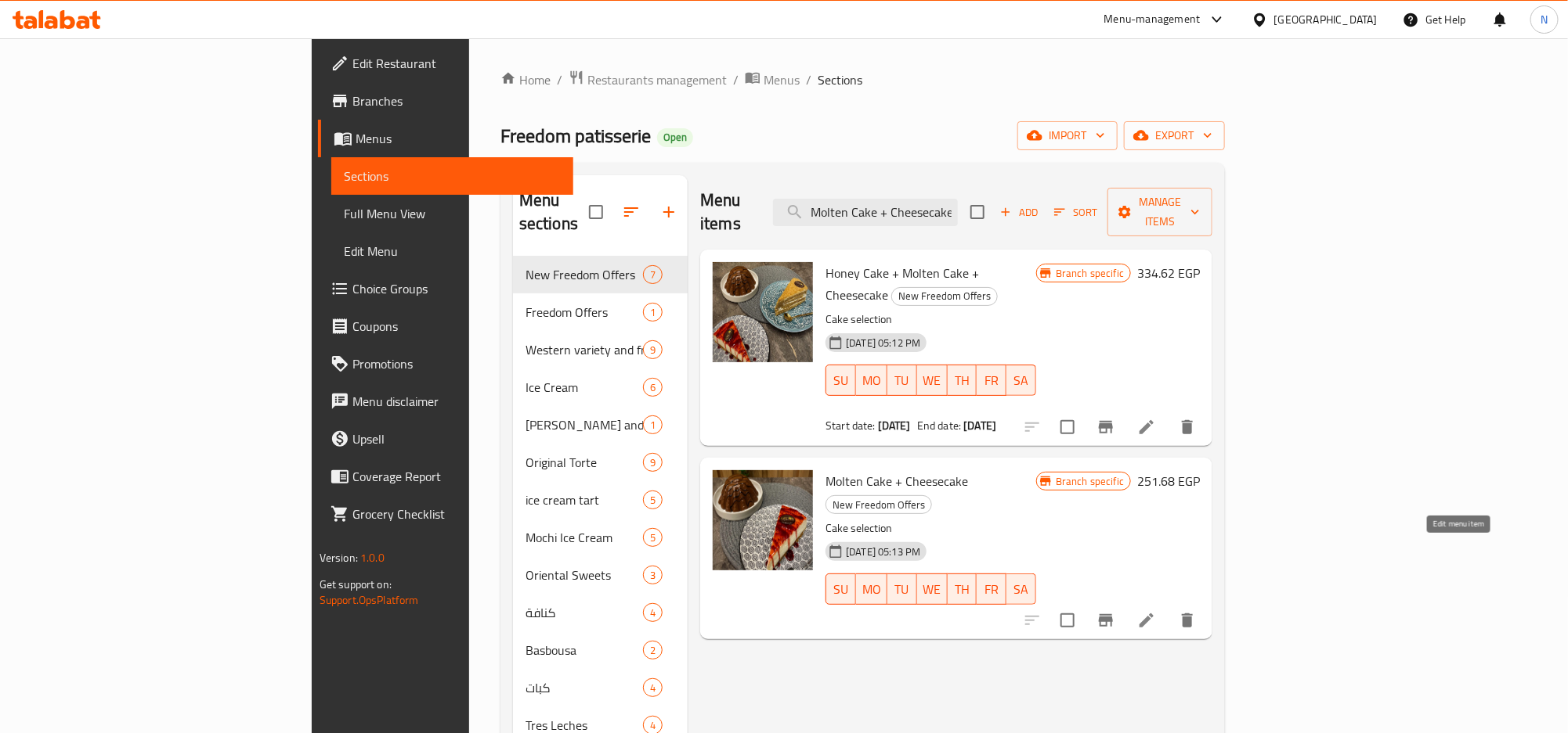
type input "Molten Cake + Cheesecake"
click at [1156, 611] on icon at bounding box center [1146, 620] width 19 height 19
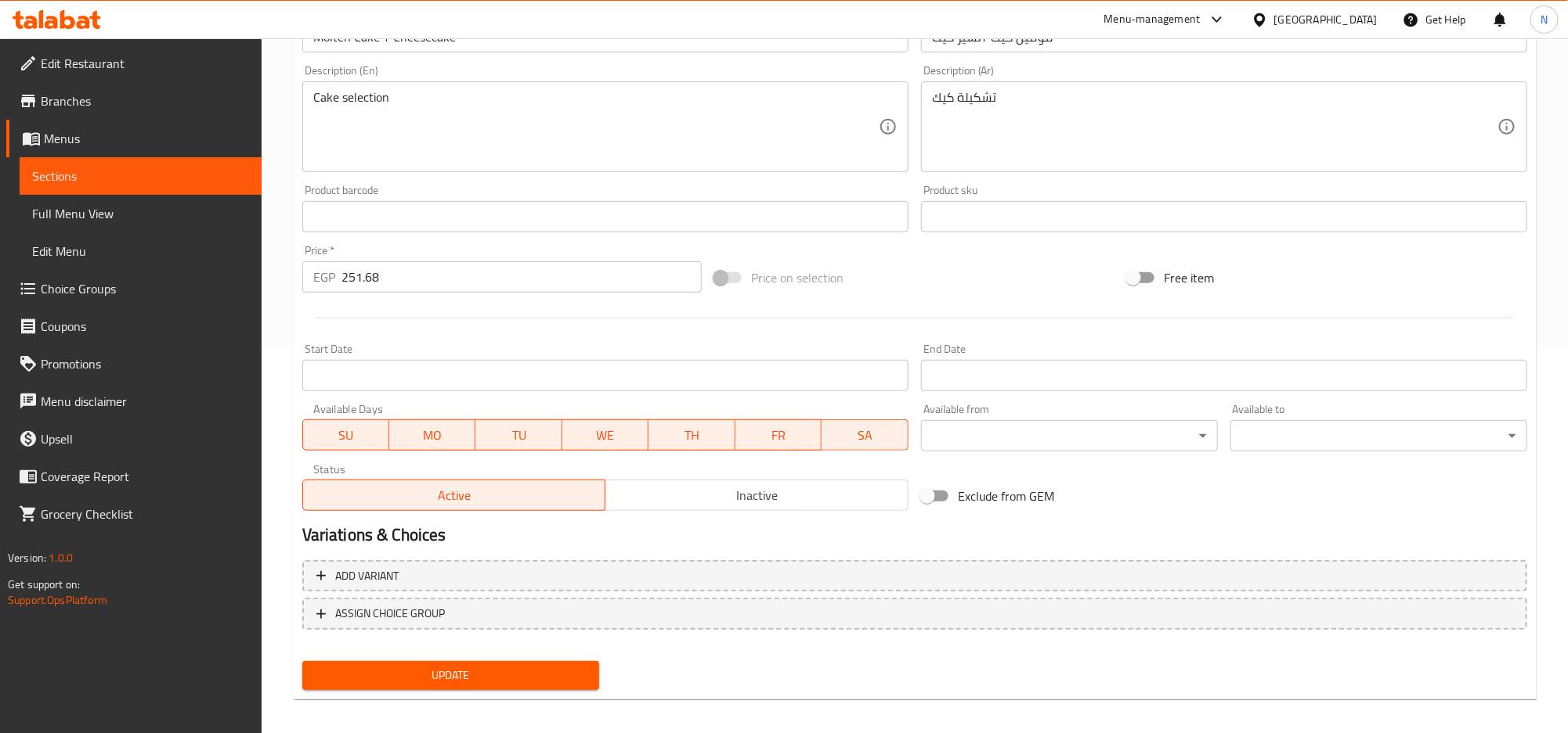
scroll to position [393, 0]
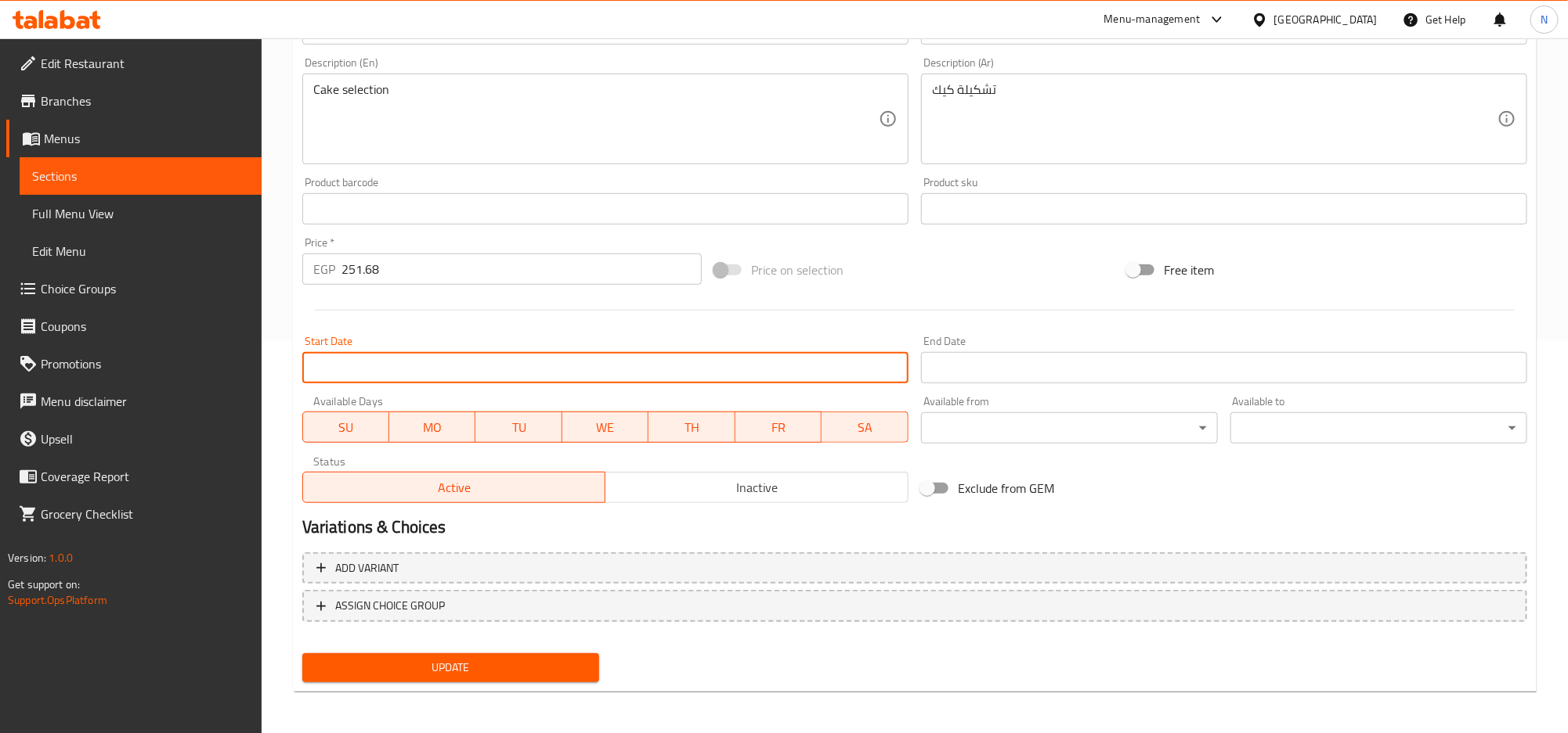
click at [566, 365] on input "Start Date" at bounding box center [605, 367] width 607 height 31
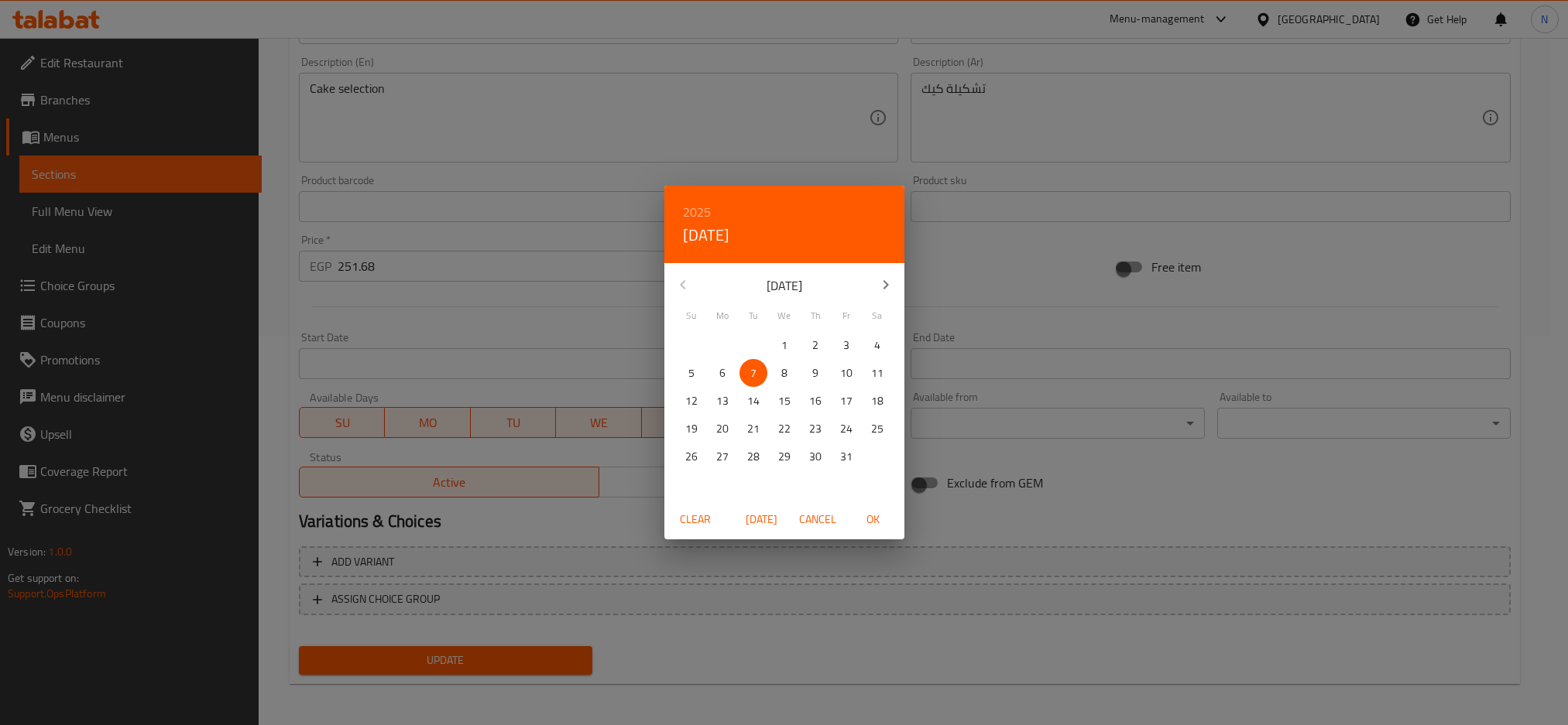
drag, startPoint x: 721, startPoint y: 371, endPoint x: 820, endPoint y: 467, distance: 137.9
click at [722, 372] on p "6" at bounding box center [722, 373] width 6 height 19
click at [886, 525] on span "OK" at bounding box center [873, 520] width 37 height 19
type input "06-10-2025"
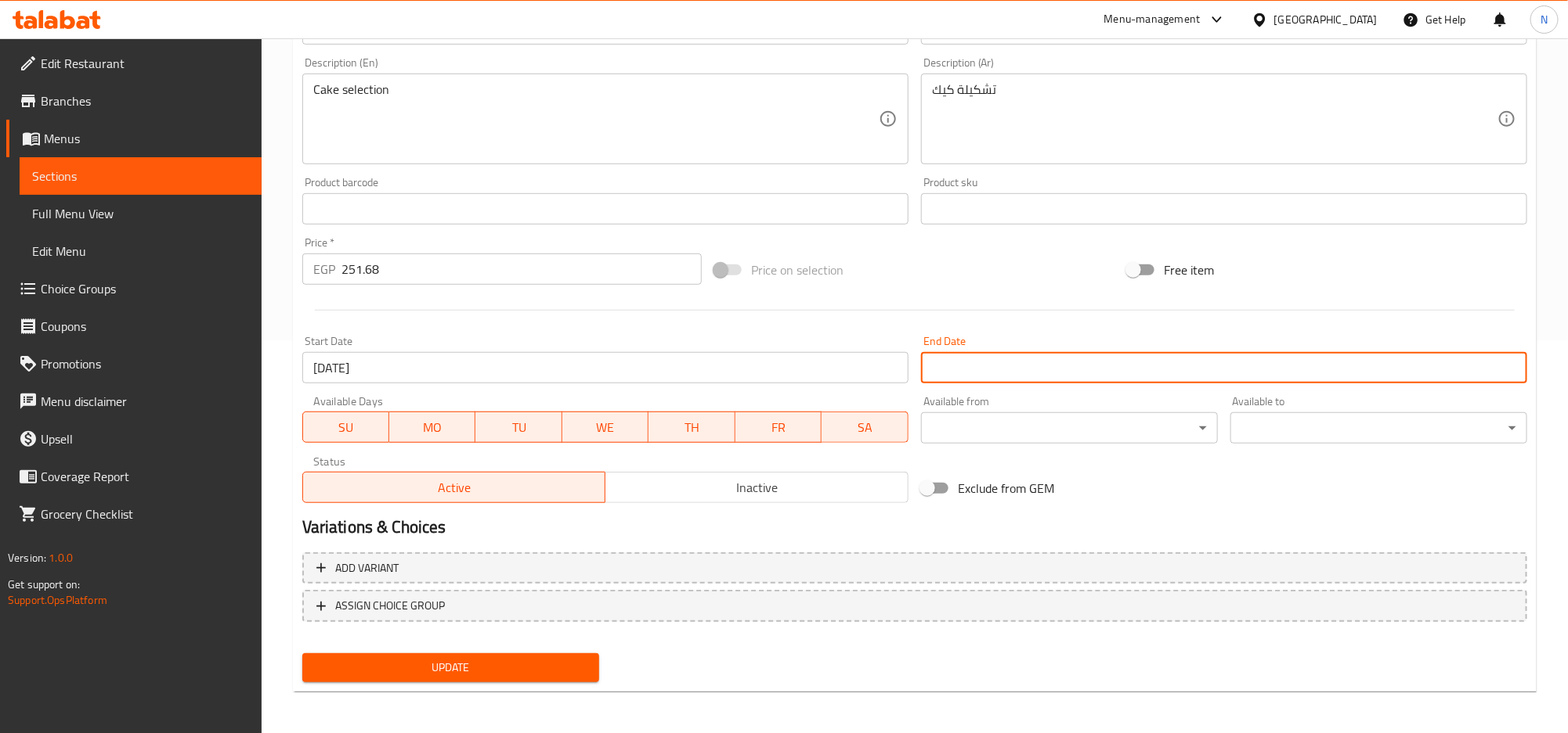
click at [963, 380] on input "Start Date" at bounding box center [1224, 367] width 607 height 31
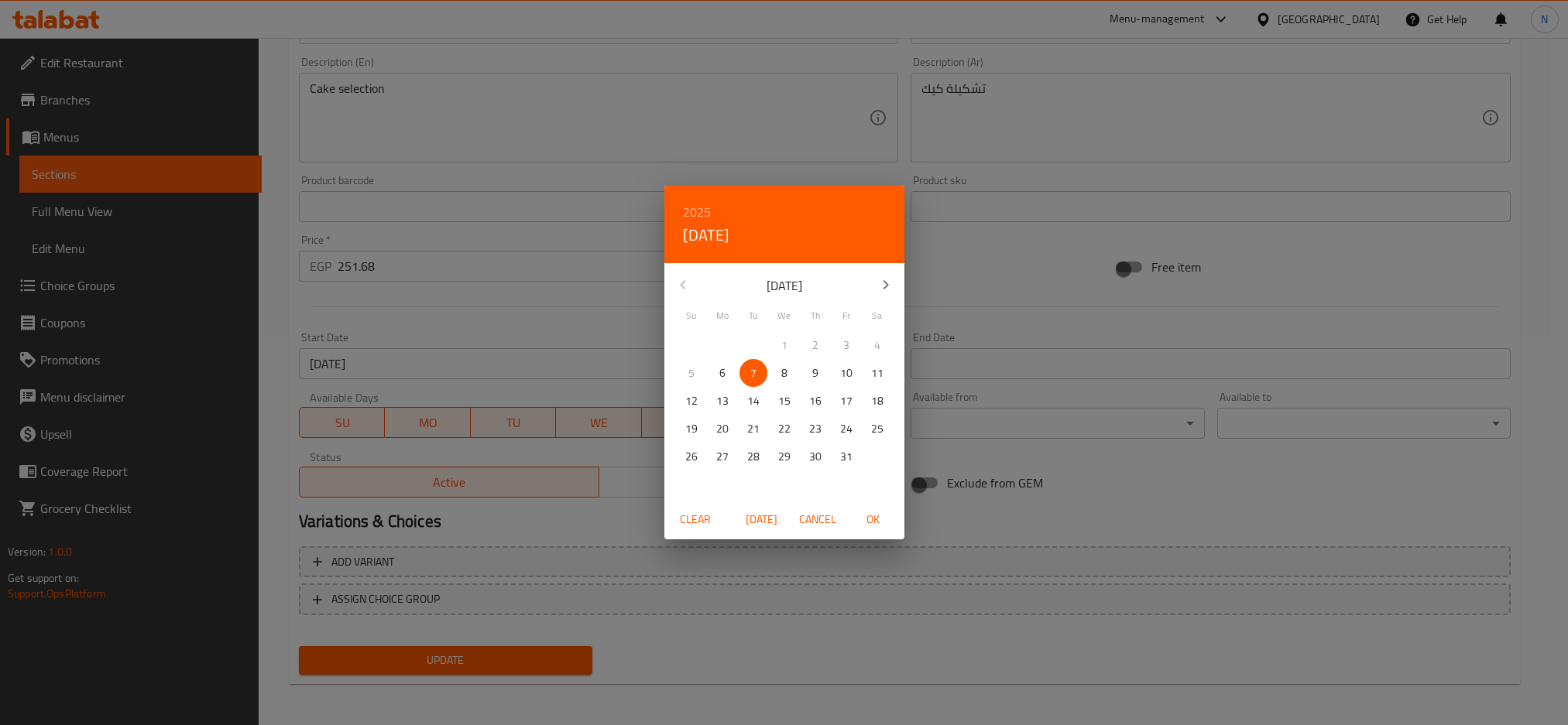
click at [692, 216] on h6 "2025" at bounding box center [697, 212] width 28 height 21
click at [775, 326] on div "2026" at bounding box center [784, 327] width 240 height 31
click at [878, 287] on icon "button" at bounding box center [886, 285] width 18 height 18
click at [878, 288] on icon "button" at bounding box center [886, 285] width 18 height 18
click at [816, 453] on p "31" at bounding box center [815, 457] width 13 height 19
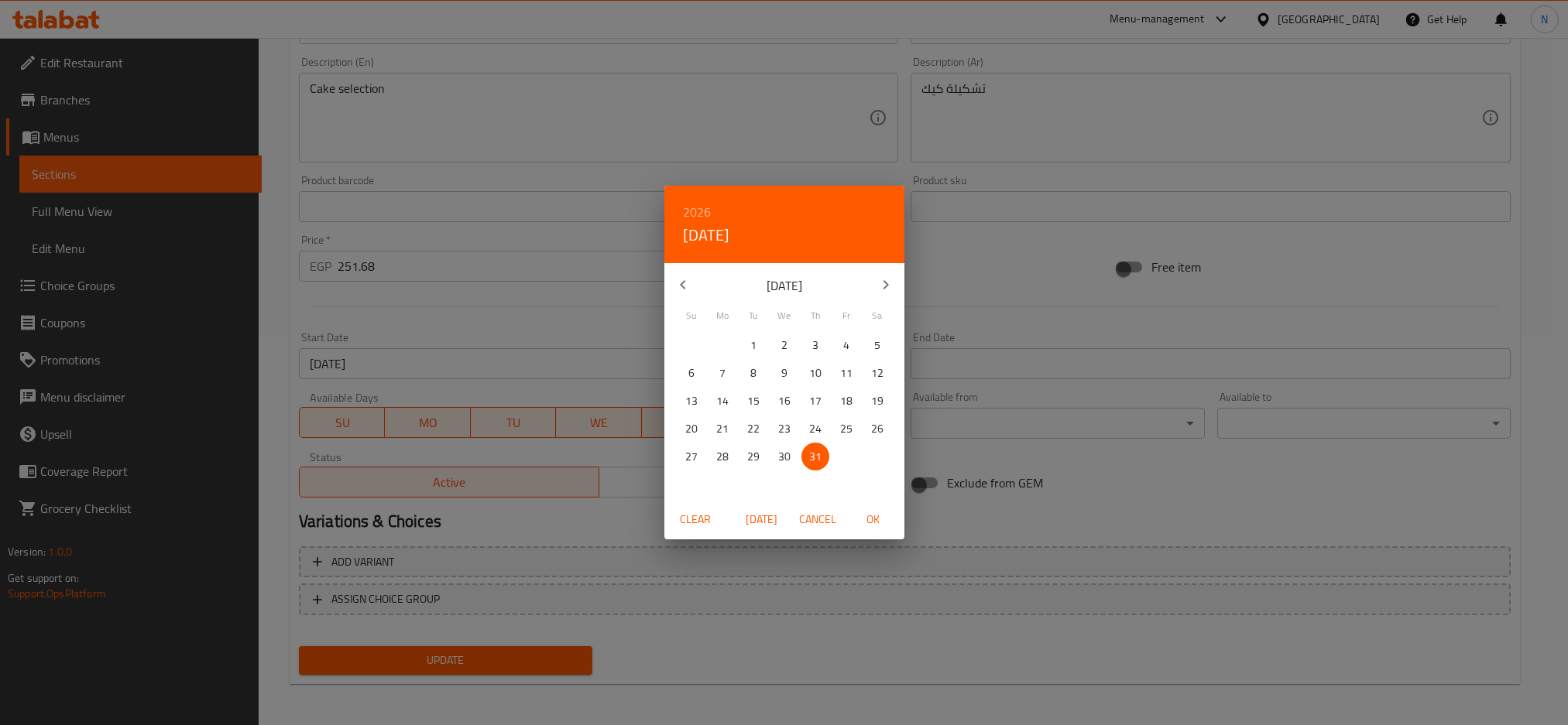
click at [874, 518] on span "OK" at bounding box center [873, 520] width 37 height 19
type input "31-12-2026"
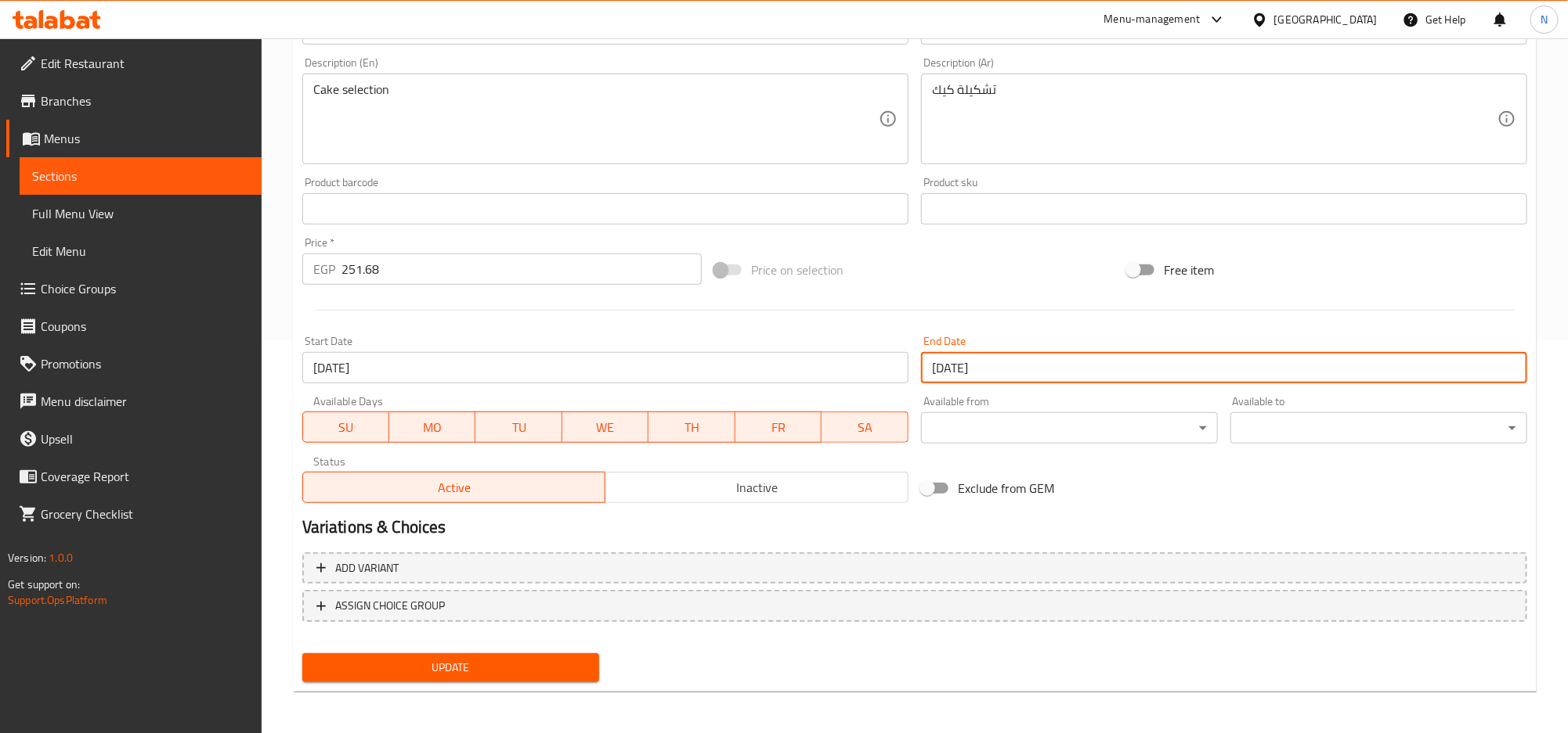
click at [532, 665] on span "Update" at bounding box center [450, 668] width 271 height 20
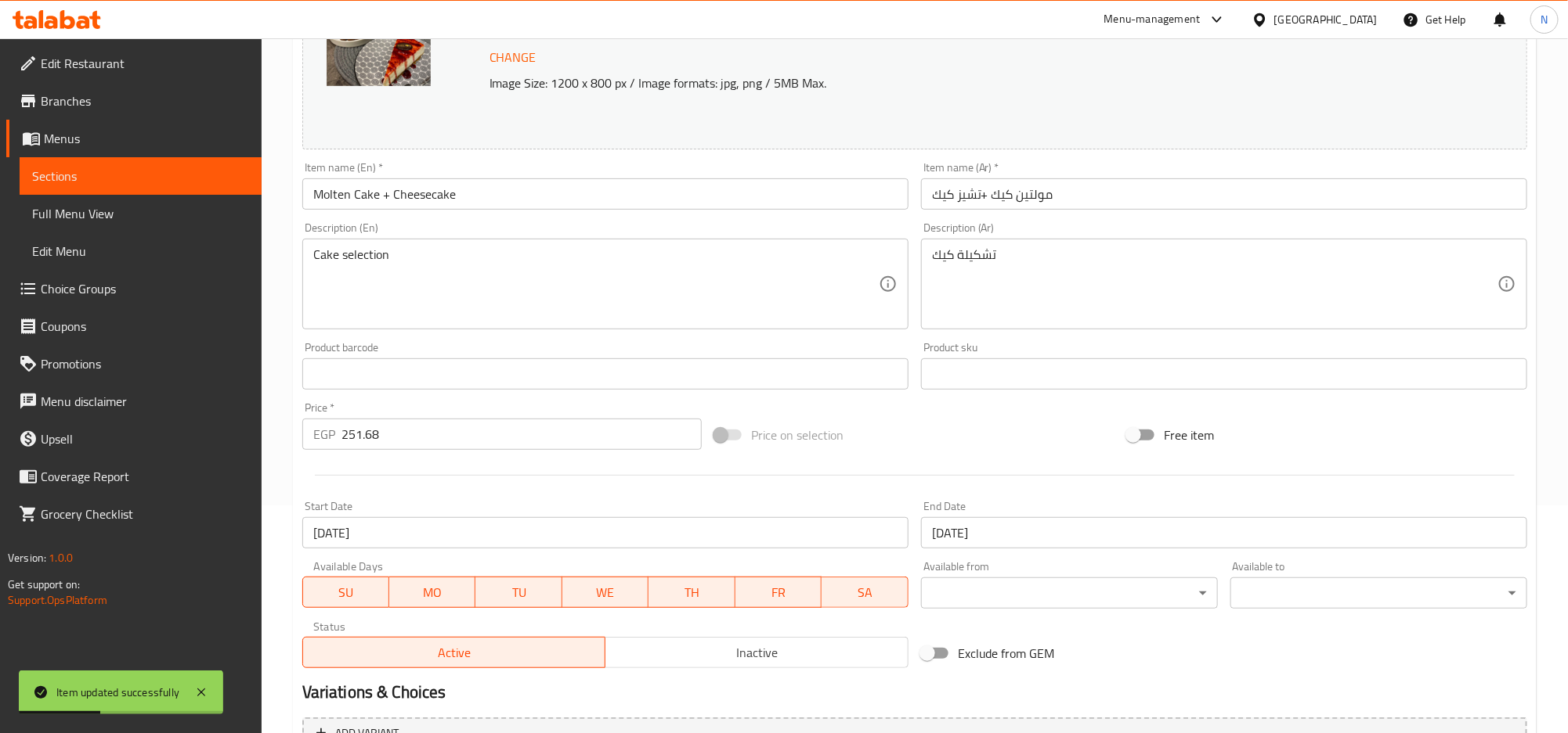
scroll to position [0, 0]
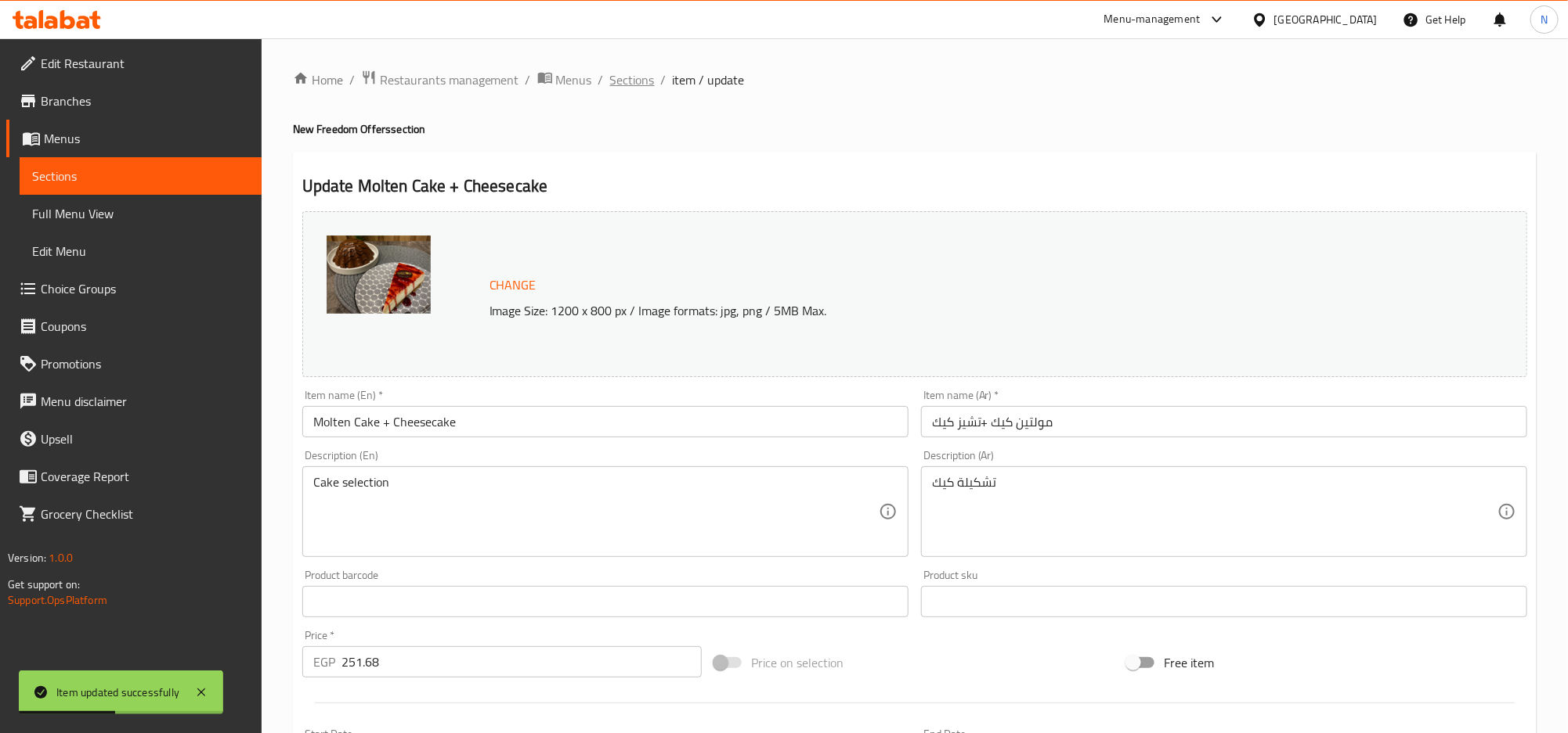
click at [635, 78] on span "Sections" at bounding box center [632, 80] width 44 height 19
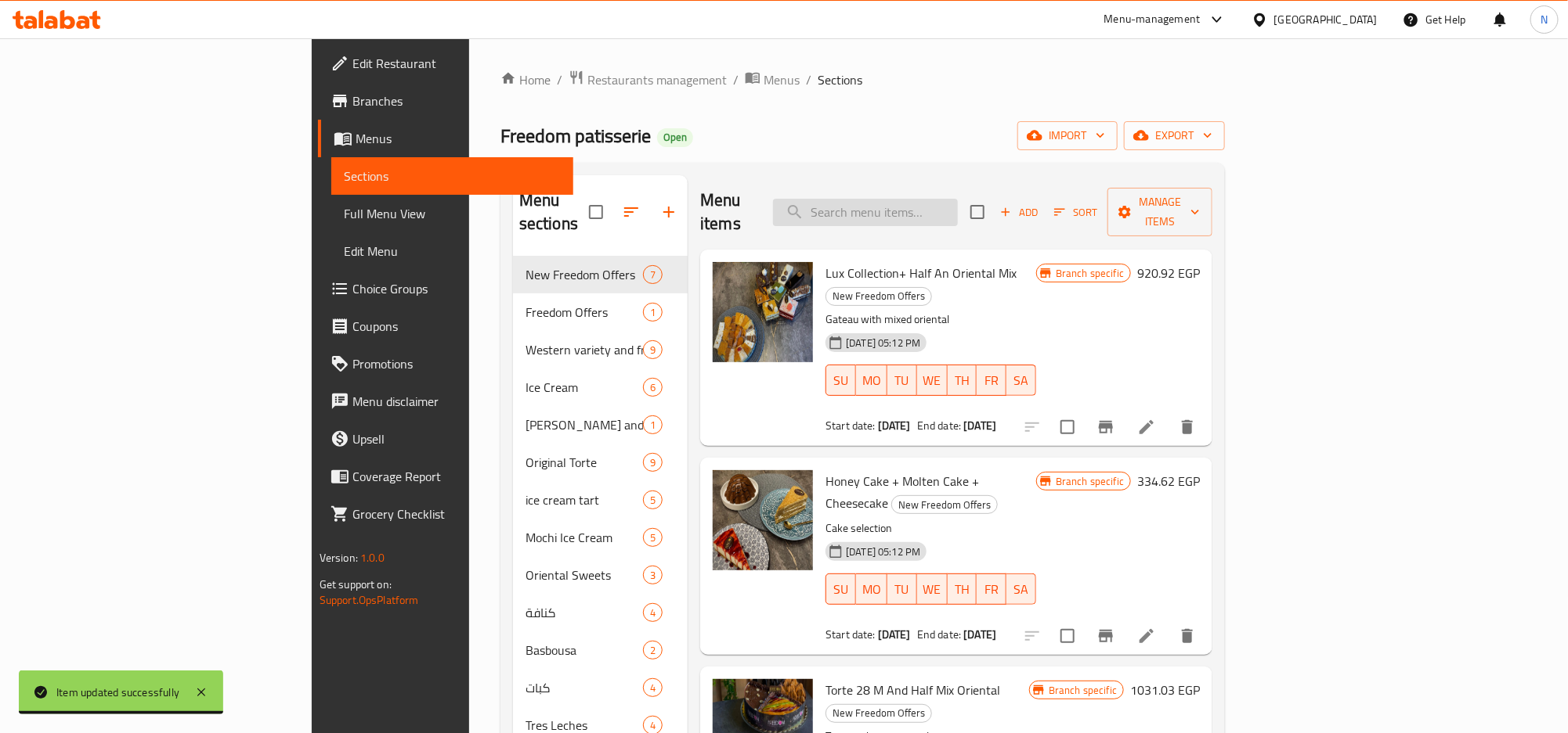
click at [958, 200] on input "search" at bounding box center [865, 212] width 185 height 28
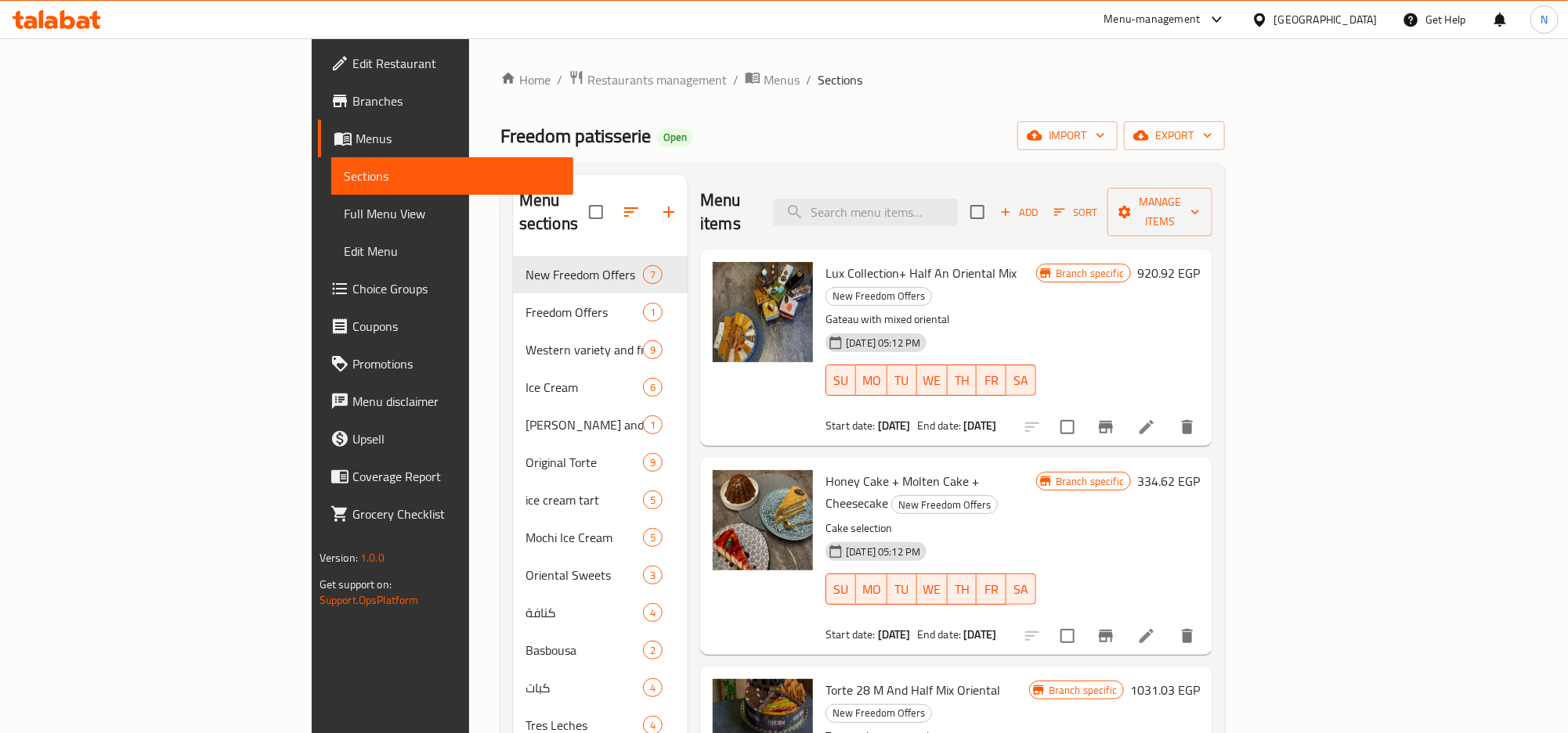
paste input "Cinnabon + Cheesecake"
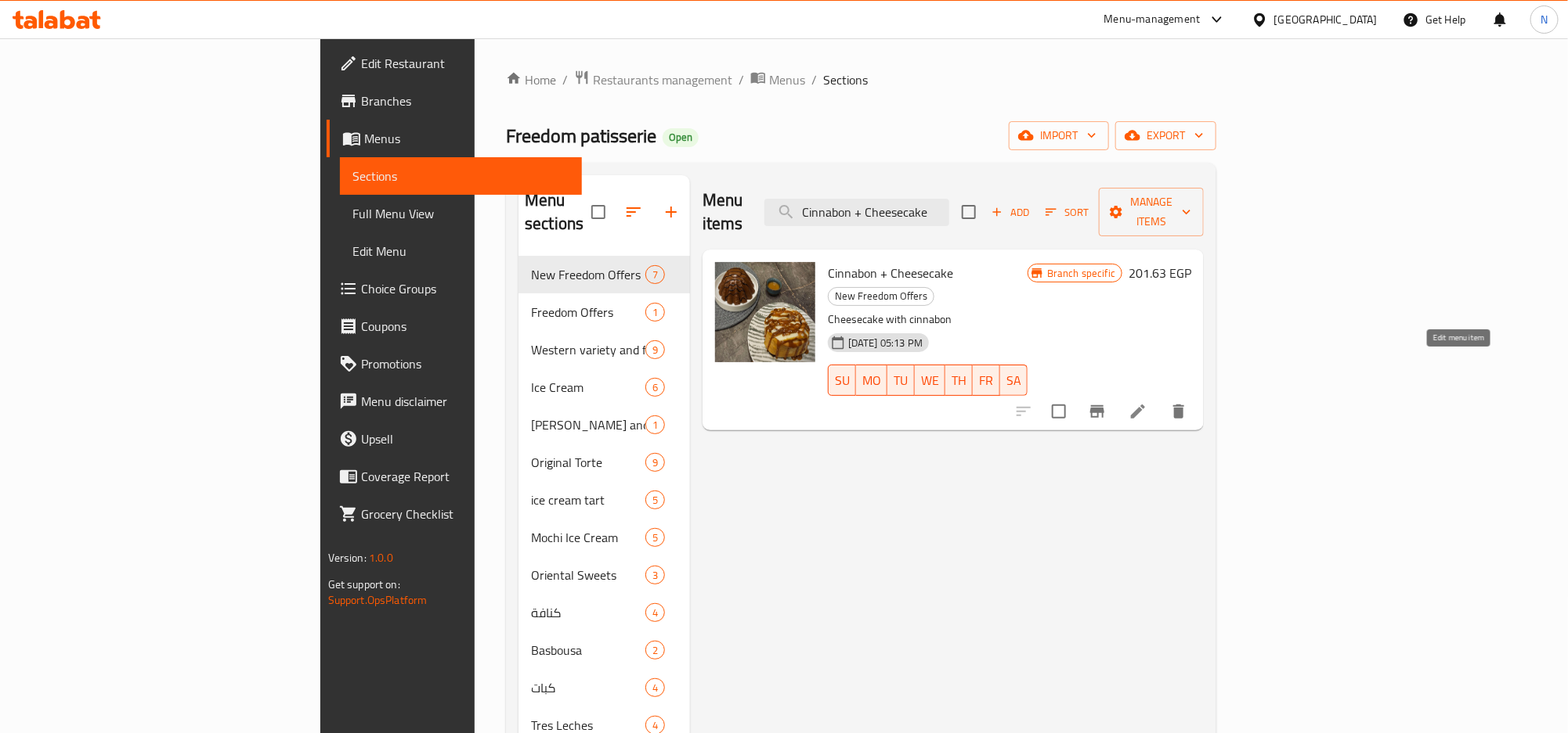
type input "Cinnabon + Cheesecake"
click at [1147, 402] on icon at bounding box center [1137, 411] width 19 height 19
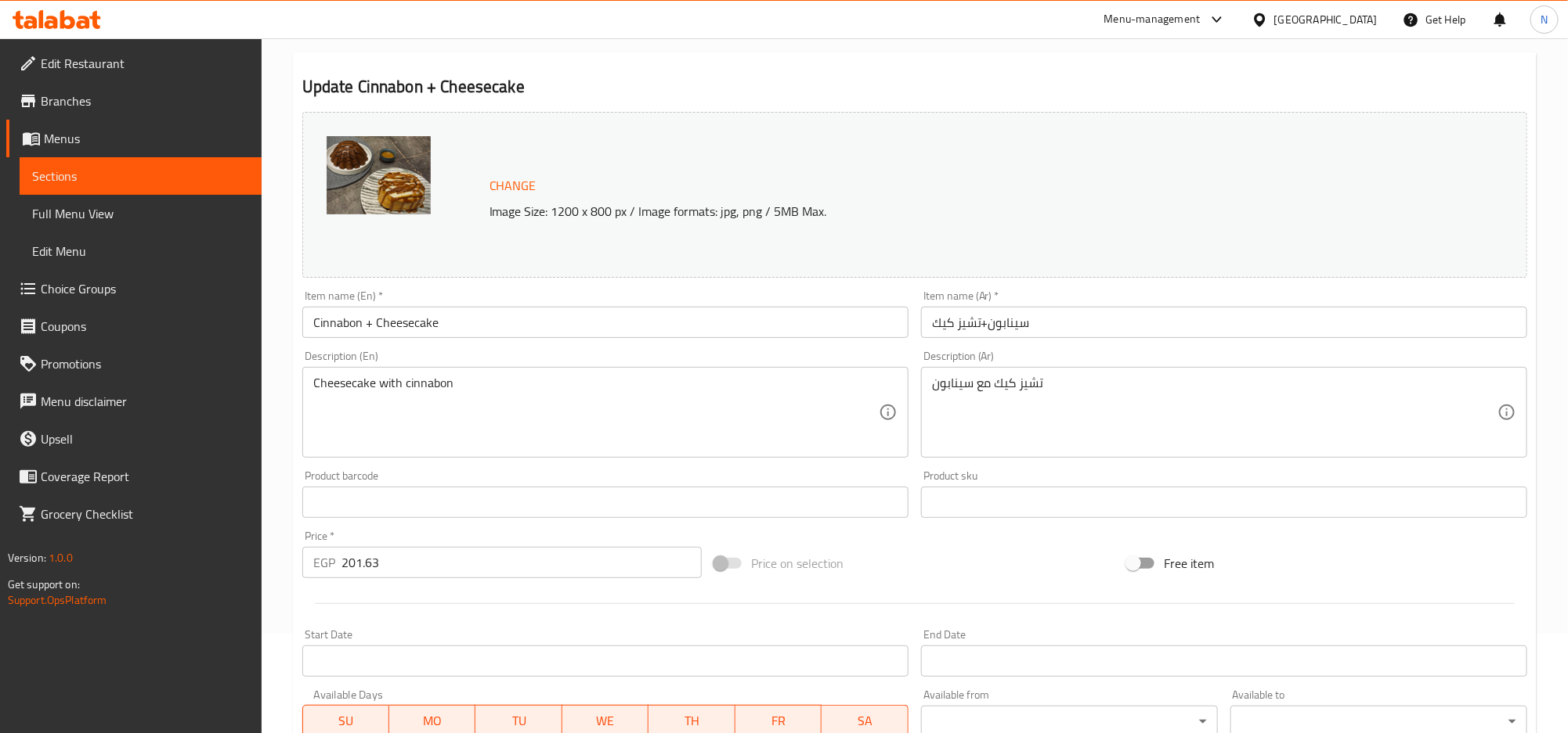
scroll to position [235, 0]
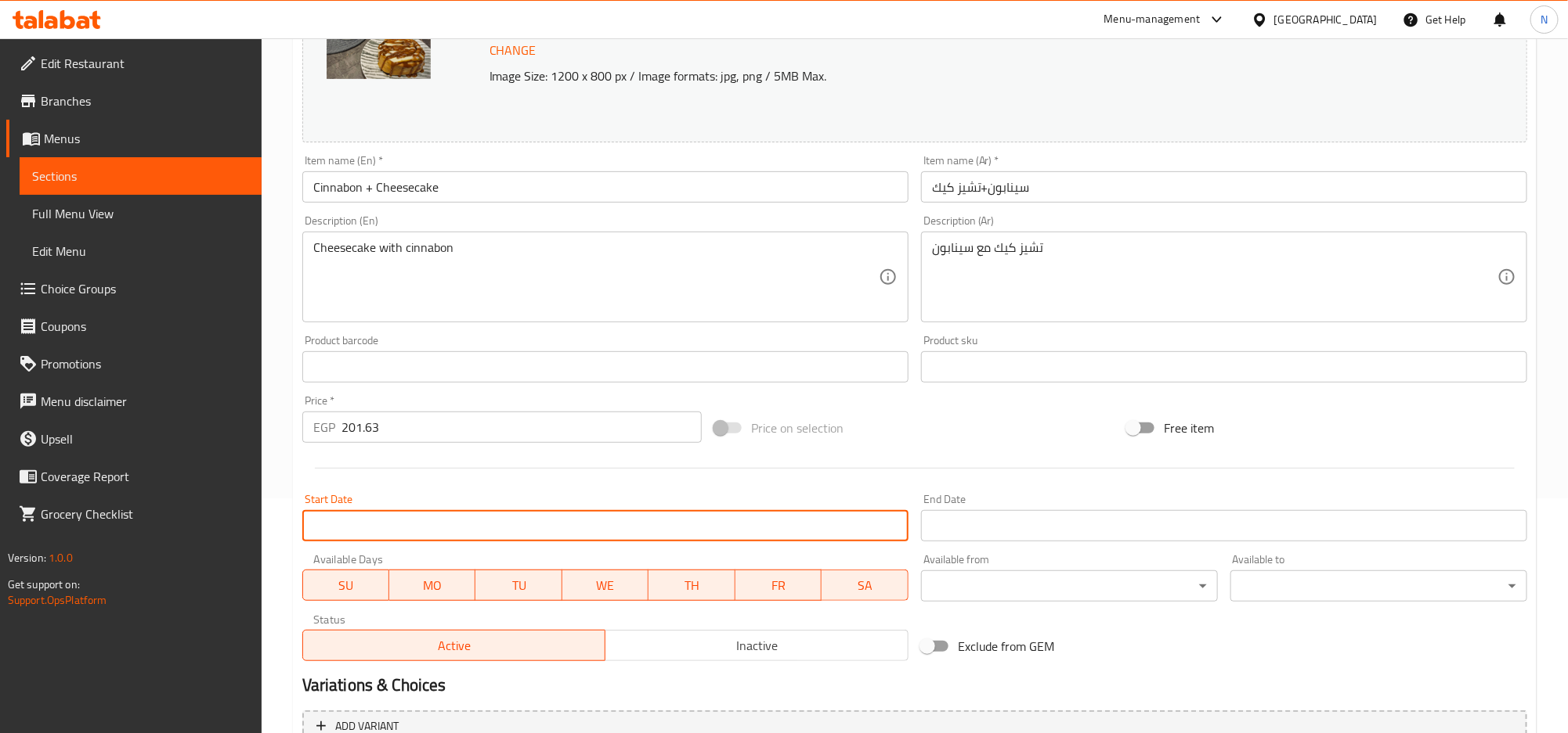
click at [520, 536] on input "Start Date" at bounding box center [605, 526] width 607 height 31
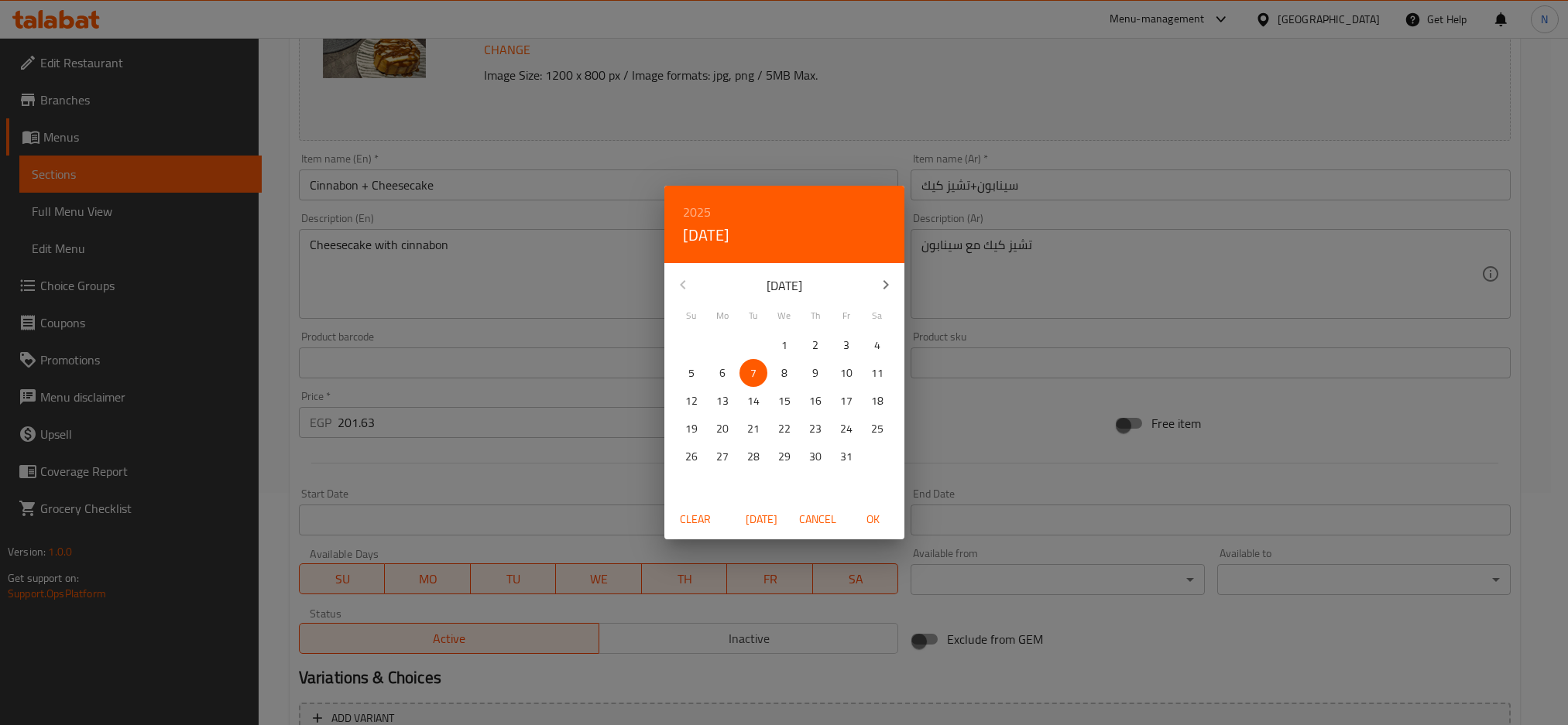
click at [720, 372] on p "6" at bounding box center [722, 373] width 6 height 19
click at [869, 518] on span "OK" at bounding box center [873, 520] width 37 height 19
type input "06-10-2025"
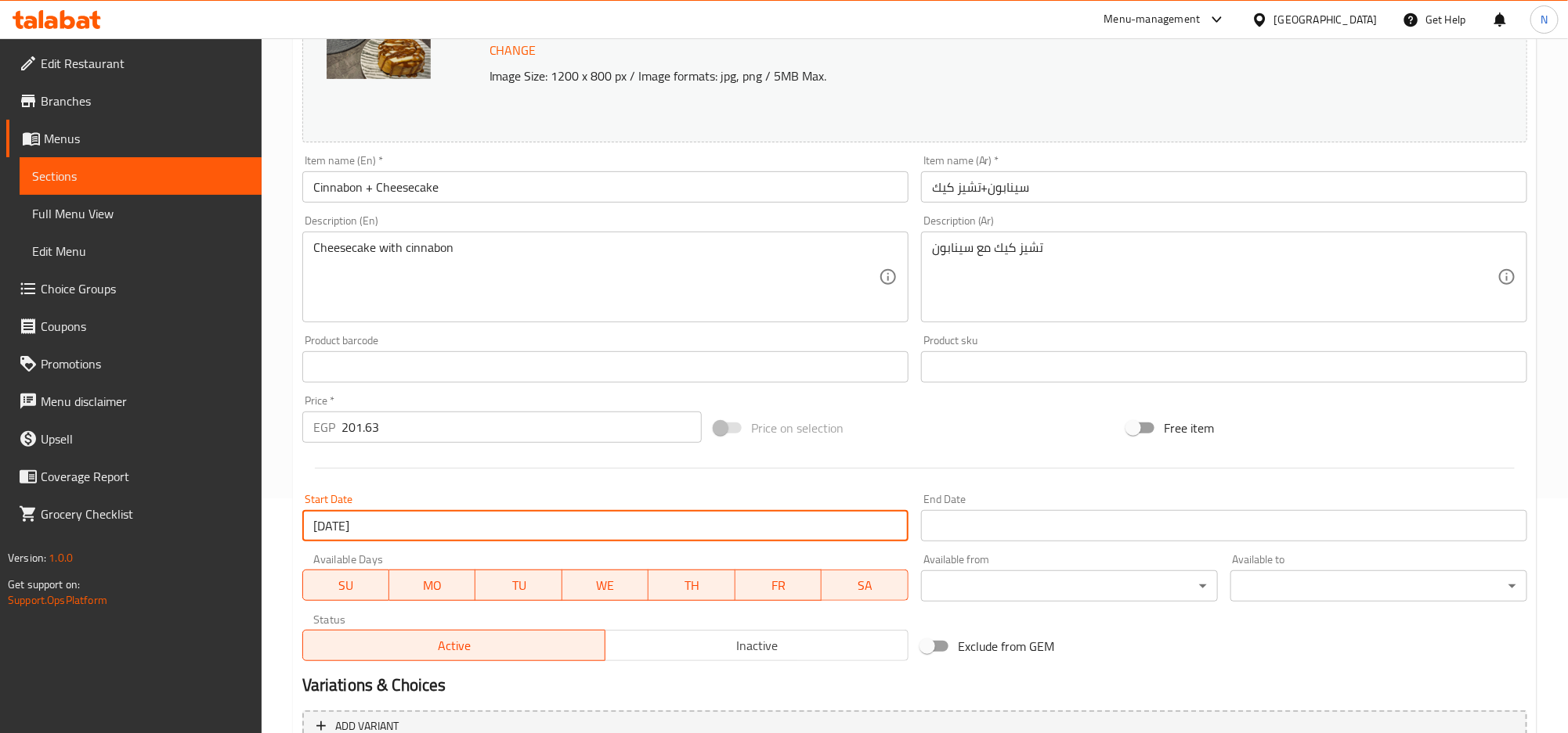
click at [965, 526] on input "Start Date" at bounding box center [1224, 526] width 607 height 31
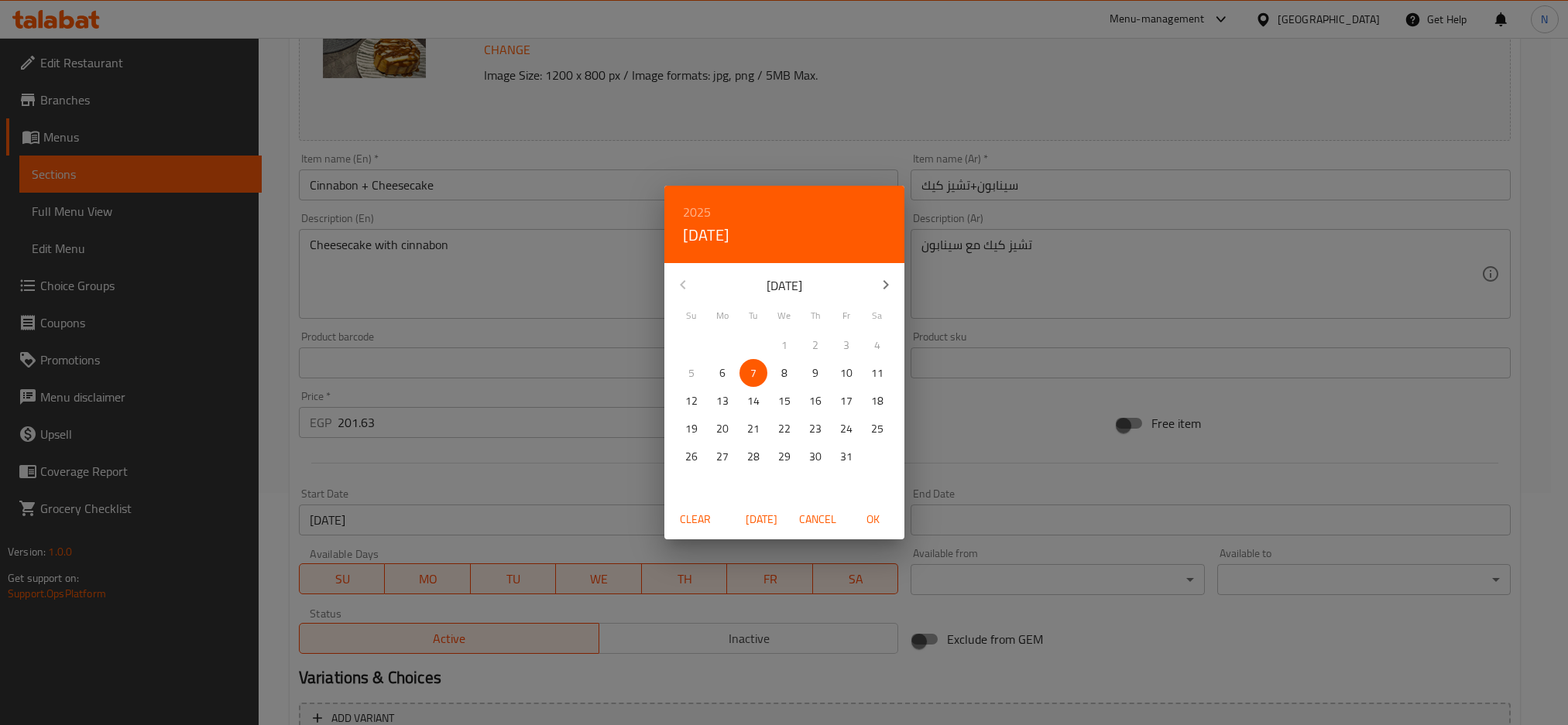
click at [707, 205] on h6 "2025" at bounding box center [697, 212] width 28 height 21
click at [772, 321] on div "2026" at bounding box center [784, 327] width 240 height 31
click at [888, 299] on button "button" at bounding box center [886, 285] width 37 height 37
click at [817, 466] on button "31" at bounding box center [815, 457] width 28 height 28
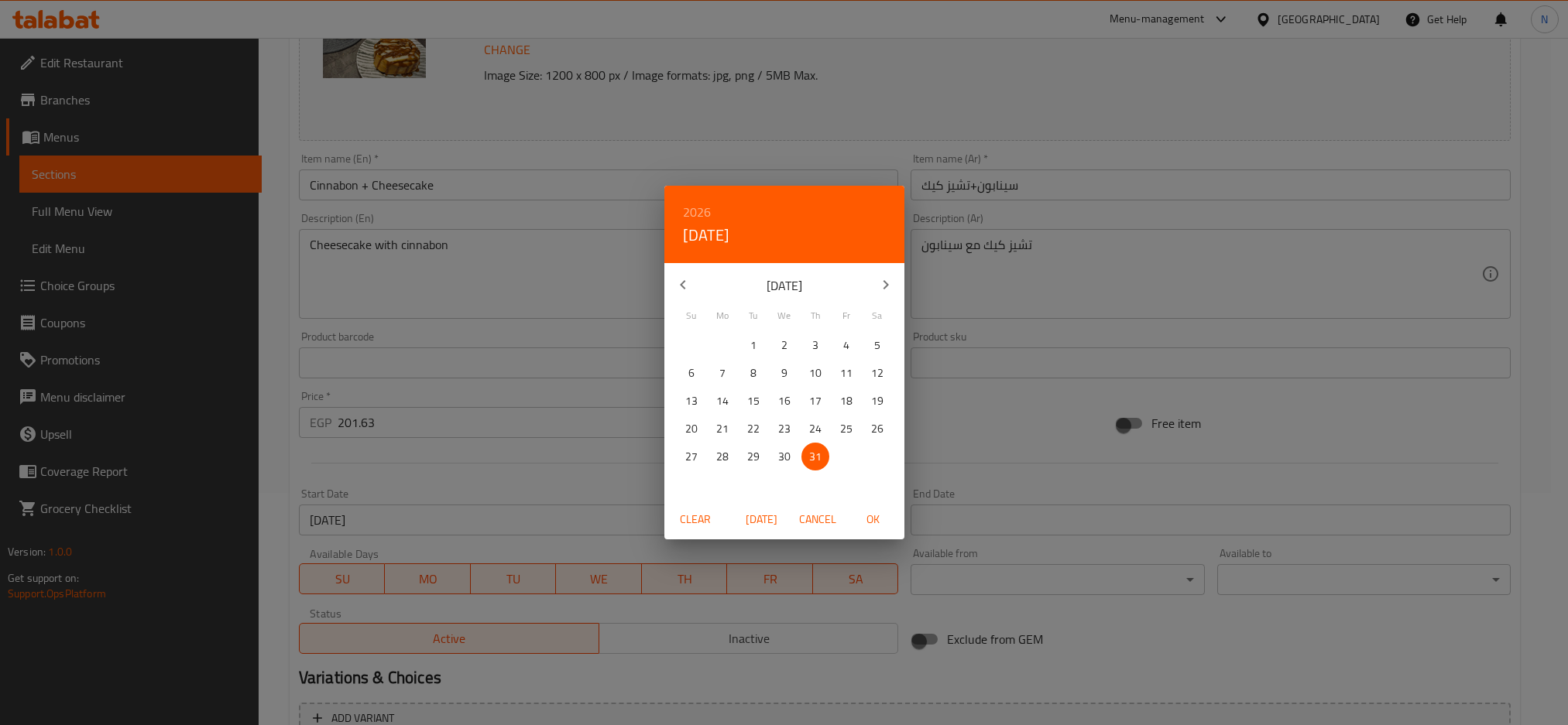
click at [890, 521] on span "OK" at bounding box center [873, 520] width 37 height 19
type input "31-12-2026"
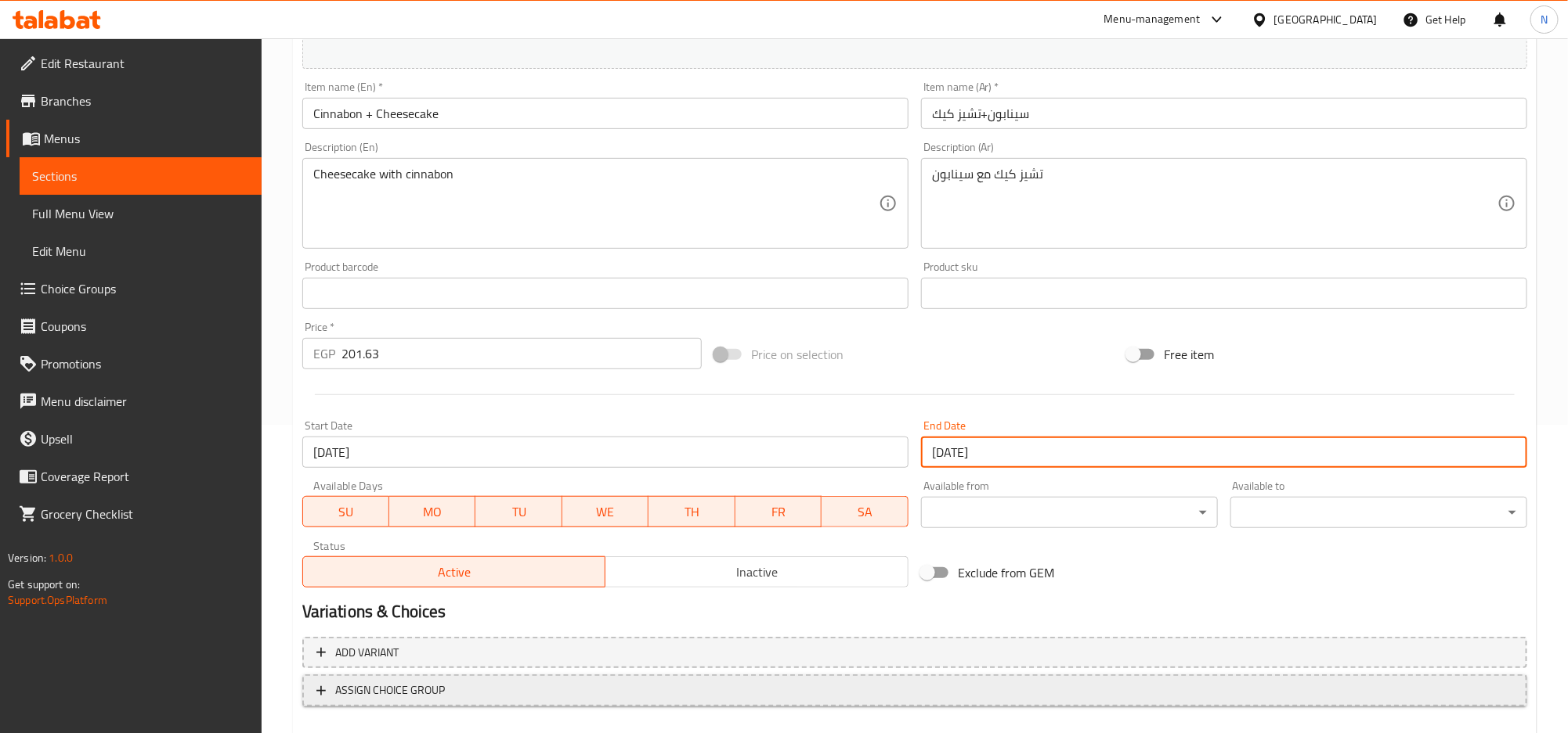
scroll to position [393, 0]
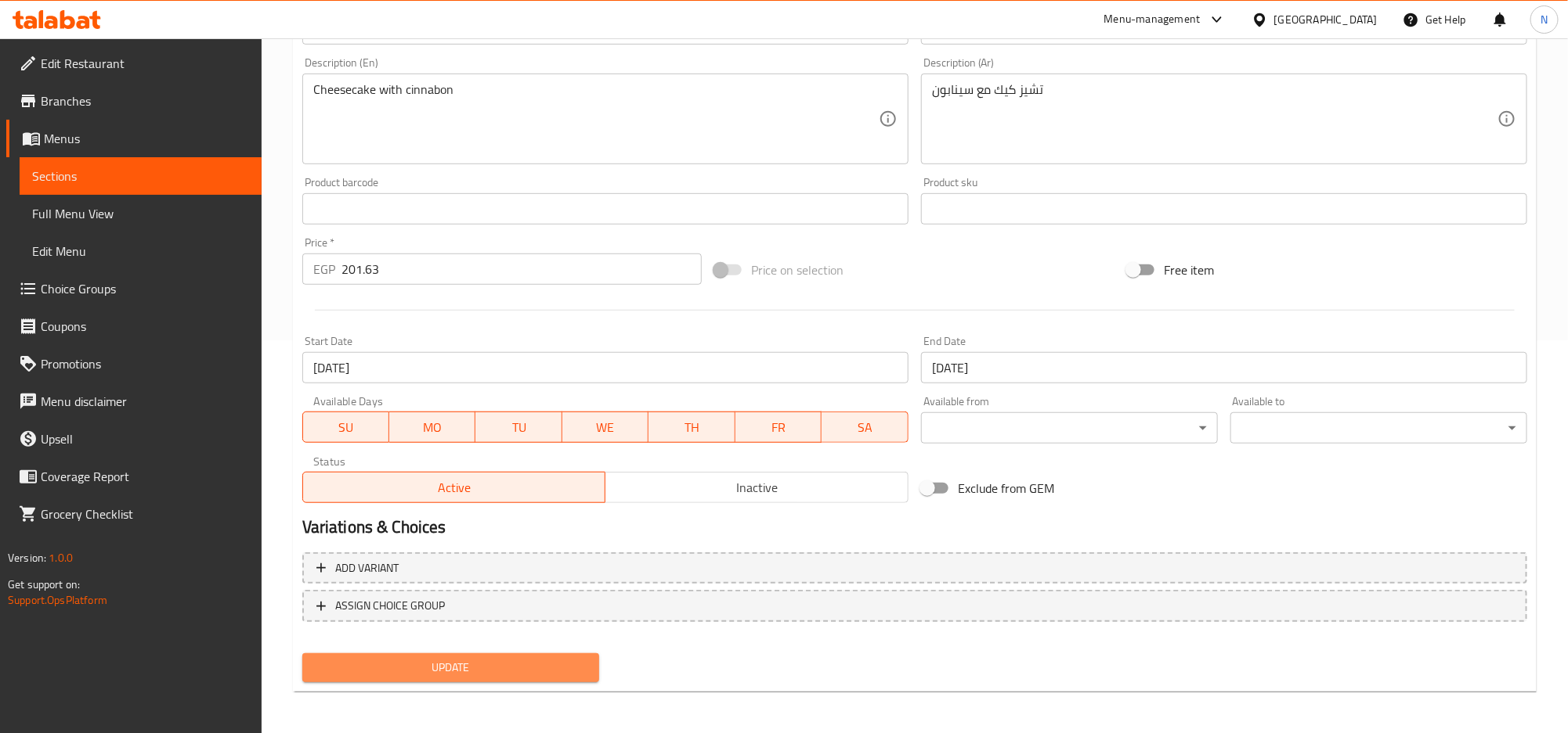
click at [532, 668] on span "Update" at bounding box center [450, 668] width 271 height 20
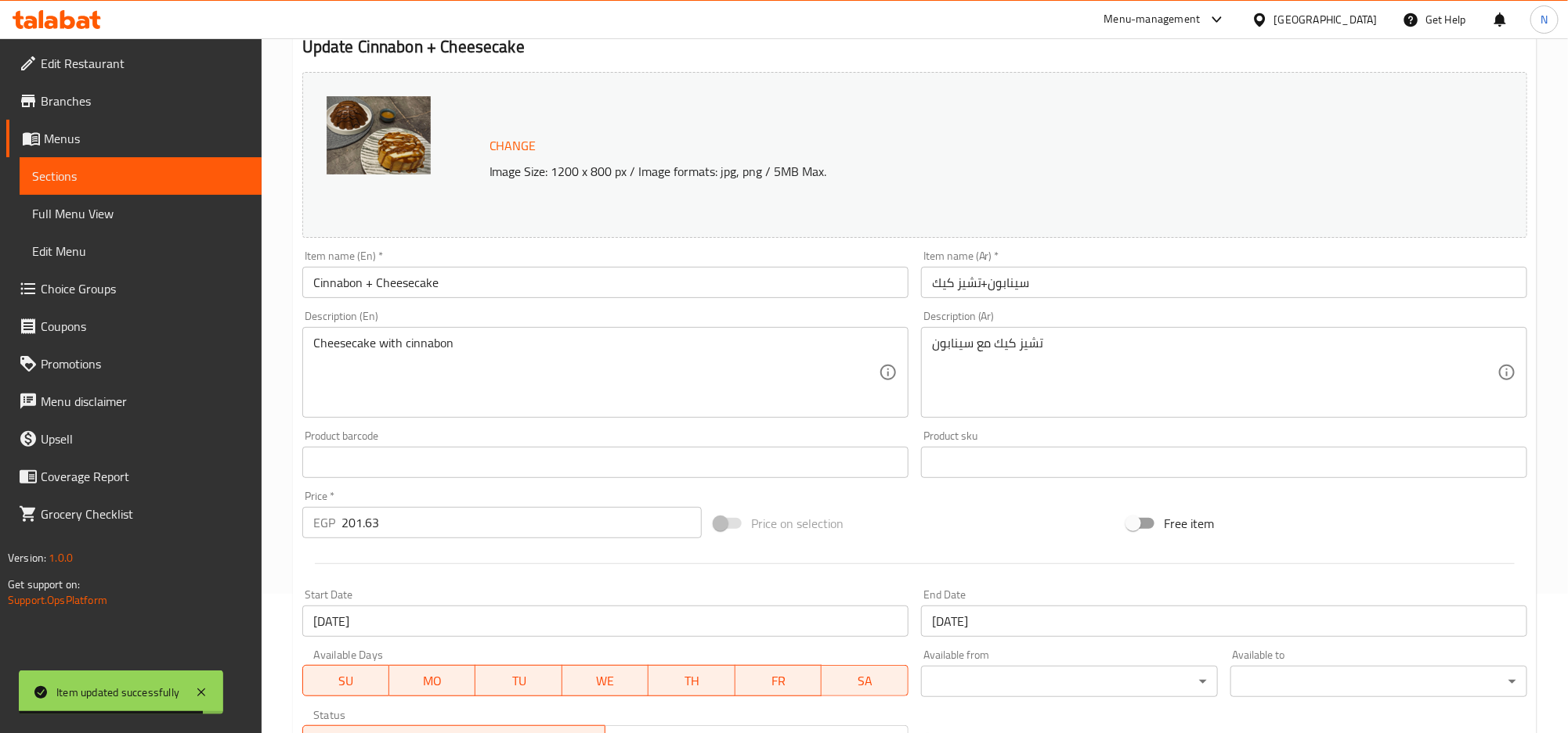
scroll to position [0, 0]
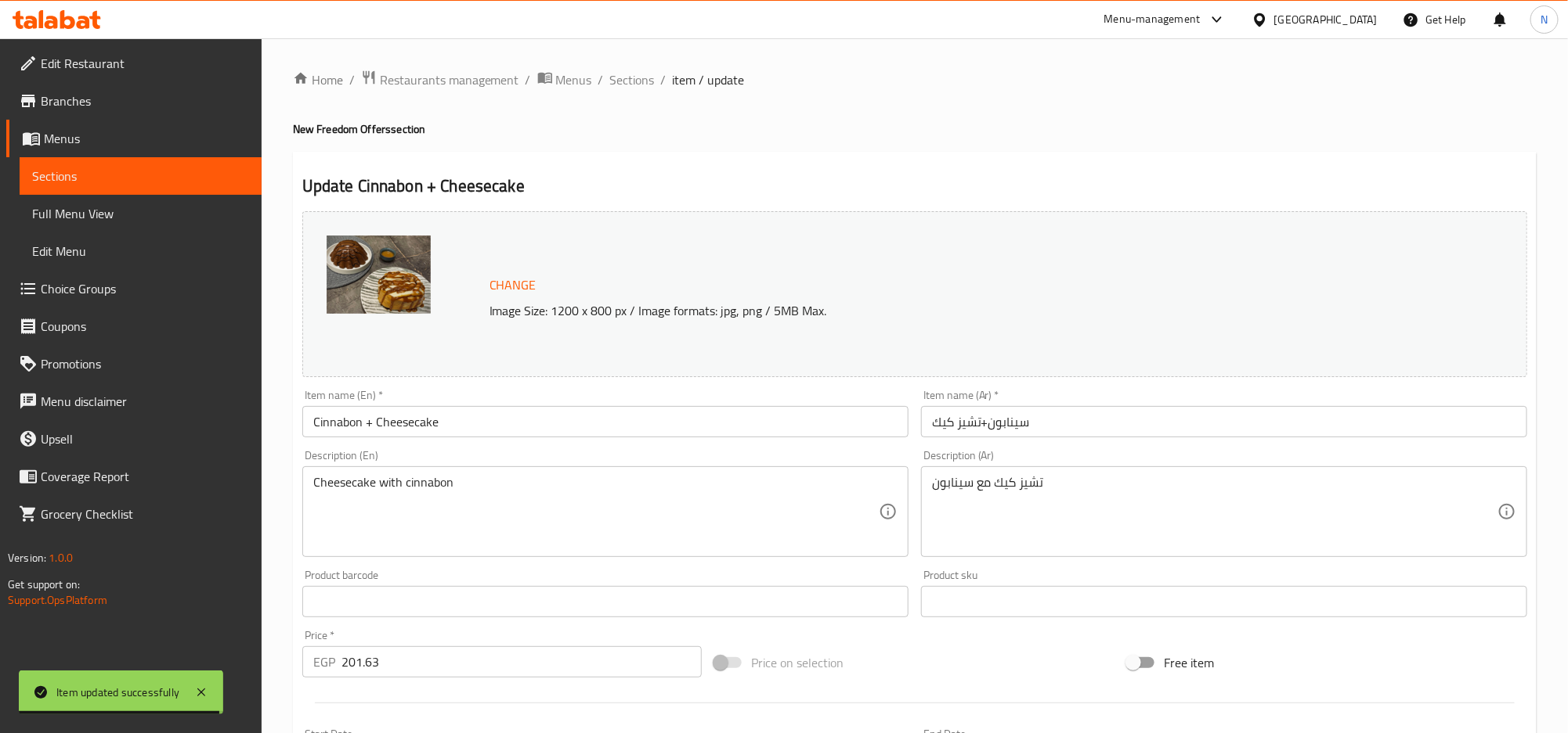
drag, startPoint x: 645, startPoint y: 81, endPoint x: 640, endPoint y: 94, distance: 13.9
click at [645, 81] on span "Sections" at bounding box center [632, 80] width 44 height 19
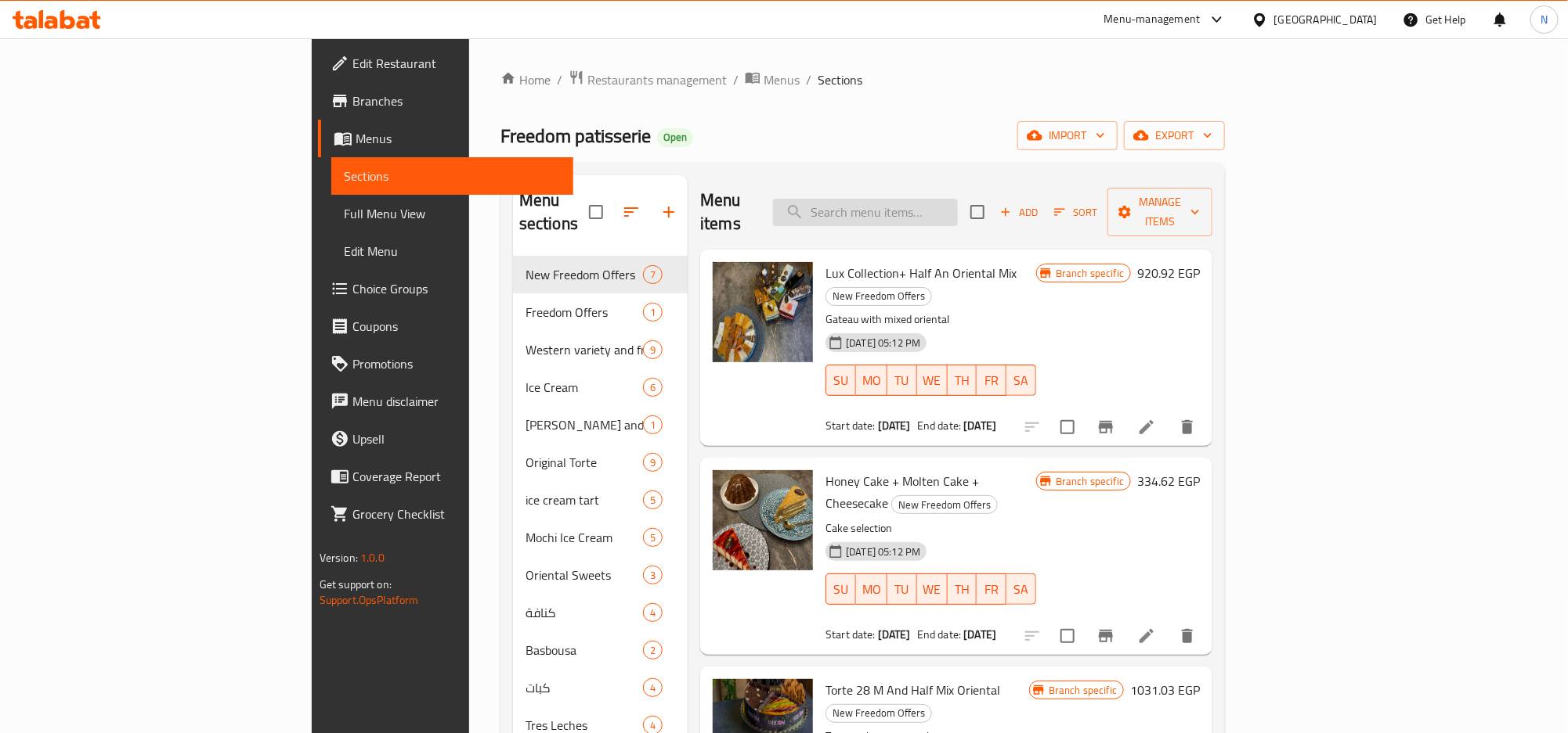
click at [892, 209] on input "search" at bounding box center [865, 212] width 185 height 28
paste input "Mixed oriental dish + tart 22 m original"
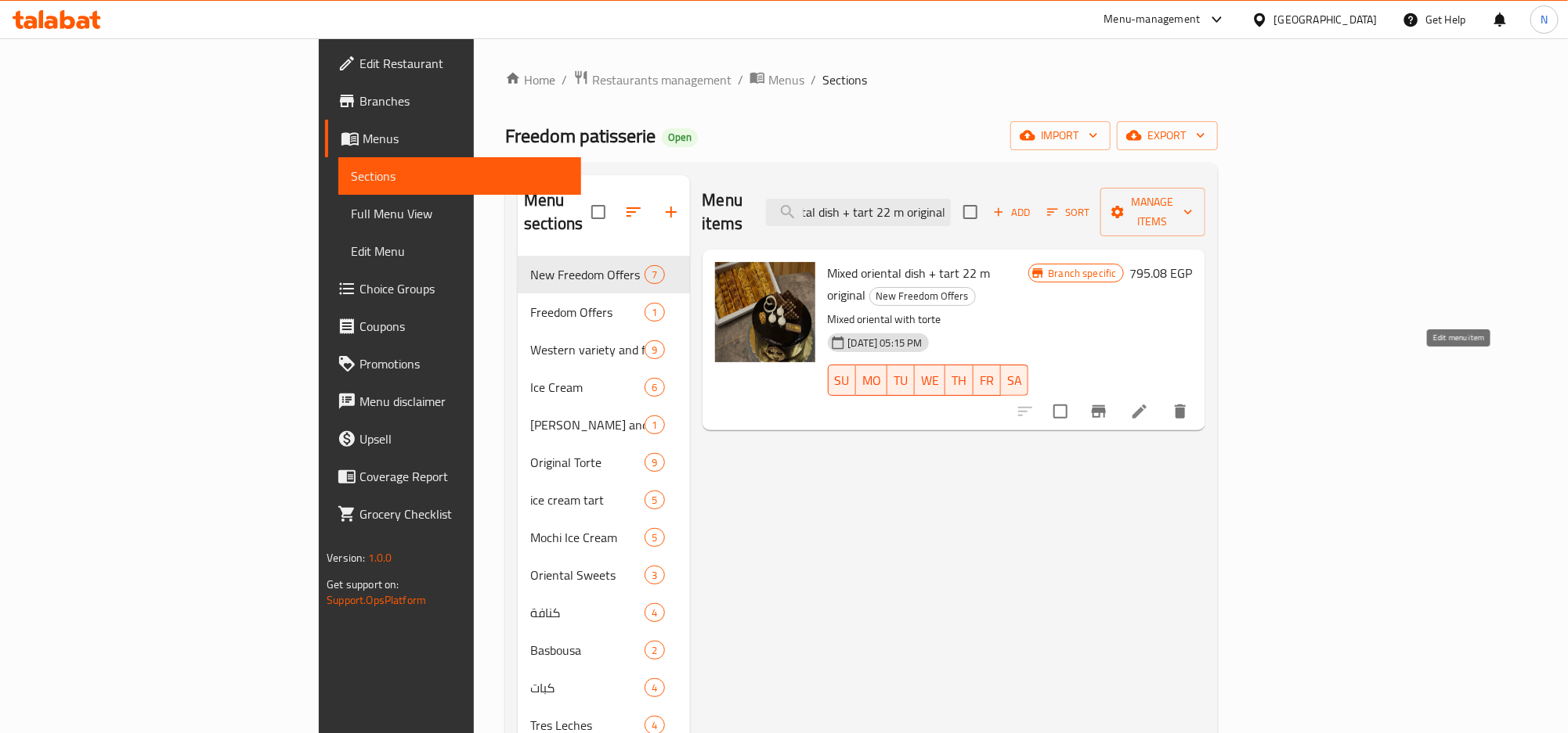
type input "Mixed oriental dish + tart 22 m original"
click at [1146, 405] on icon at bounding box center [1139, 412] width 14 height 14
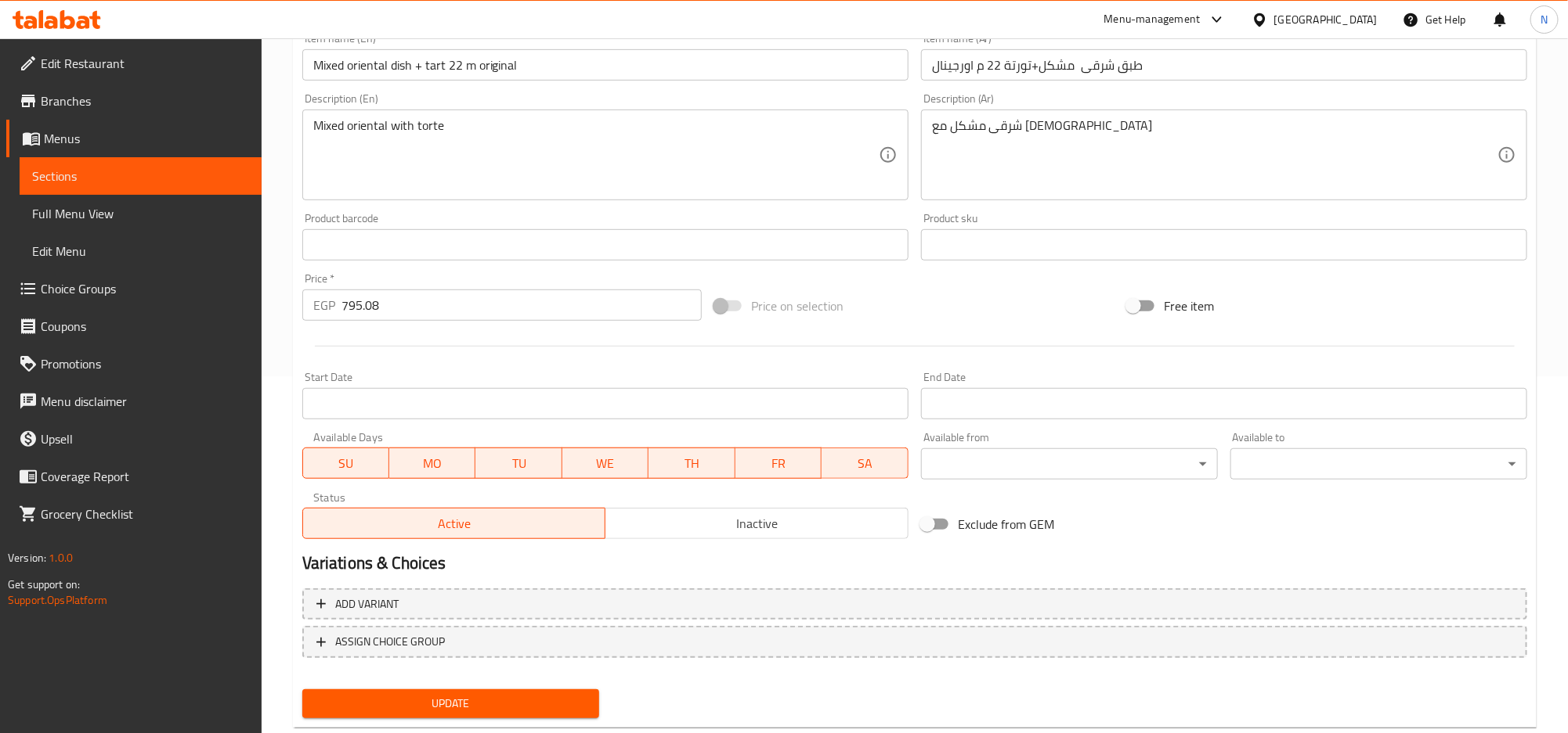
scroll to position [393, 0]
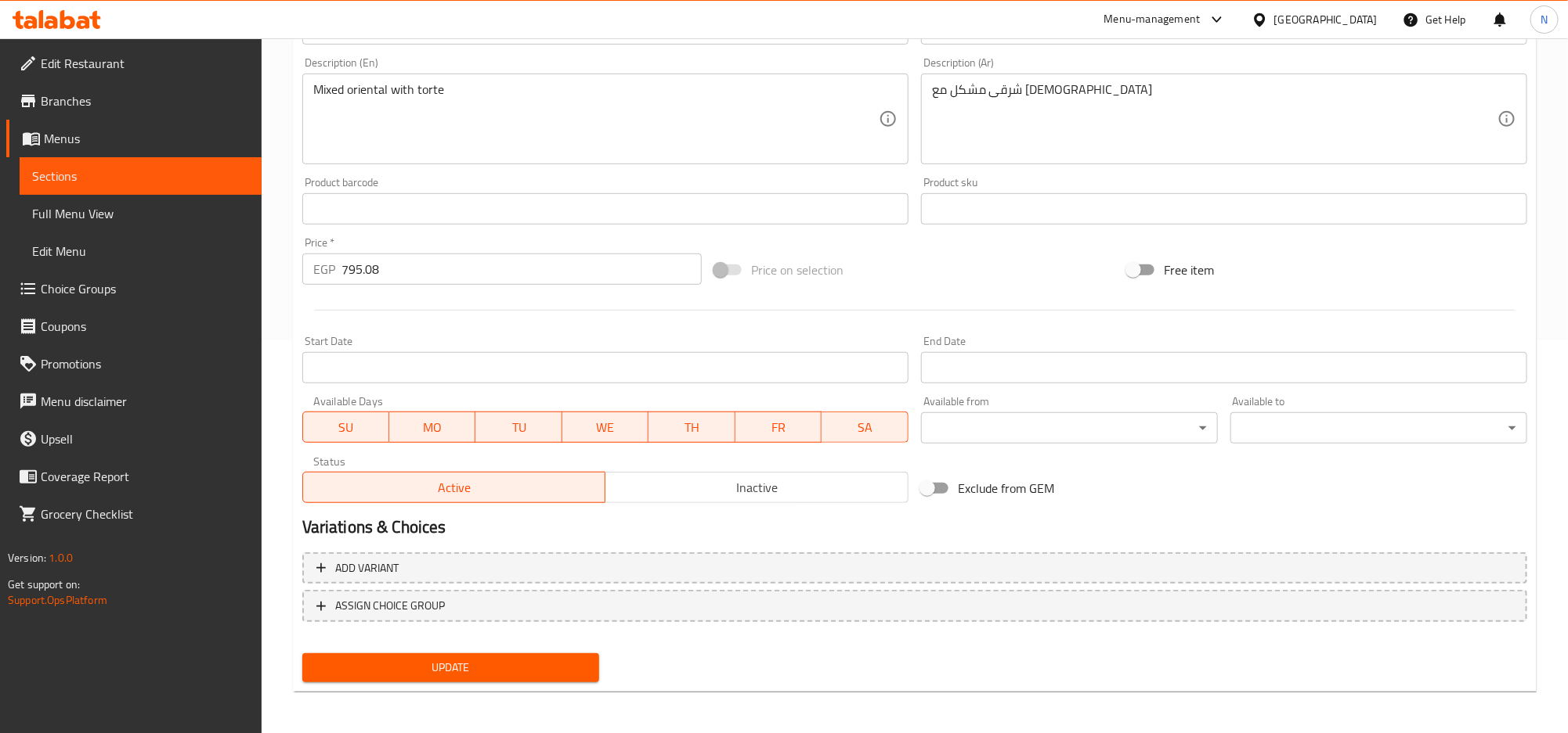
click at [513, 356] on input "Start Date" at bounding box center [605, 367] width 607 height 31
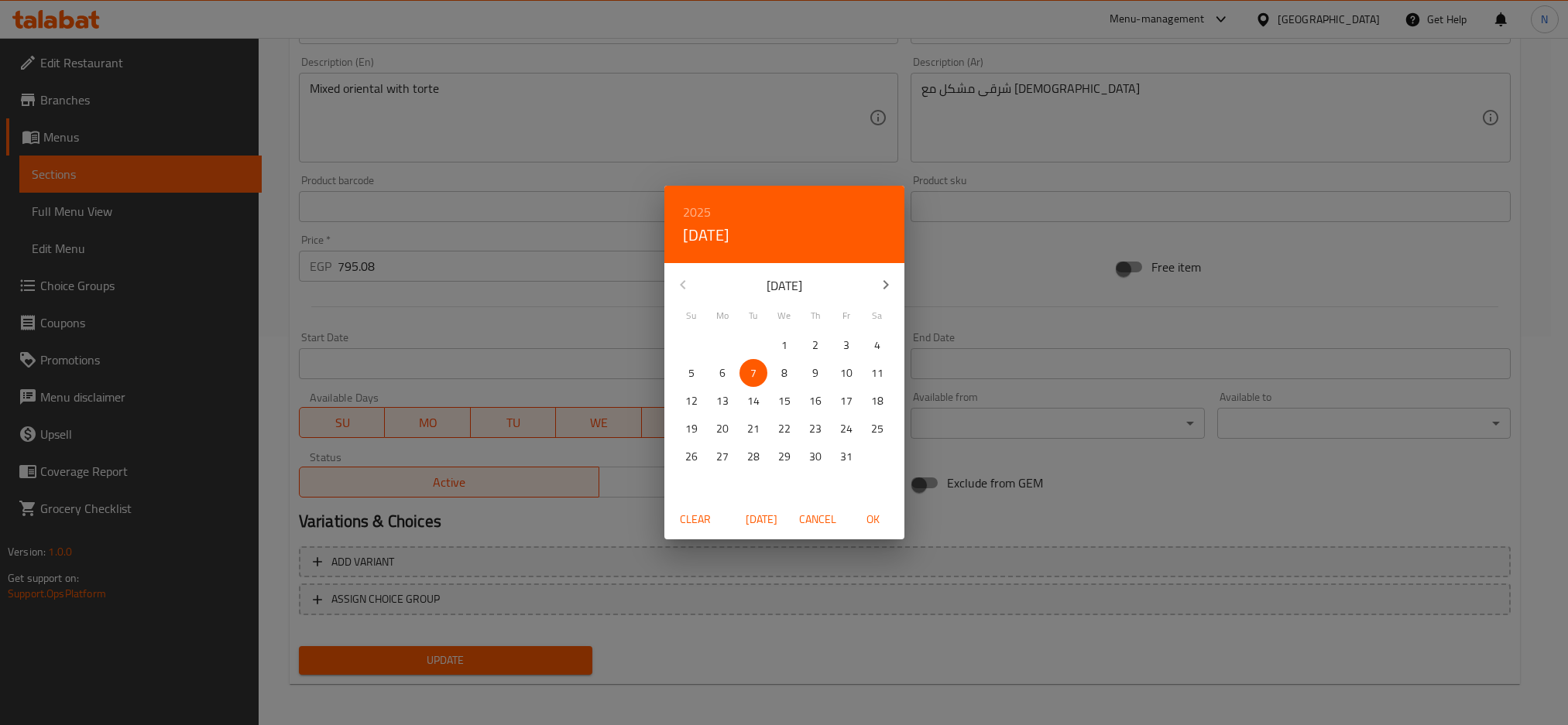
click at [723, 377] on p "6" at bounding box center [722, 373] width 6 height 19
click at [874, 513] on span "OK" at bounding box center [873, 520] width 37 height 19
type input "06-10-2025"
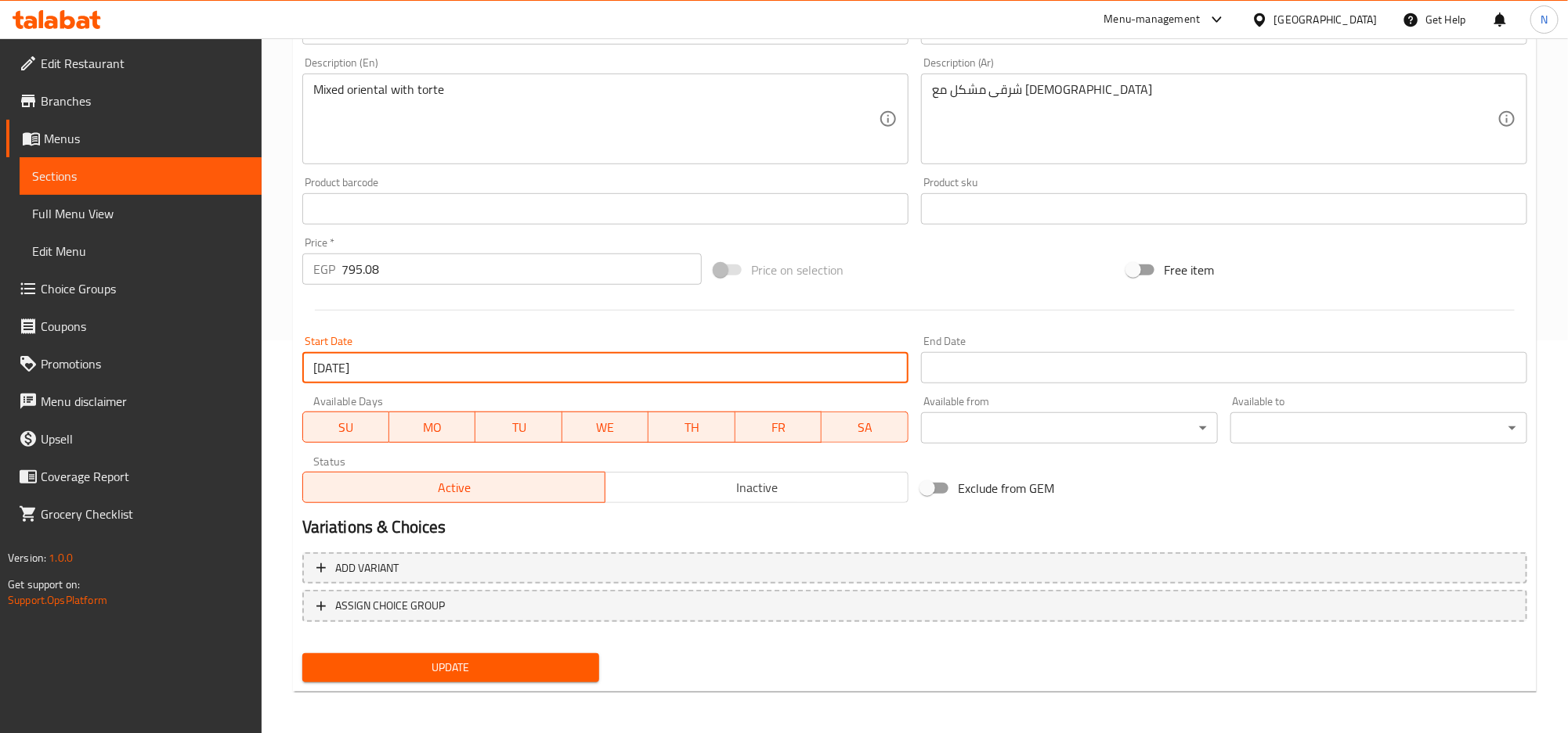
click at [982, 373] on input "Start Date" at bounding box center [1224, 367] width 607 height 31
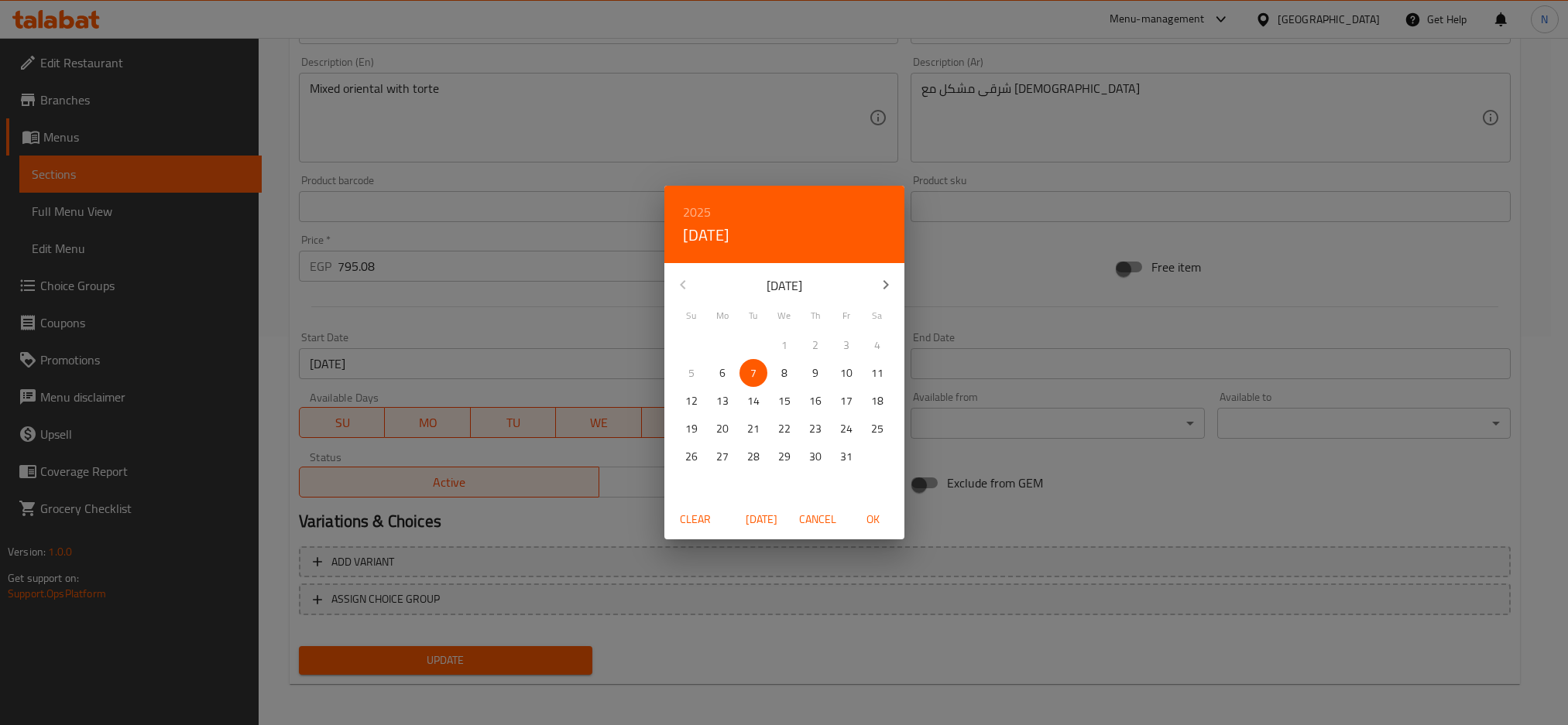
click at [705, 210] on h6 "2025" at bounding box center [697, 212] width 28 height 21
click at [772, 318] on div "2026" at bounding box center [784, 327] width 240 height 31
click at [900, 286] on button "button" at bounding box center [886, 285] width 37 height 37
click at [889, 288] on icon "button" at bounding box center [886, 285] width 18 height 18
click at [820, 463] on p "31" at bounding box center [815, 457] width 13 height 19
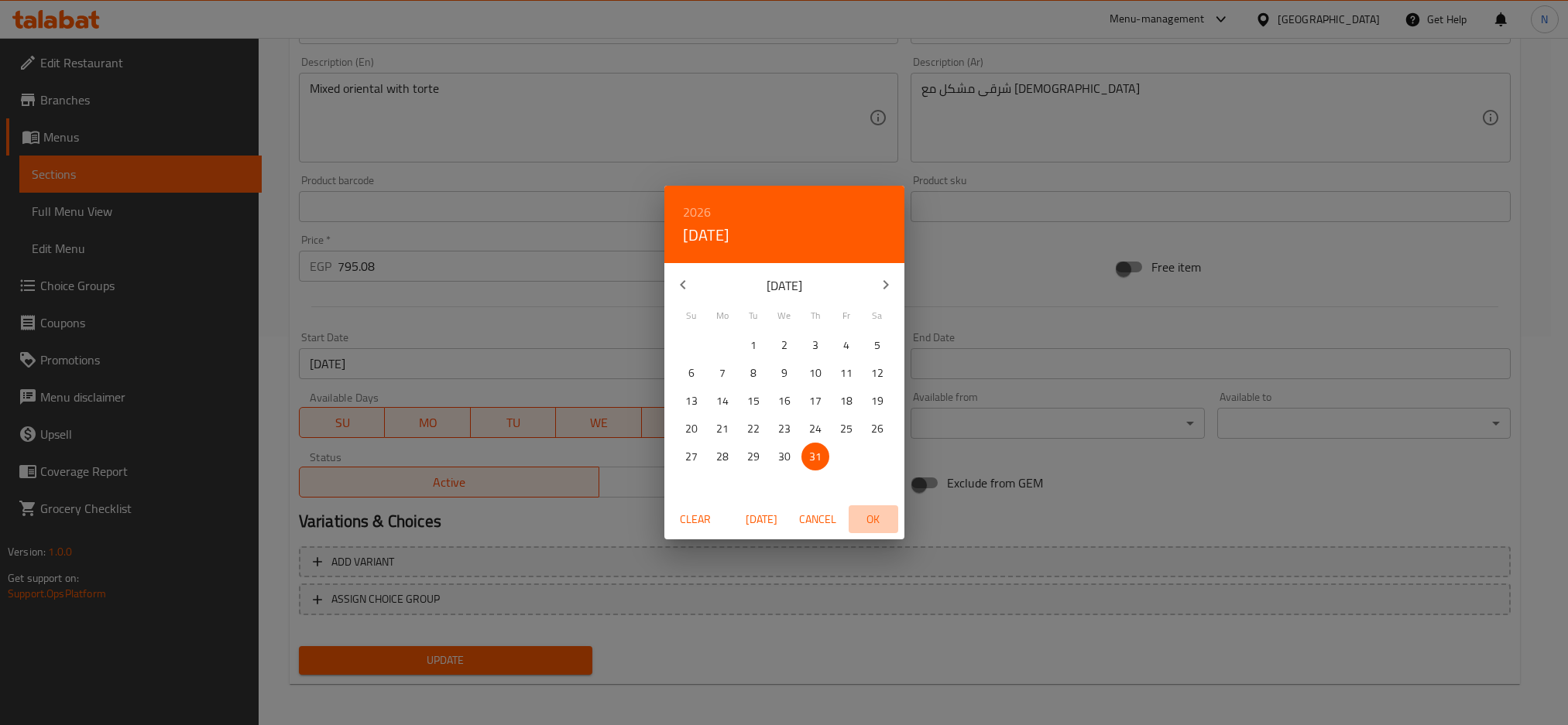
click at [881, 521] on span "OK" at bounding box center [873, 520] width 37 height 19
type input "31-12-2026"
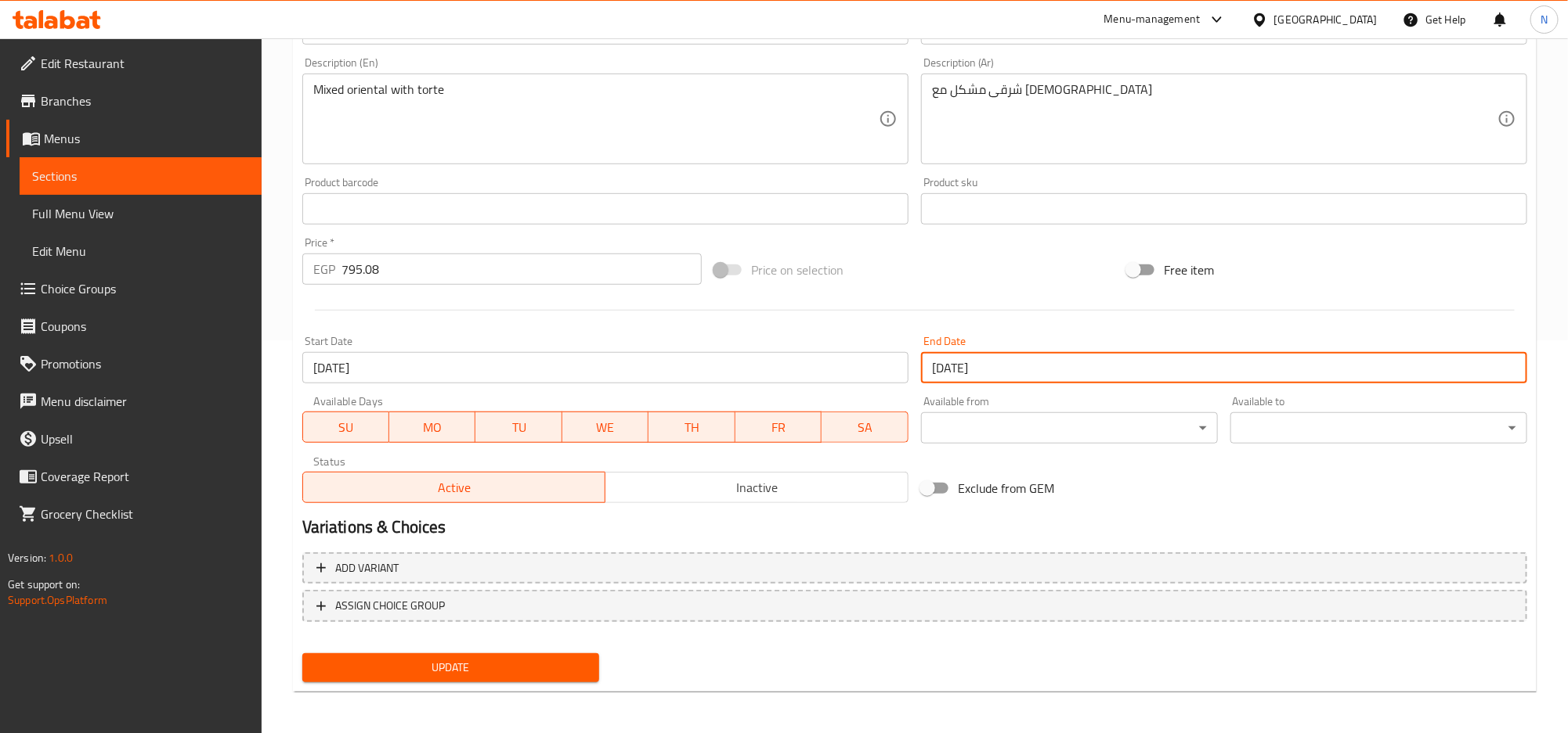
click at [572, 658] on span "Update" at bounding box center [450, 668] width 271 height 20
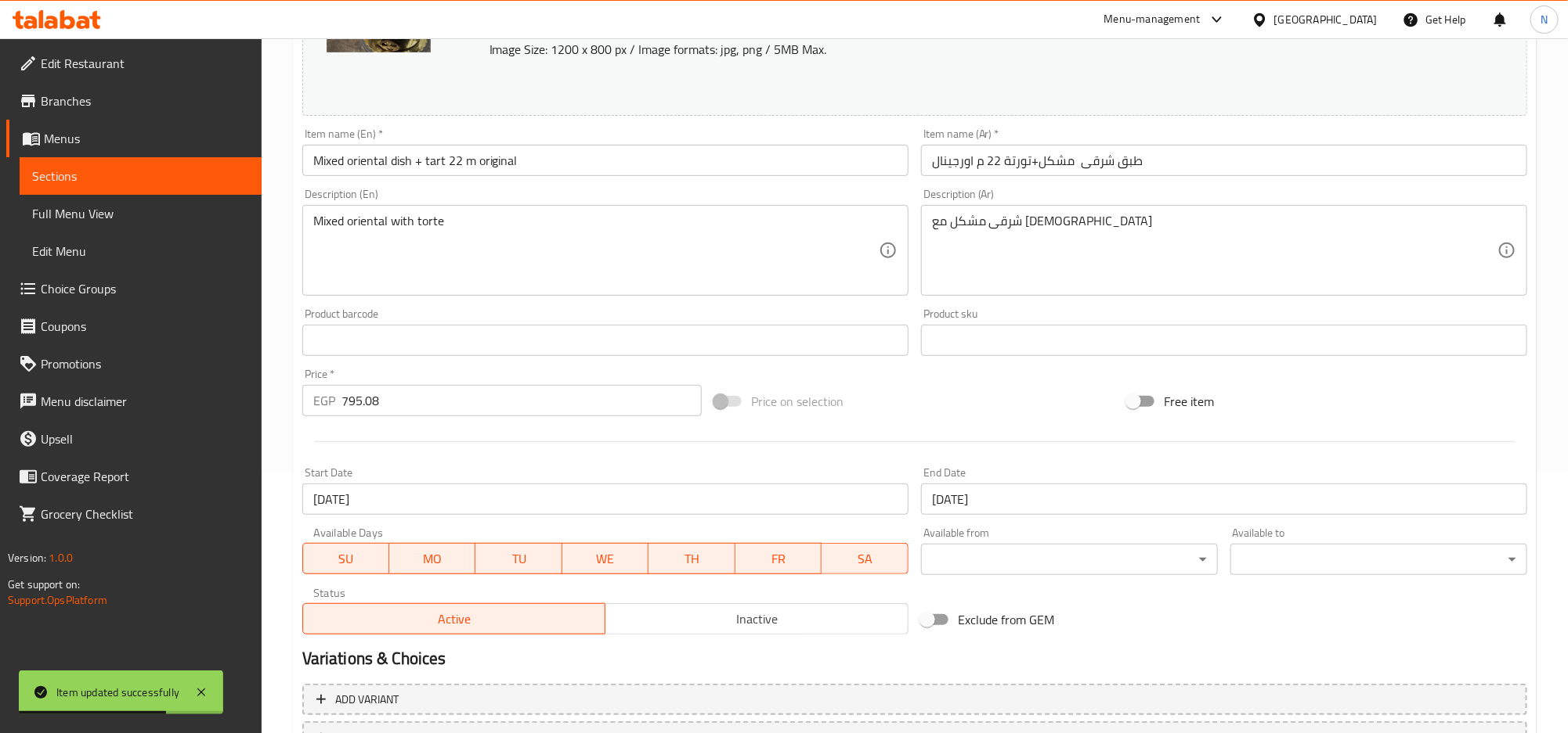
scroll to position [0, 0]
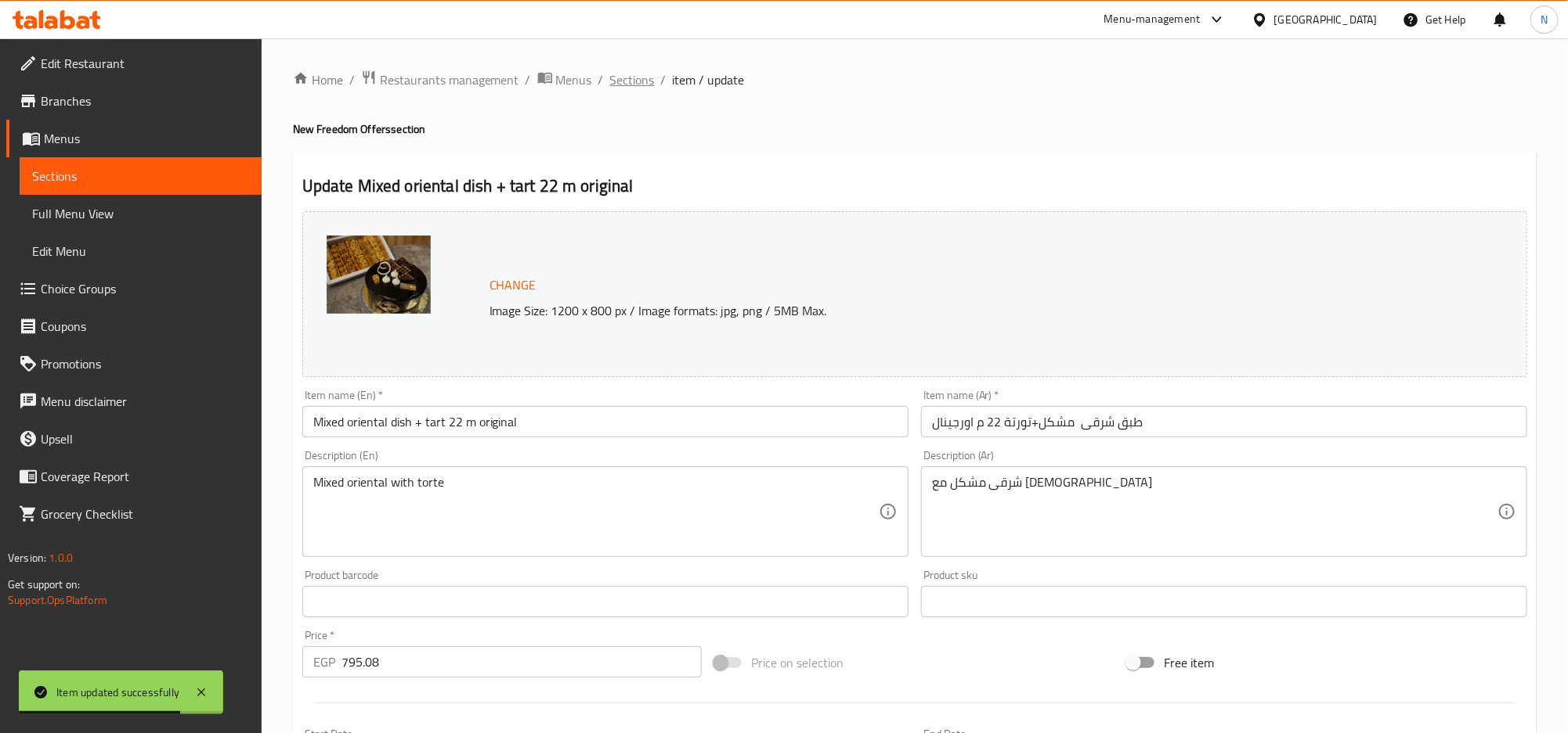
click at [646, 80] on span "Sections" at bounding box center [632, 80] width 44 height 19
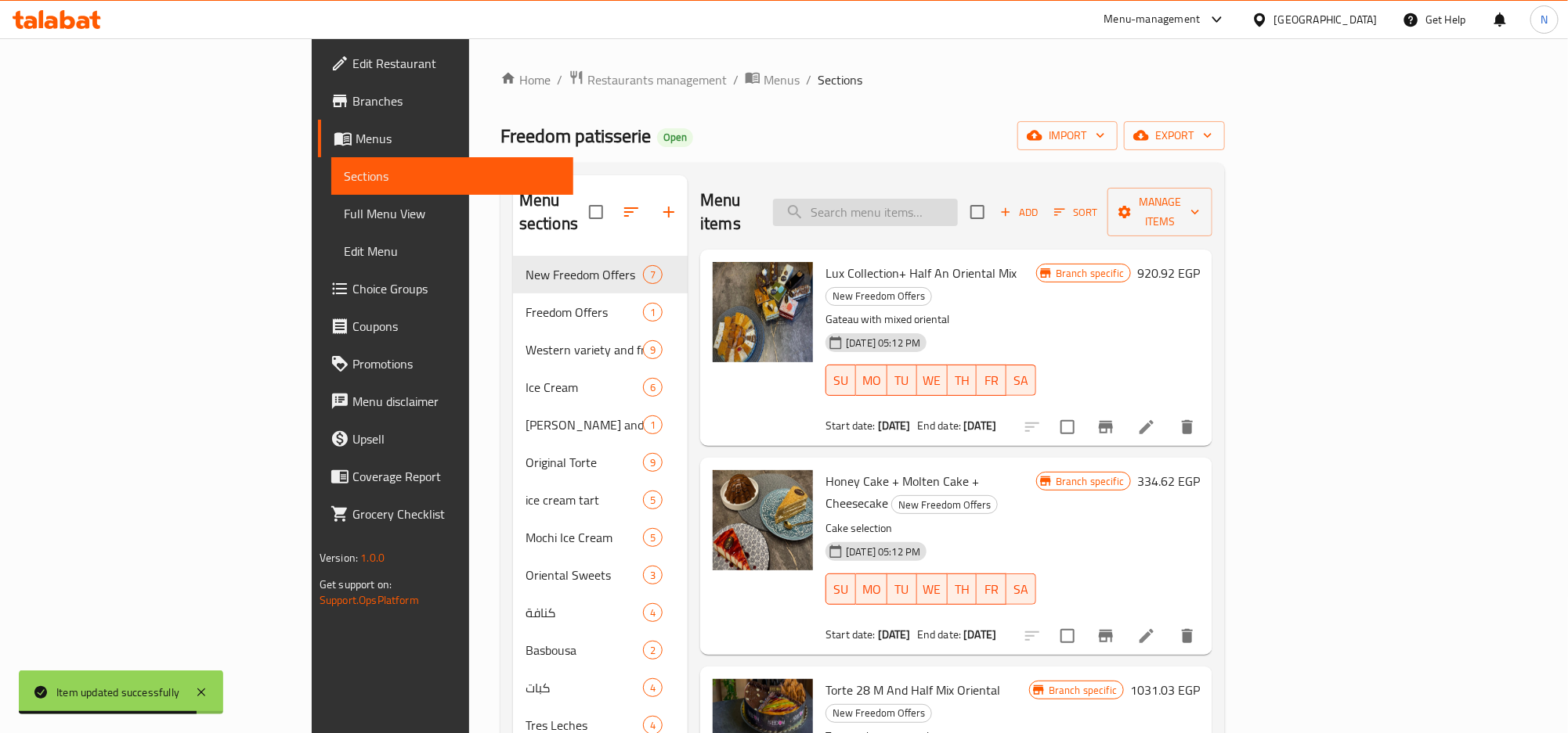
click at [958, 198] on input "search" at bounding box center [865, 212] width 185 height 28
paste input "Dozen Mousse with1/2 Oriental Mix"
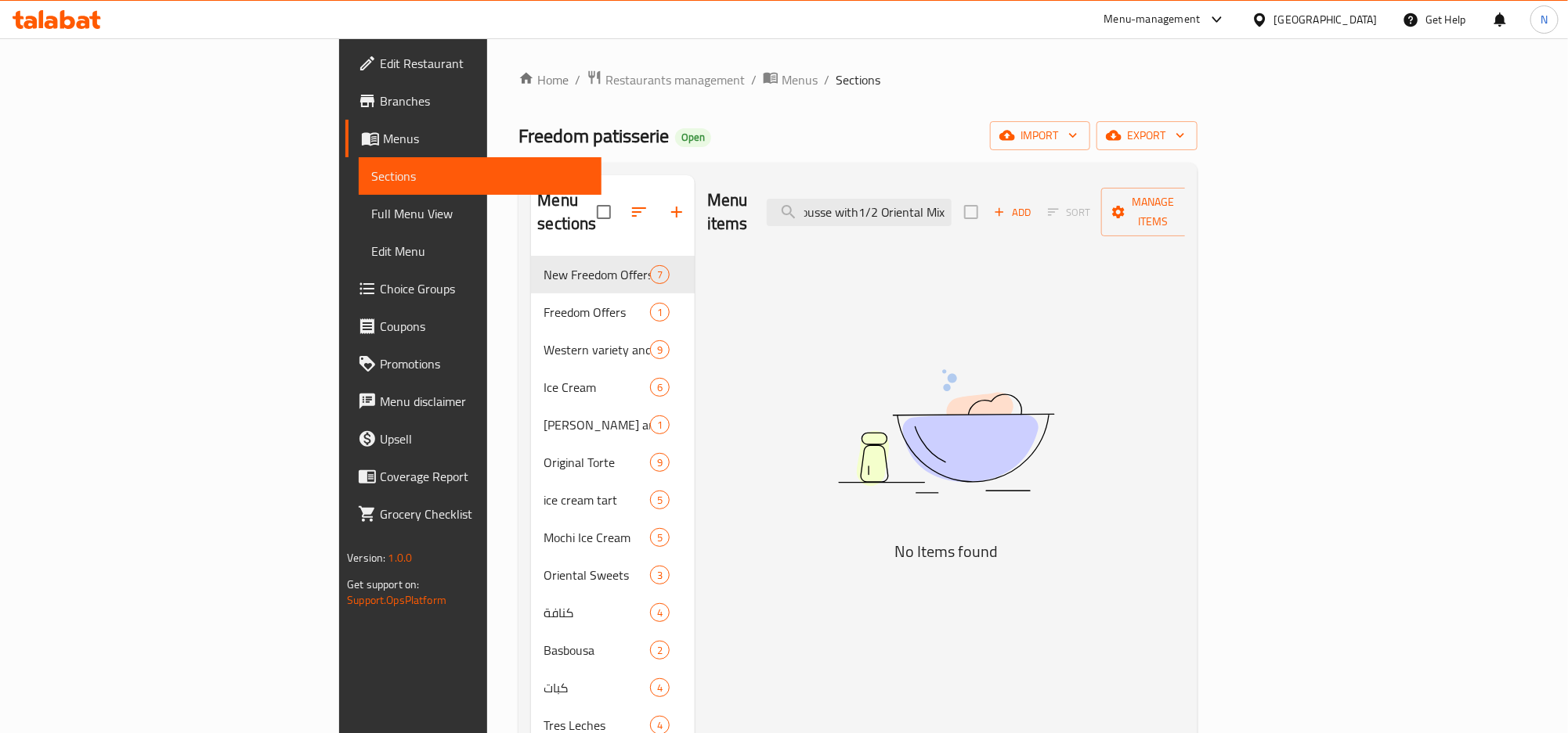
scroll to position [0, 49]
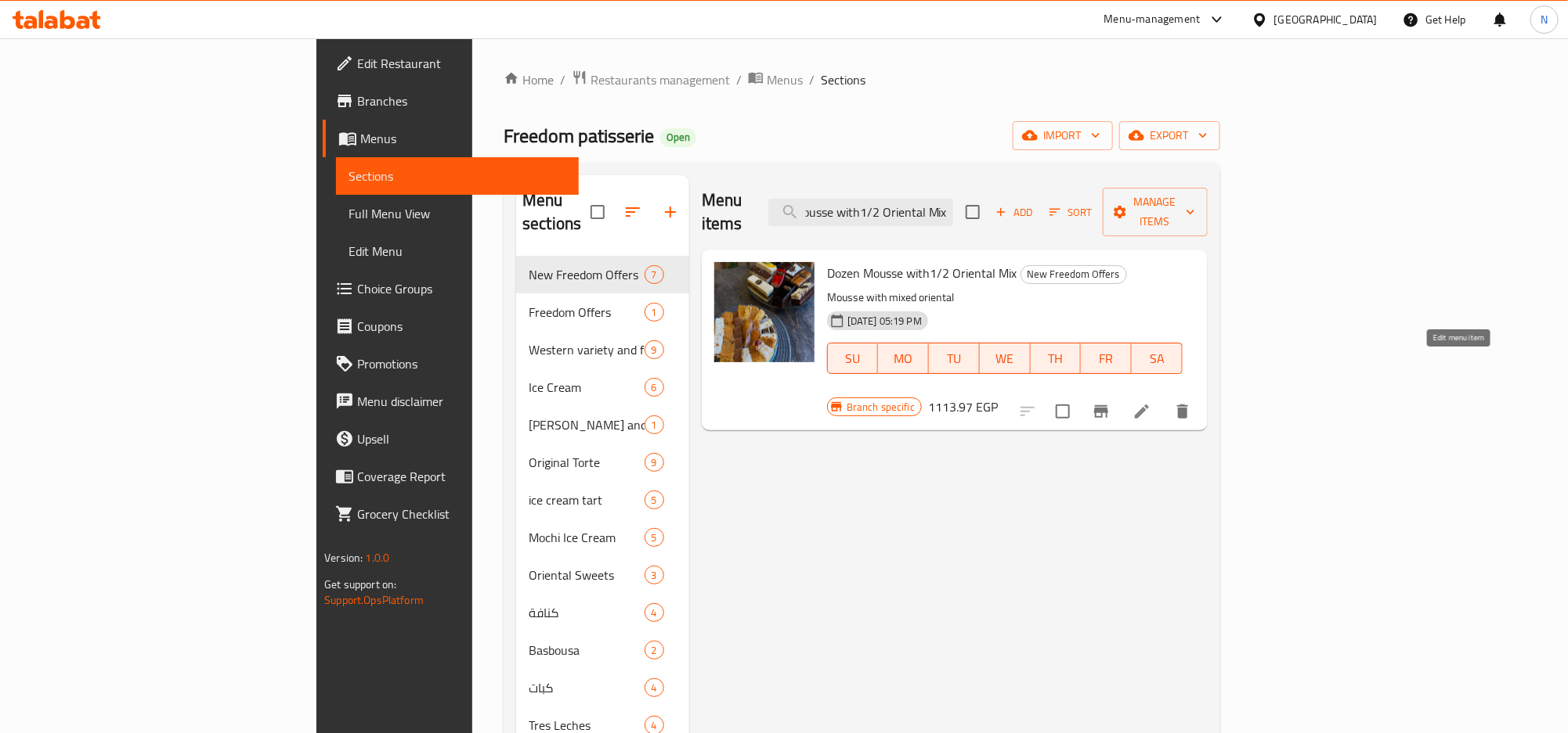
type input "Dozen Mousse with1/2 Oriental Mix"
click at [1151, 402] on icon at bounding box center [1141, 411] width 19 height 19
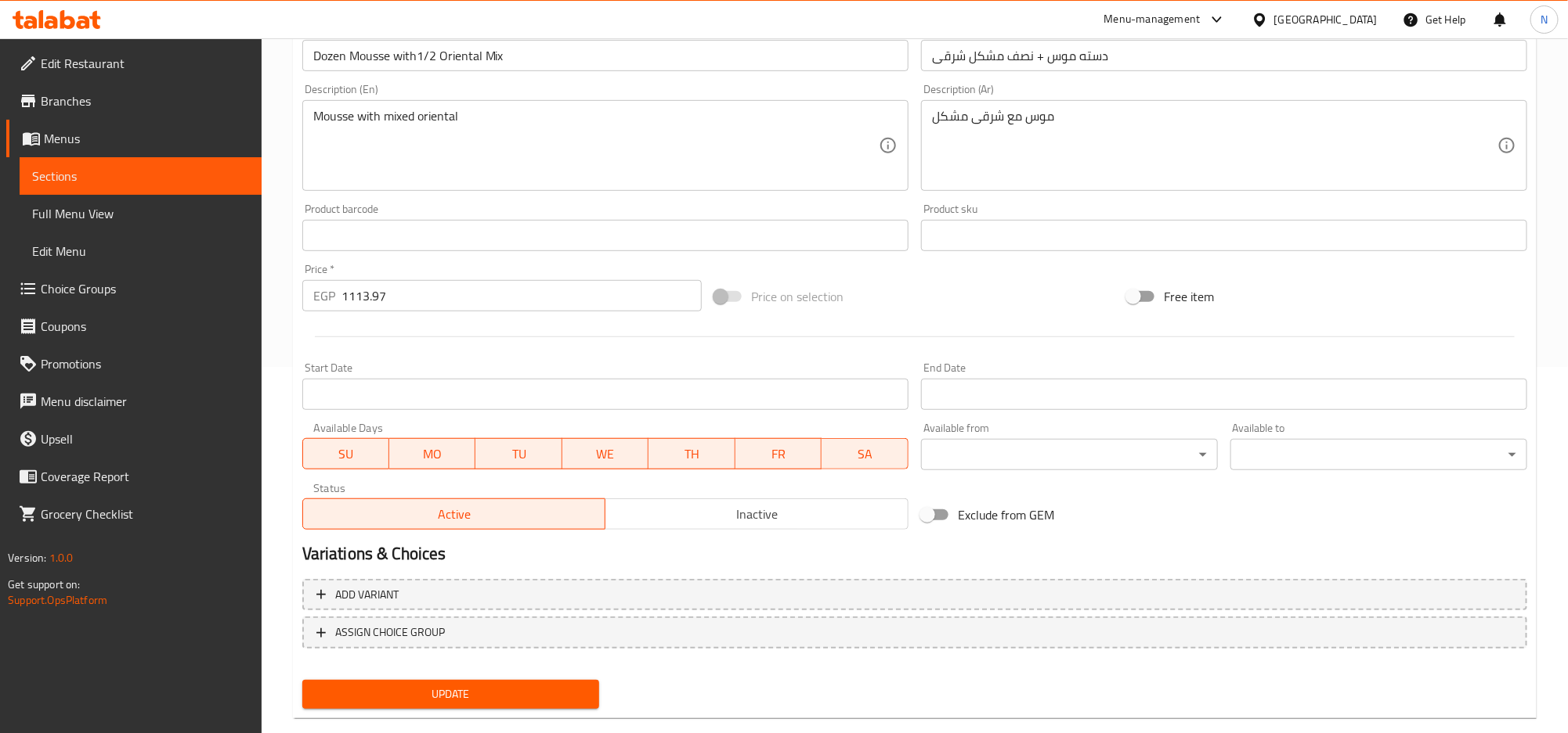
scroll to position [393, 0]
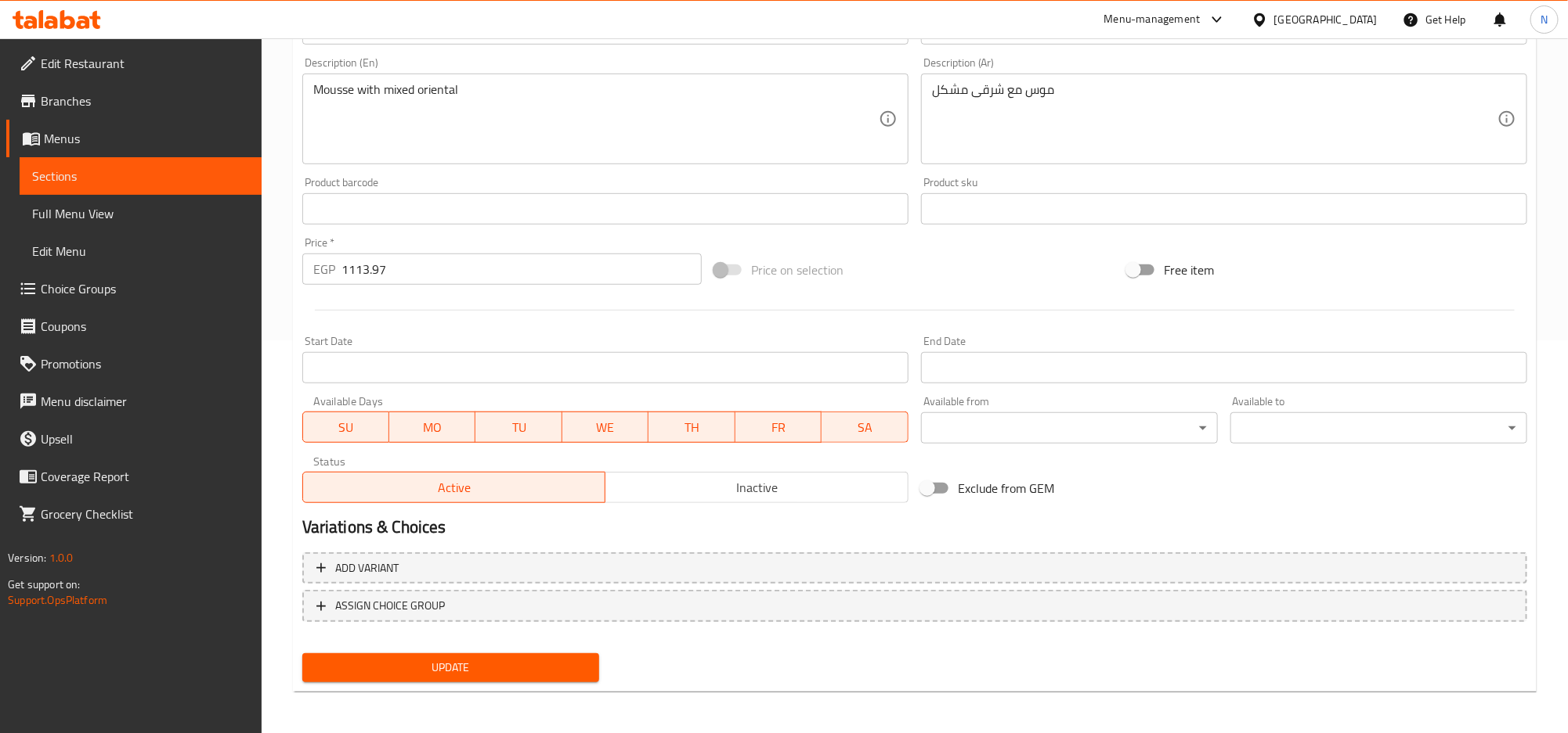
click at [686, 379] on input "Start Date" at bounding box center [605, 367] width 607 height 31
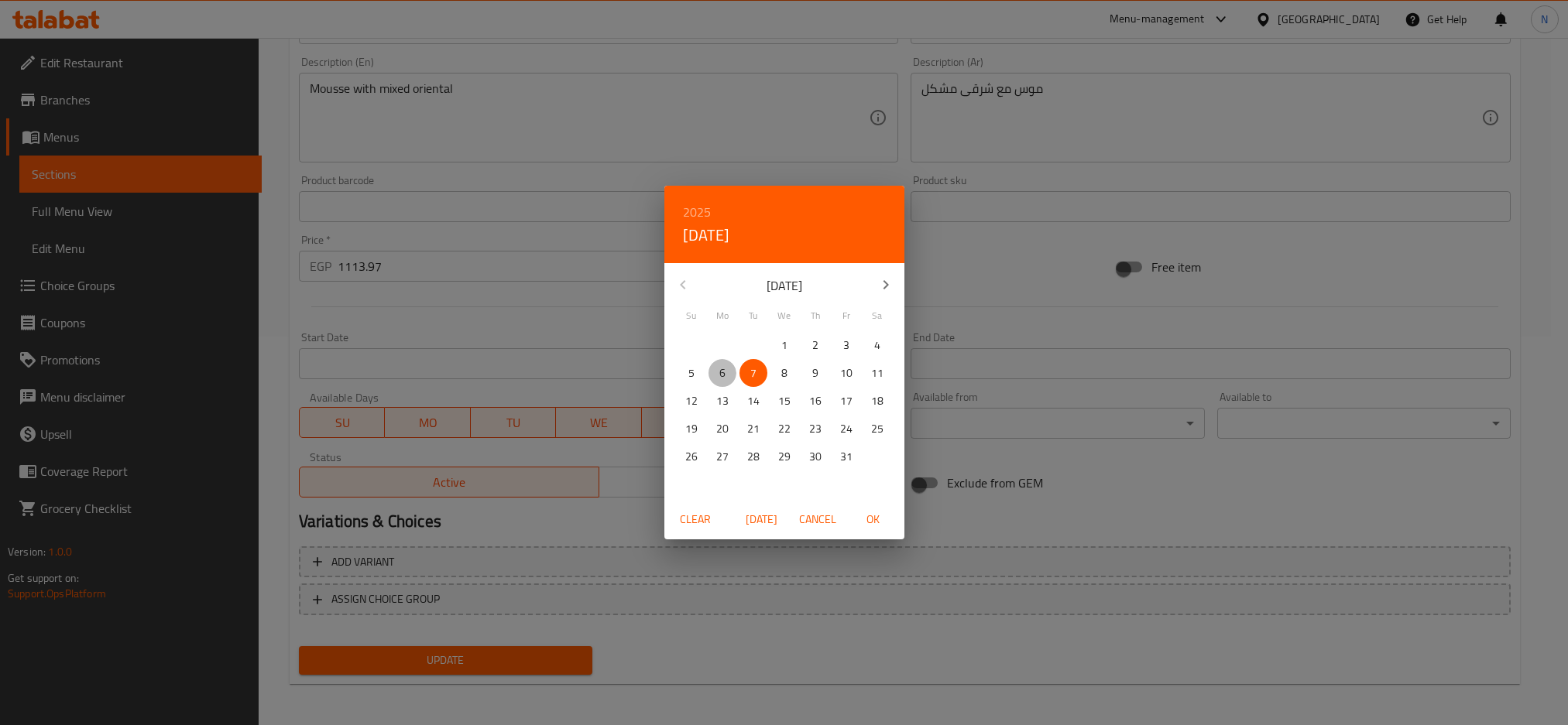
click at [715, 370] on span "6" at bounding box center [722, 373] width 28 height 19
click at [876, 531] on button "OK" at bounding box center [873, 519] width 50 height 28
type input "06-10-2025"
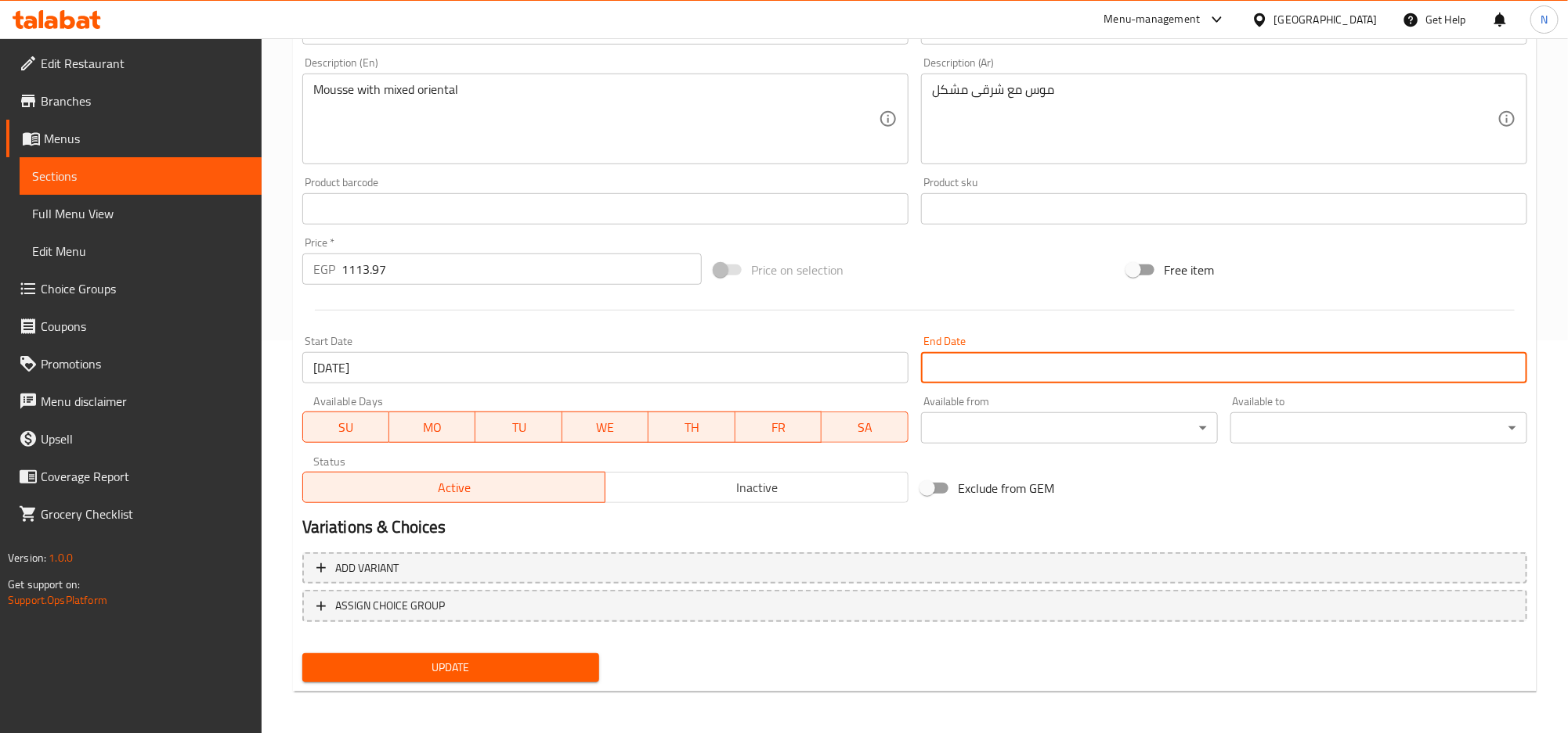
click at [1045, 378] on input "Start Date" at bounding box center [1224, 367] width 607 height 31
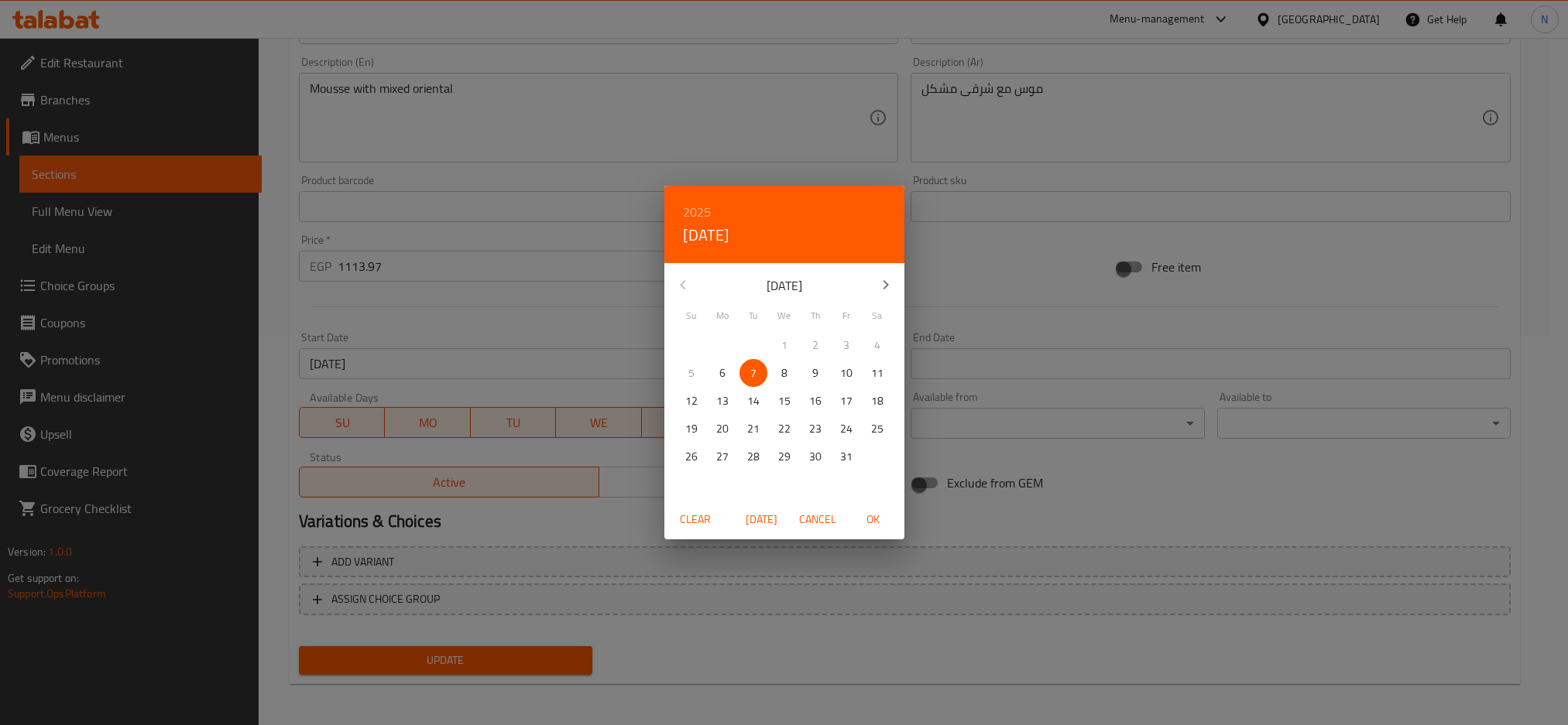
click at [691, 203] on h6 "2025" at bounding box center [697, 212] width 28 height 21
click at [775, 328] on div "2026" at bounding box center [784, 327] width 240 height 31
click at [889, 280] on icon "button" at bounding box center [886, 285] width 18 height 18
click at [889, 279] on icon "button" at bounding box center [886, 285] width 18 height 18
click at [817, 453] on p "31" at bounding box center [815, 457] width 13 height 19
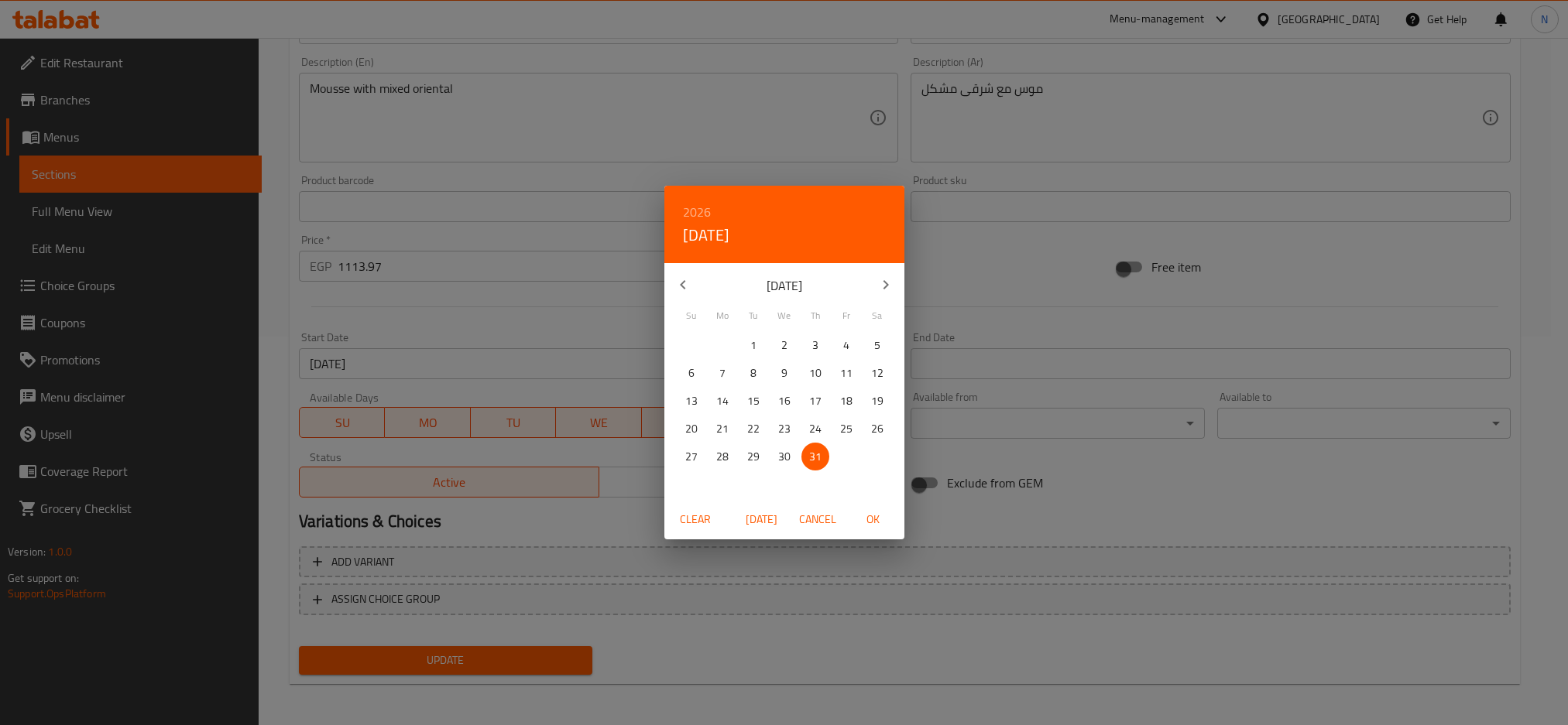
click at [871, 514] on span "OK" at bounding box center [873, 520] width 37 height 19
type input "31-12-2026"
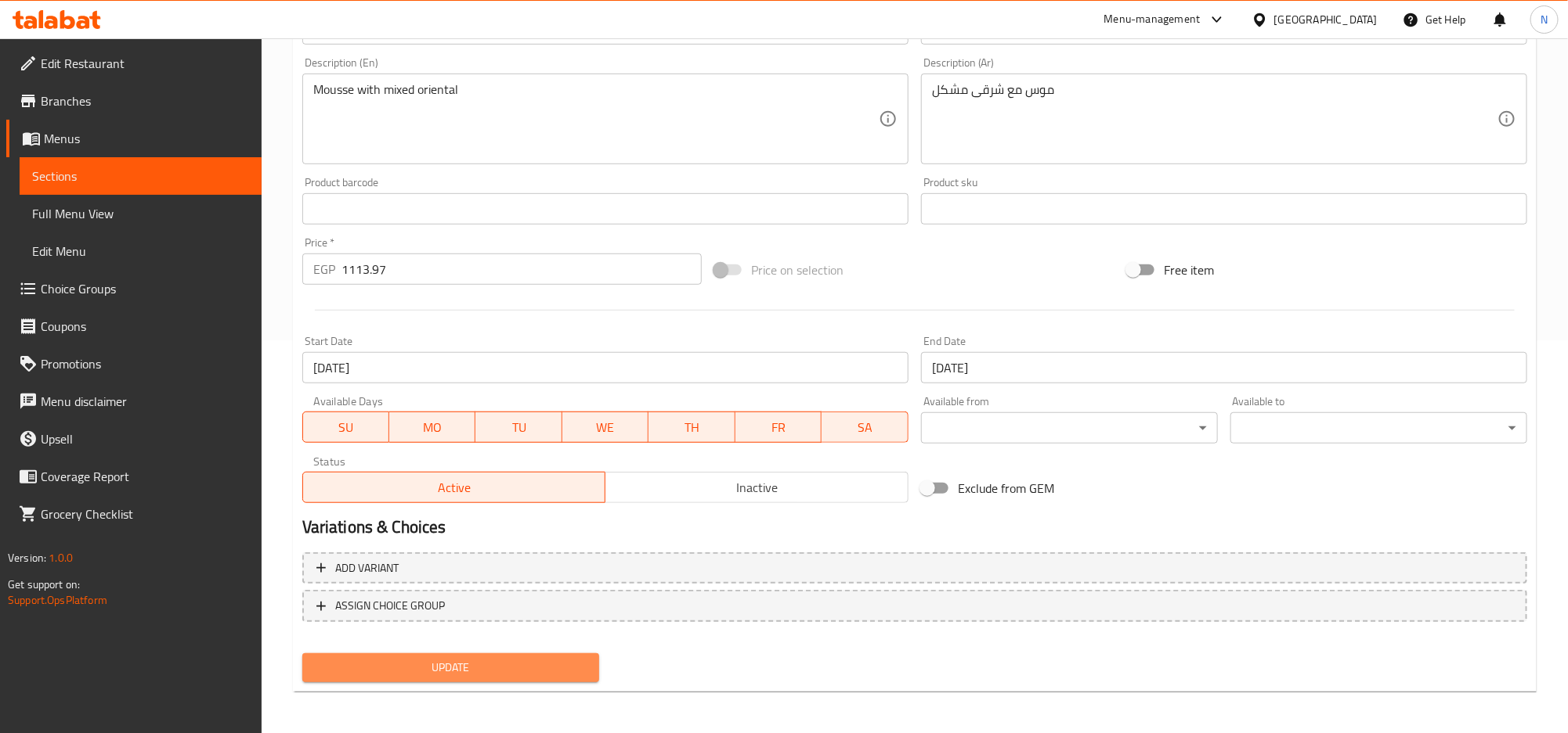
click at [545, 653] on button "Update" at bounding box center [450, 667] width 297 height 28
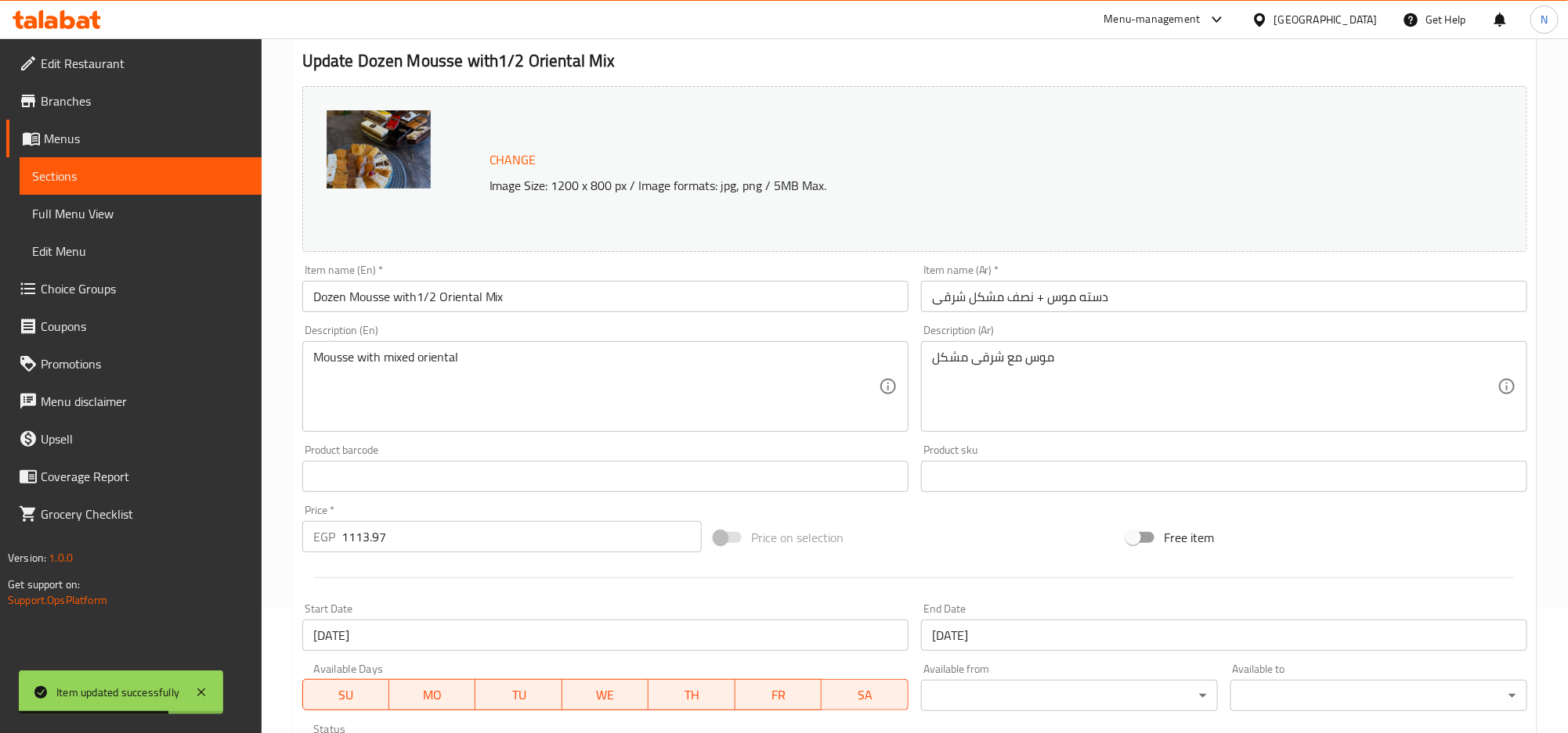
scroll to position [0, 0]
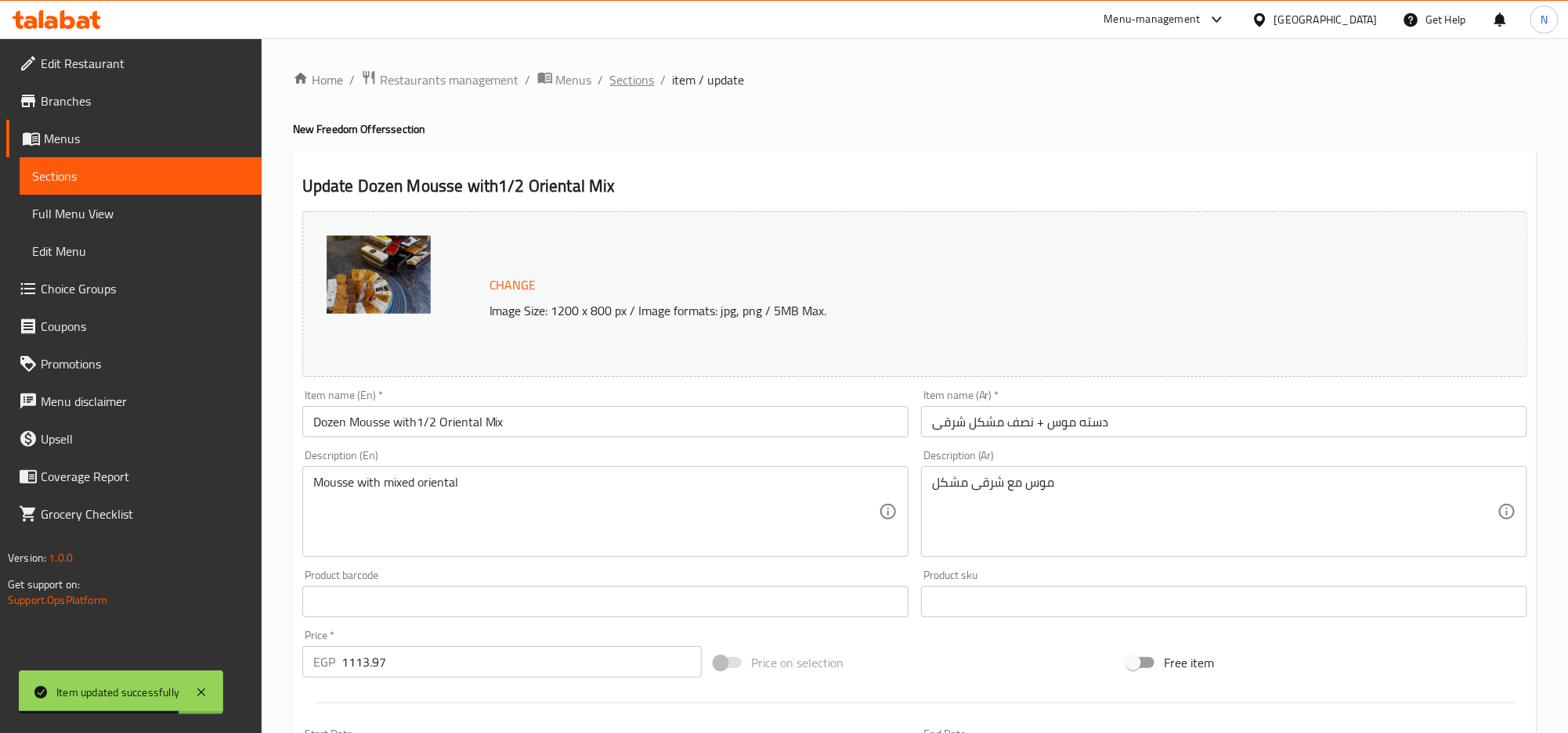
click at [640, 71] on span "Sections" at bounding box center [632, 80] width 44 height 19
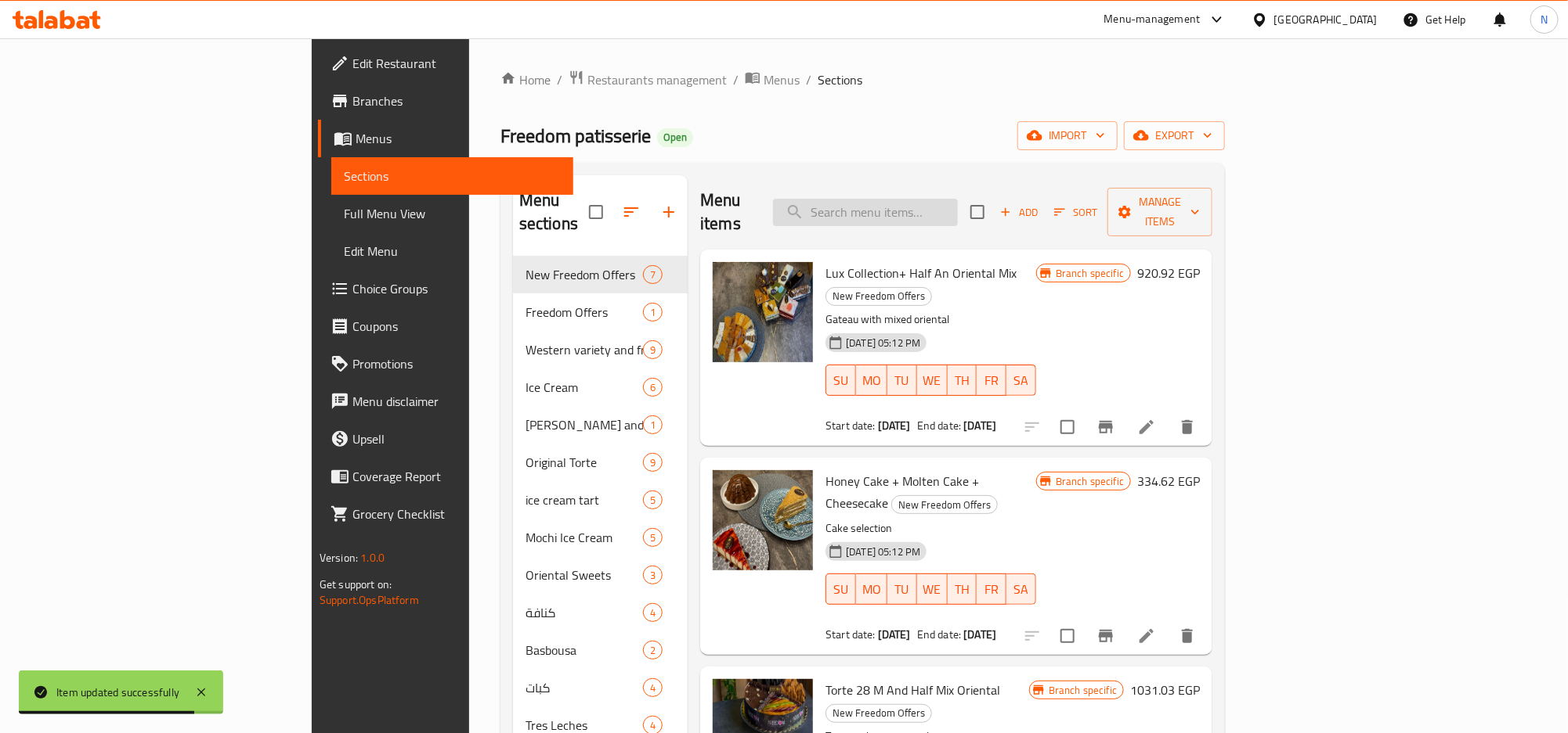
click at [958, 198] on input "search" at bounding box center [865, 212] width 185 height 28
paste input "Doweto Mini And Soiree"
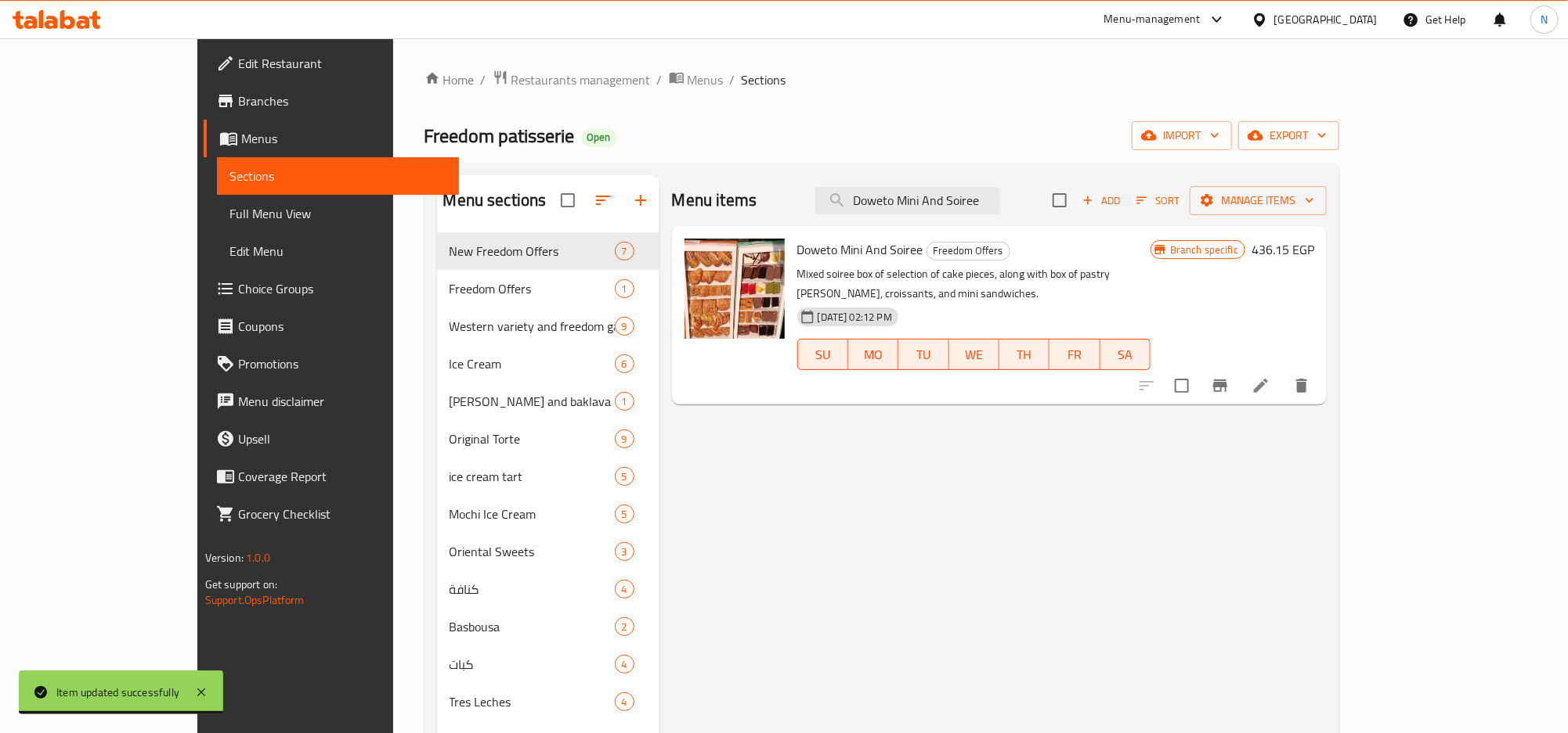
type input "Doweto Mini And Soiree"
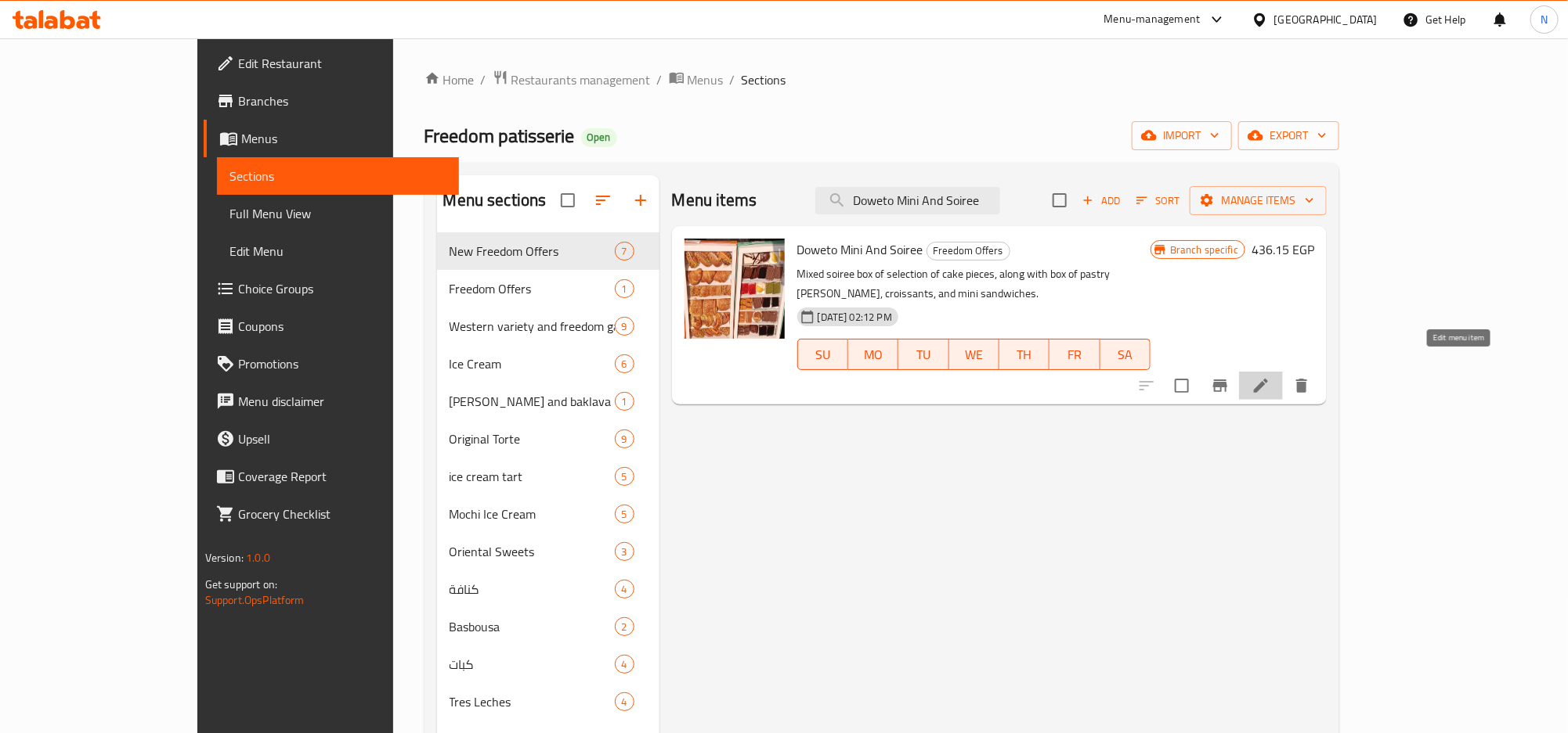
click at [1270, 376] on icon at bounding box center [1260, 385] width 19 height 19
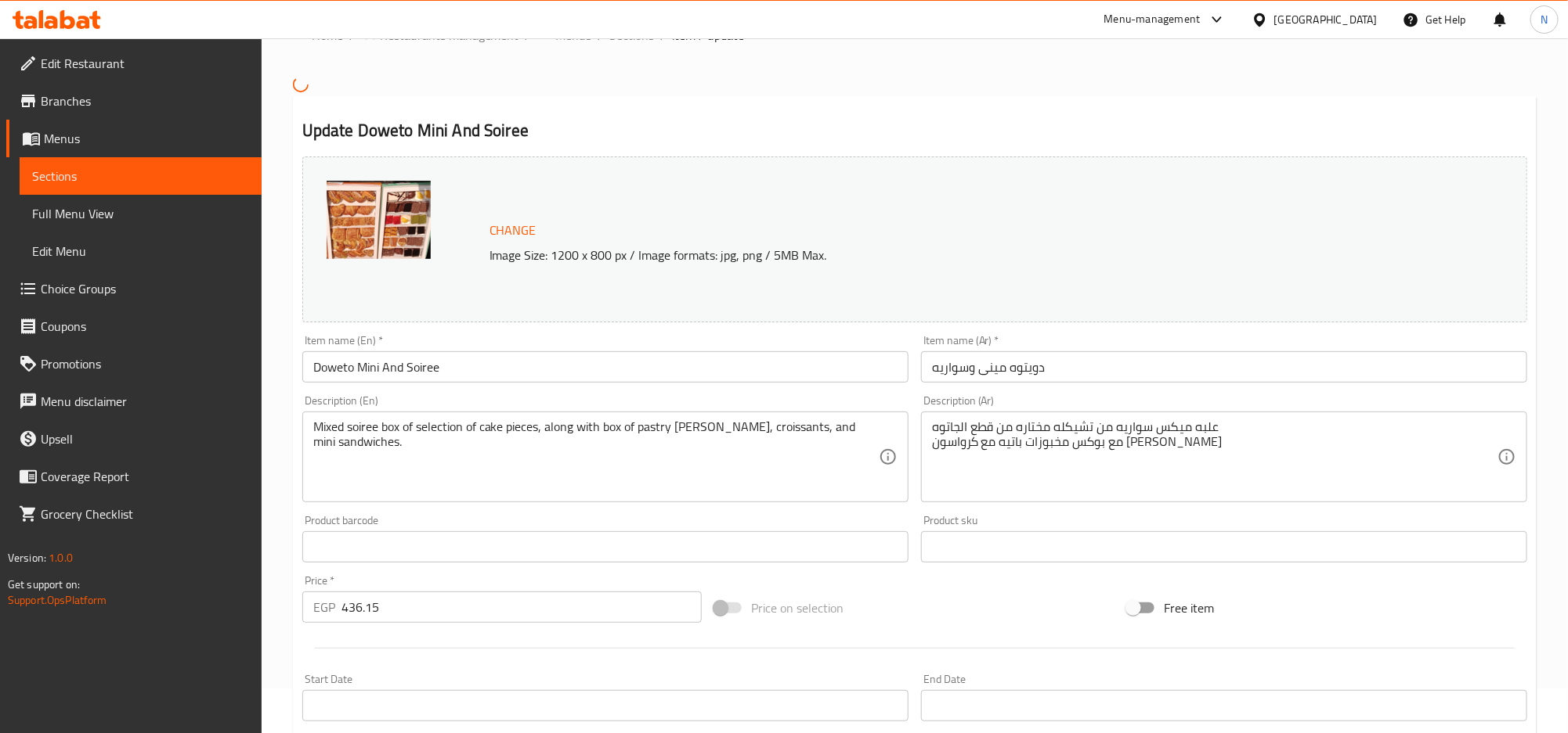
scroll to position [383, 0]
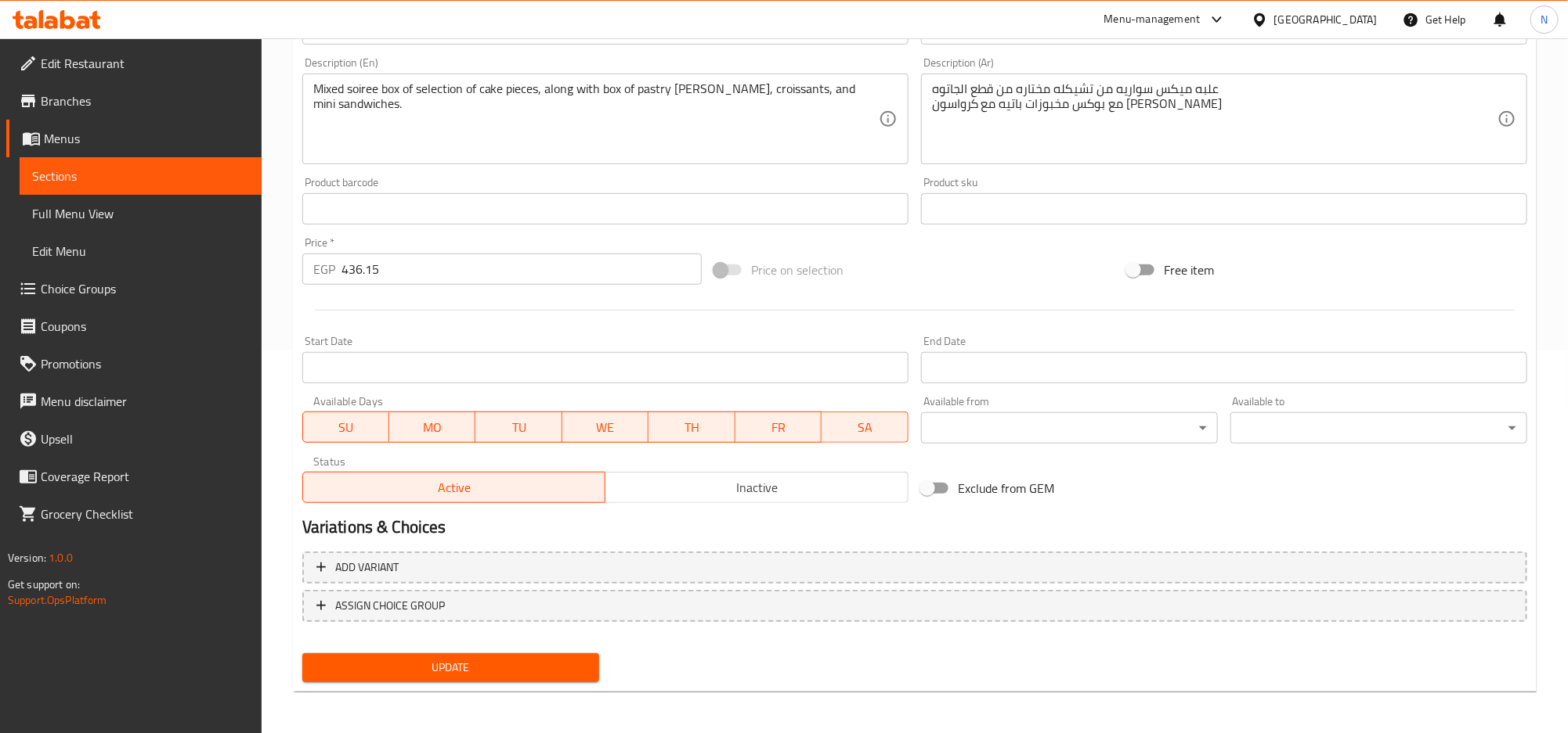
click at [545, 366] on input "Start Date" at bounding box center [605, 367] width 607 height 31
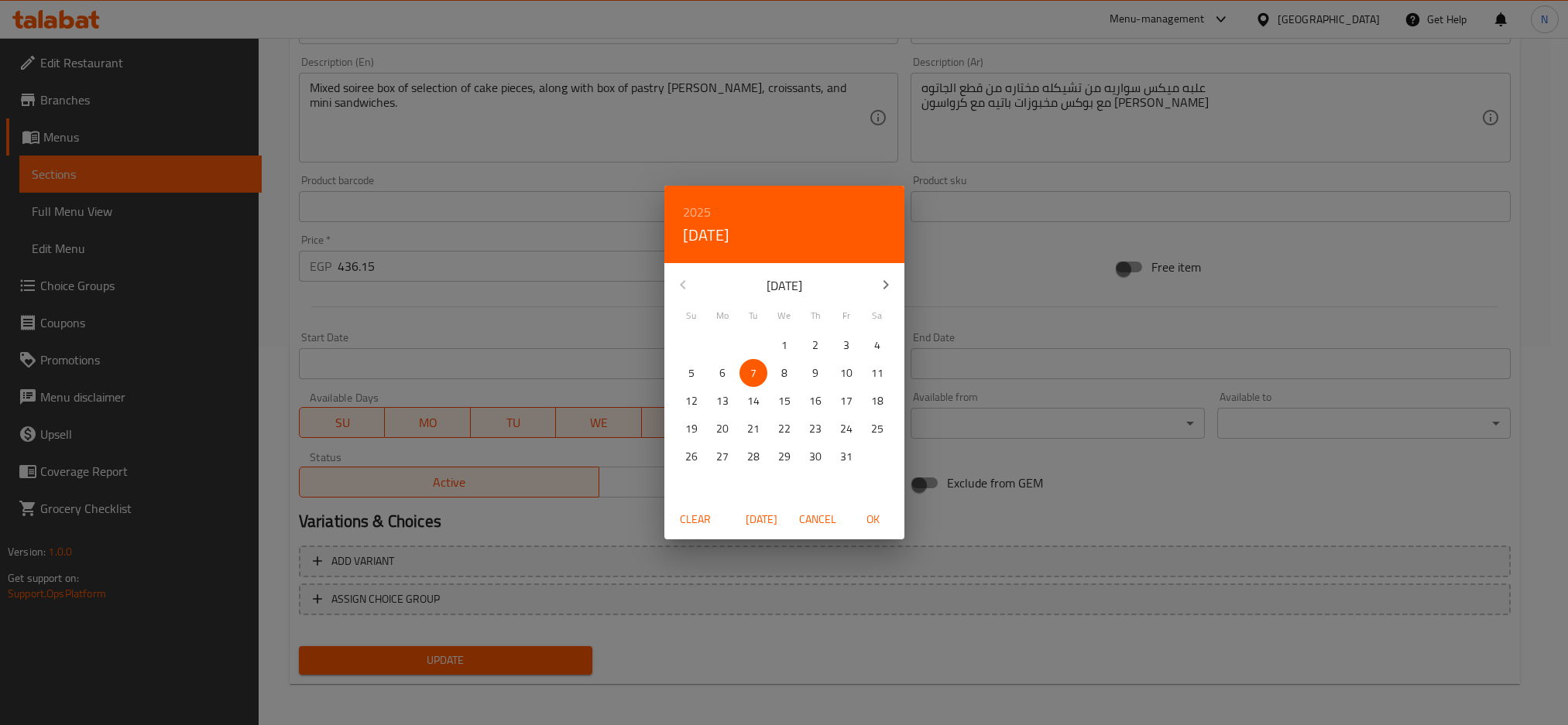
click at [719, 364] on p "6" at bounding box center [722, 373] width 6 height 19
click at [892, 523] on button "OK" at bounding box center [873, 519] width 50 height 28
type input "06-10-2025"
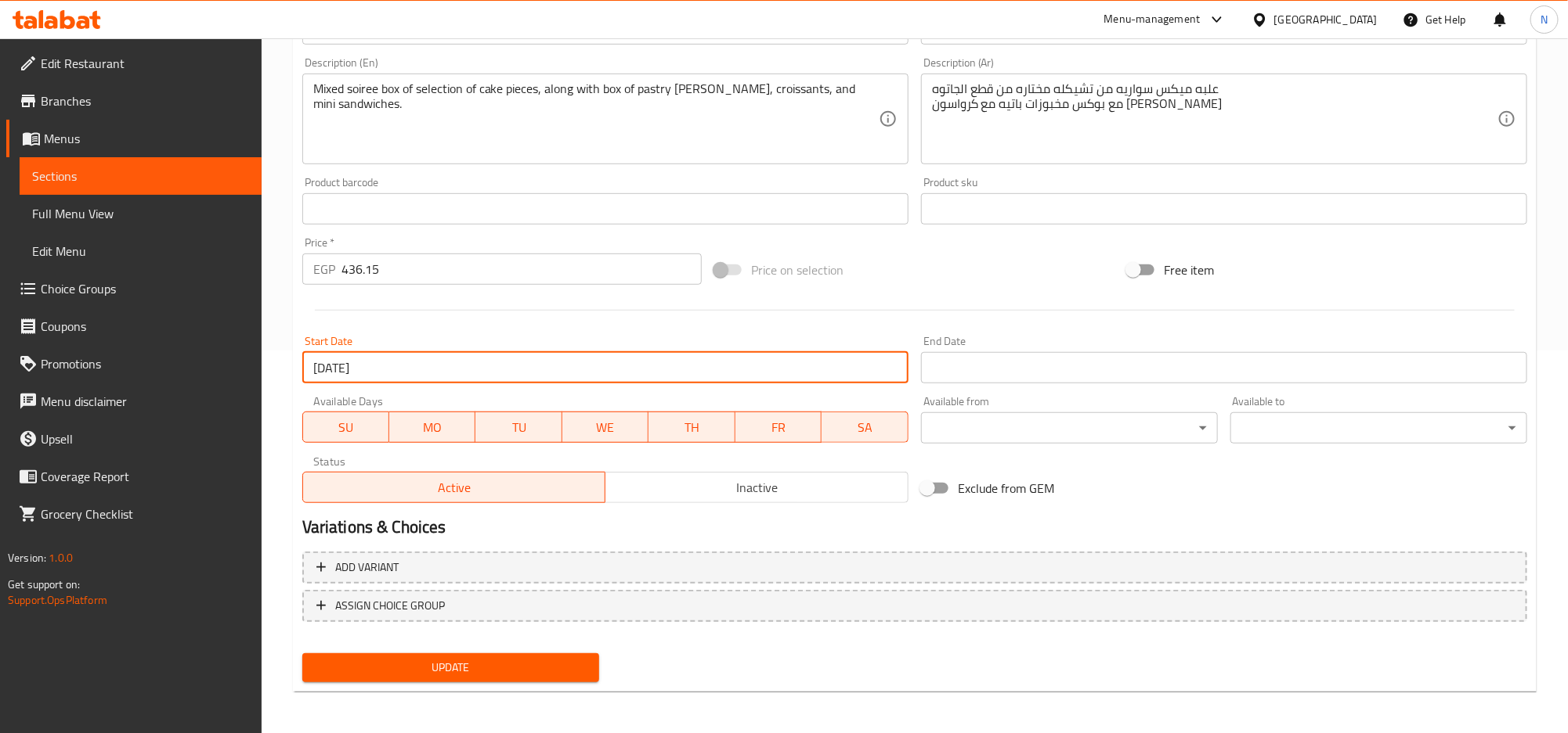
click at [999, 366] on input "Start Date" at bounding box center [1224, 367] width 607 height 31
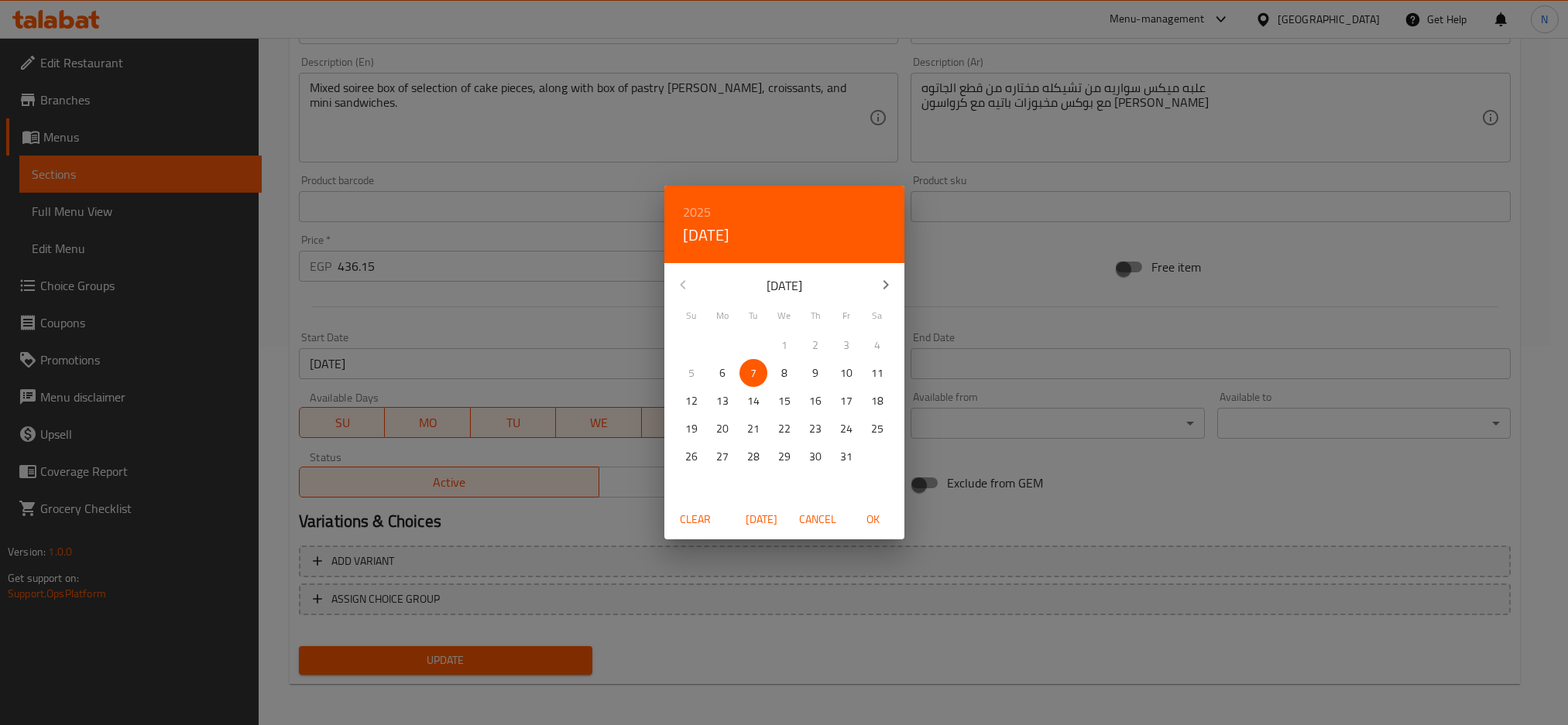
click at [697, 211] on h6 "2025" at bounding box center [697, 212] width 28 height 21
click at [788, 326] on div "2026" at bounding box center [784, 327] width 240 height 31
click at [883, 284] on icon "button" at bounding box center [886, 285] width 18 height 18
click at [816, 456] on p "31" at bounding box center [815, 457] width 13 height 19
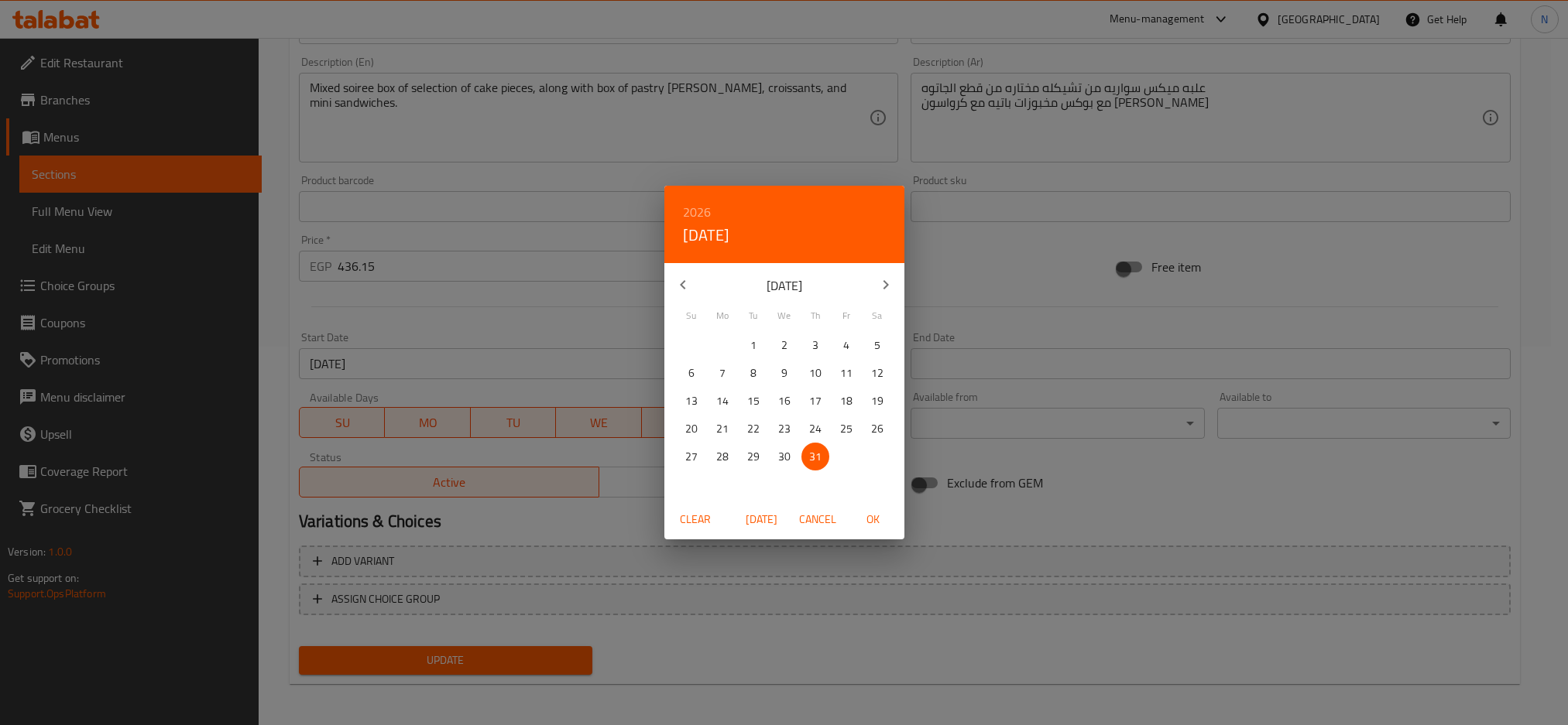
click at [879, 521] on span "OK" at bounding box center [873, 520] width 37 height 19
type input "31-12-2026"
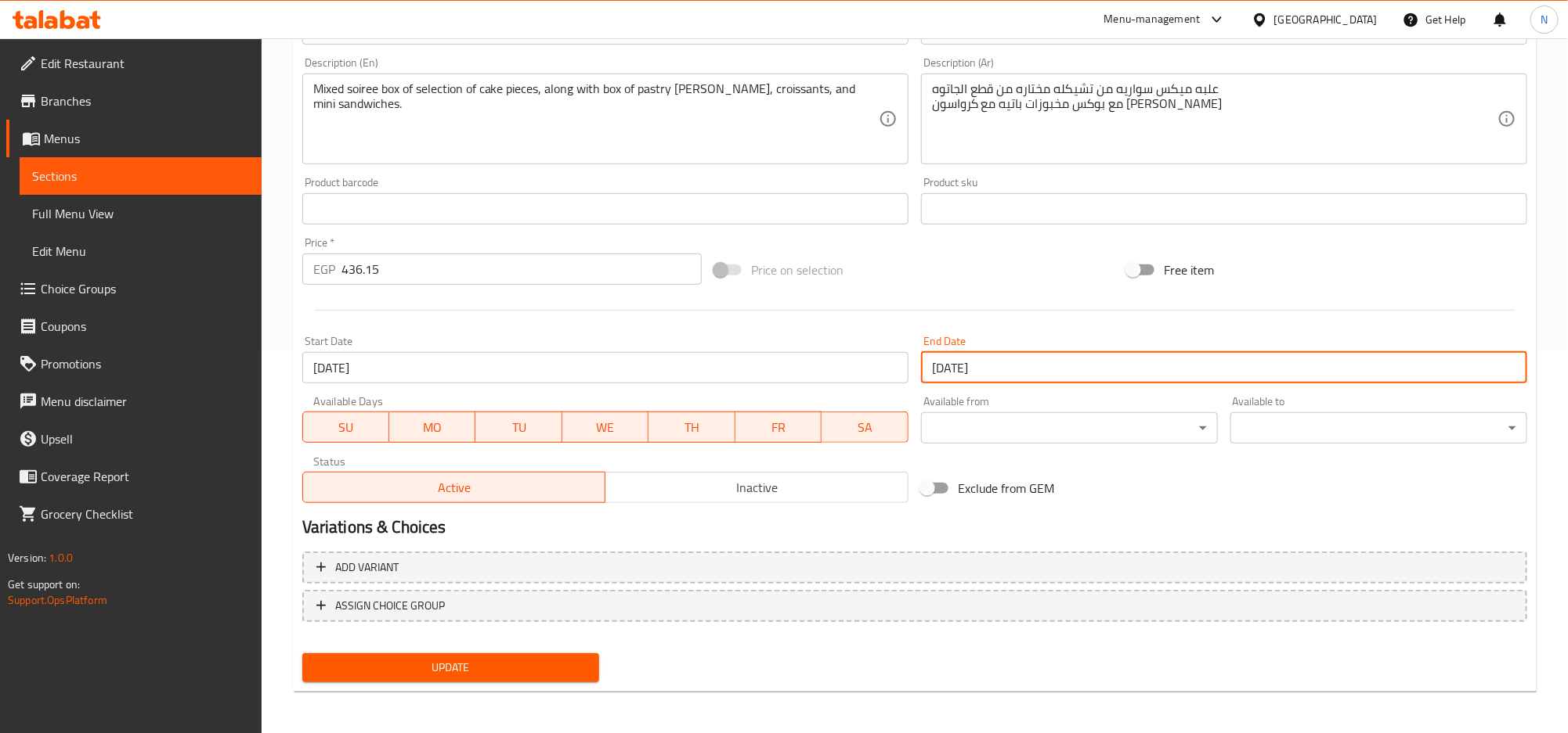
click at [555, 653] on button "Update" at bounding box center [450, 667] width 297 height 28
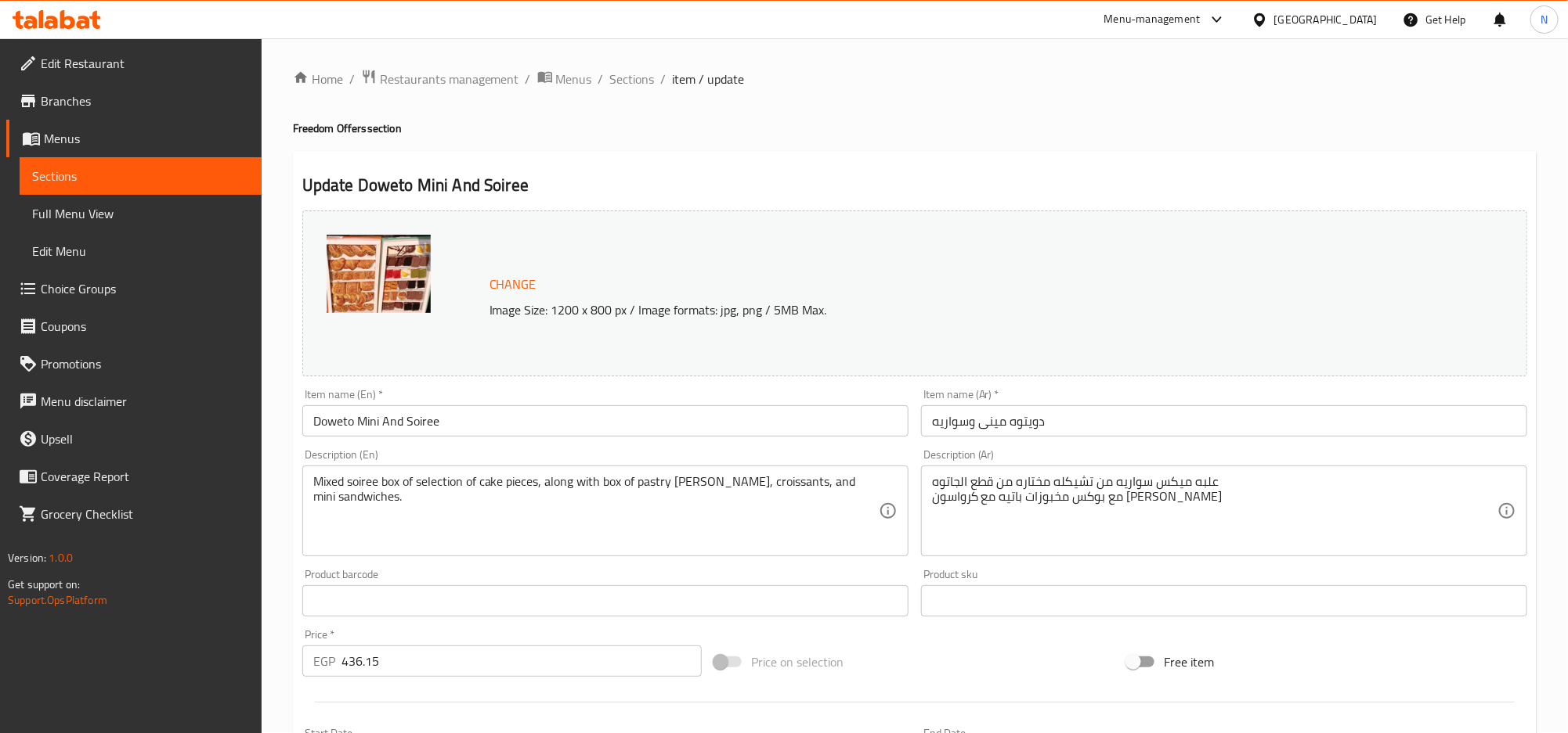
scroll to position [0, 0]
click at [623, 85] on span "Sections" at bounding box center [632, 80] width 44 height 19
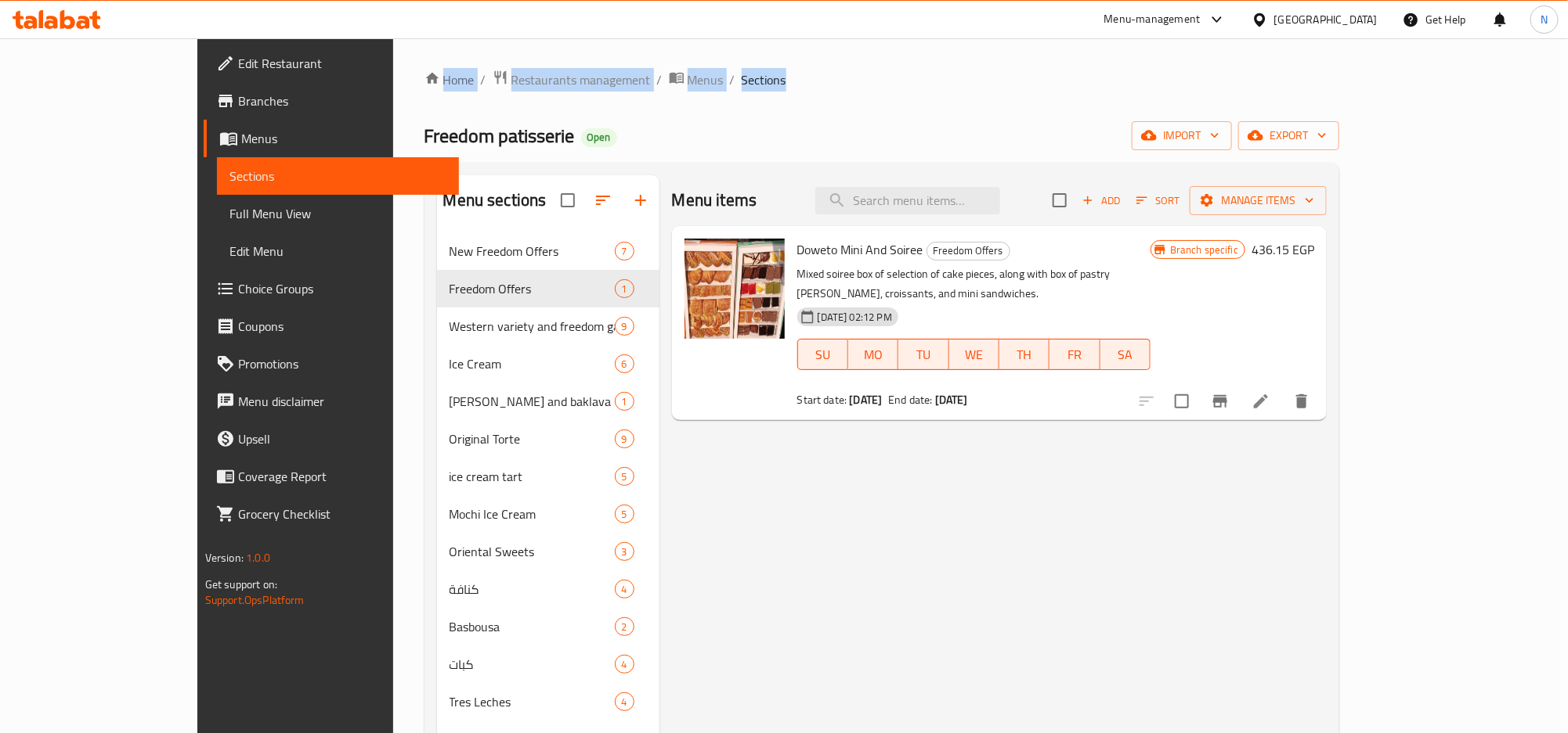
drag, startPoint x: 661, startPoint y: 76, endPoint x: 282, endPoint y: 86, distance: 379.1
click at [393, 86] on div "Home / Restaurants management / Menus / Sections Freedom patisserie Open import…" at bounding box center [882, 495] width 978 height 914
click at [826, 238] on span "Doweto Mini And Soiree" at bounding box center [860, 250] width 126 height 24
click at [825, 241] on span "Doweto Mini And Soiree" at bounding box center [860, 250] width 126 height 24
click at [797, 242] on span "Doweto Mini And Soiree" at bounding box center [860, 250] width 126 height 24
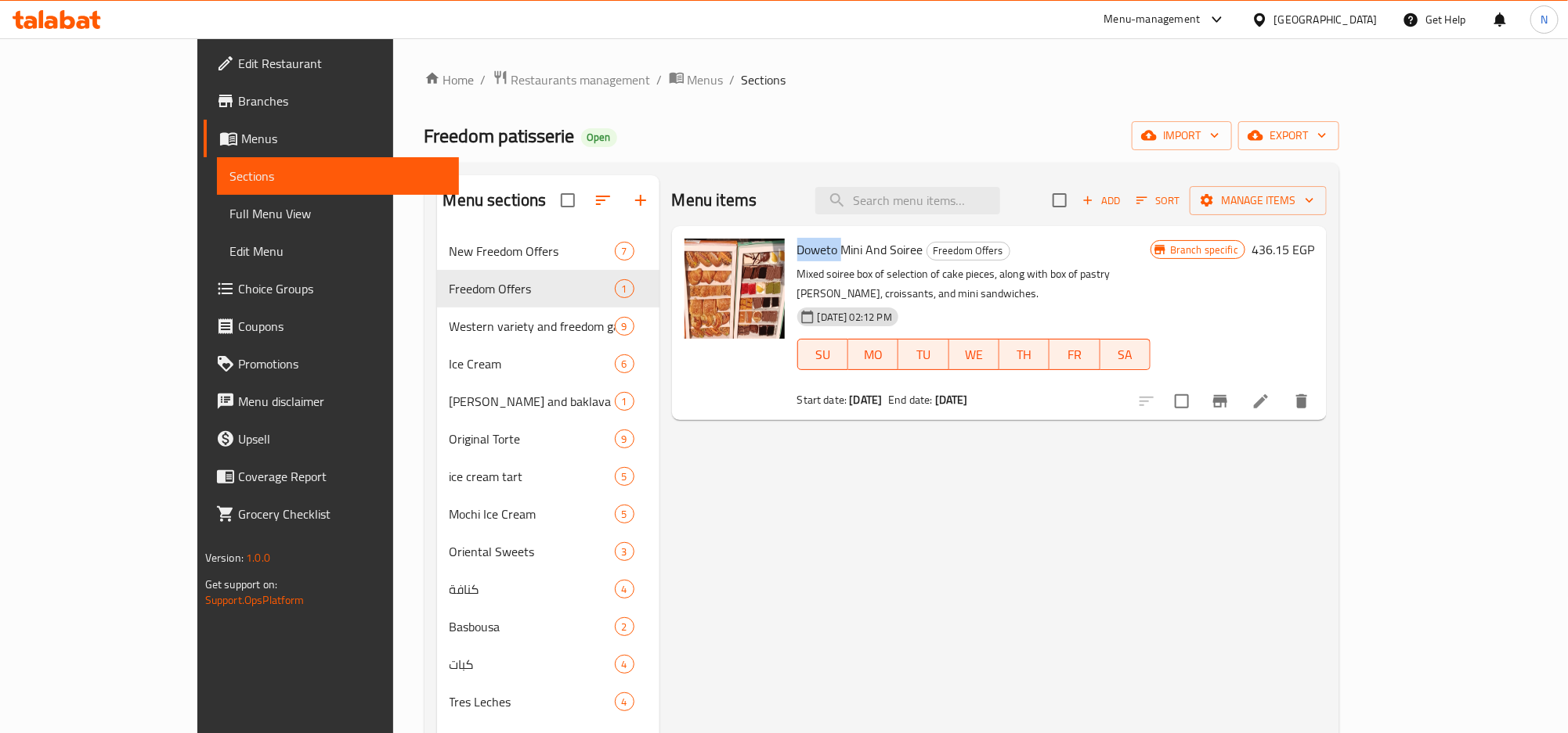
click at [797, 243] on span "Doweto Mini And Soiree" at bounding box center [860, 250] width 126 height 24
click at [830, 255] on span "Doweto Mini And Soiree" at bounding box center [860, 250] width 126 height 24
click at [797, 243] on span "Doweto Mini And Soiree" at bounding box center [860, 250] width 126 height 24
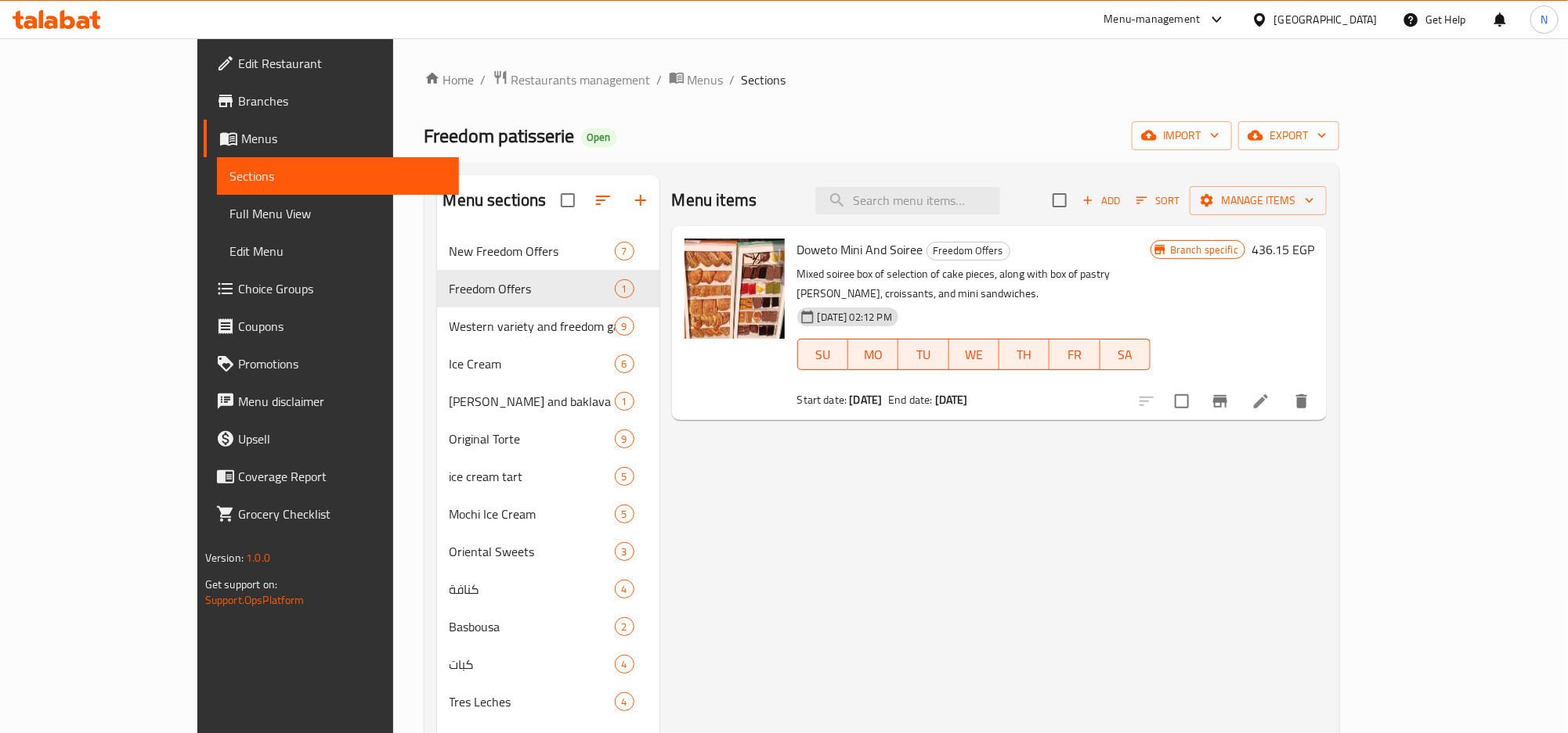
click at [820, 245] on span "Doweto Mini And Soiree" at bounding box center [860, 250] width 126 height 24
click at [797, 249] on span "Doweto Mini And Soiree" at bounding box center [860, 250] width 126 height 24
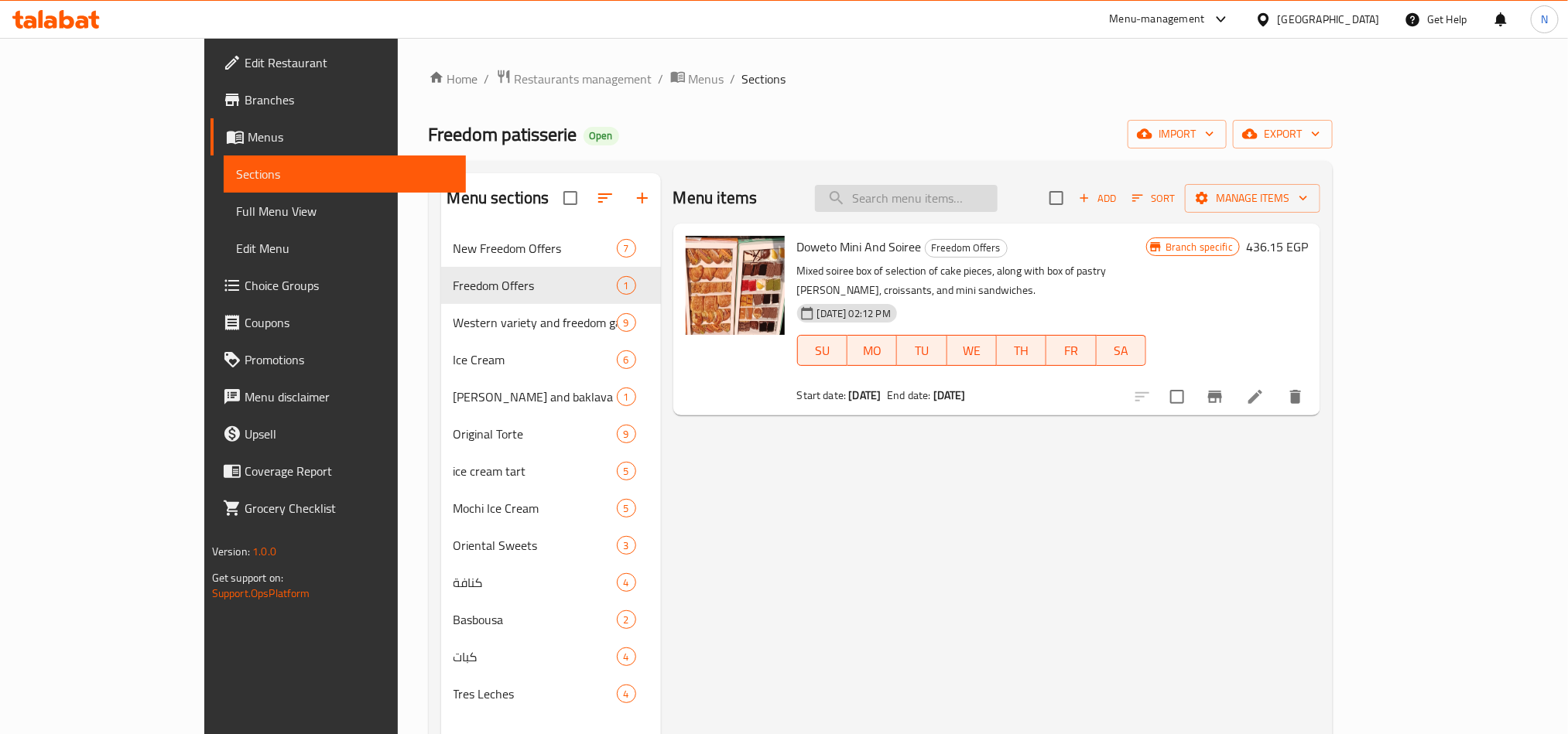
click at [998, 200] on input "search" at bounding box center [906, 198] width 183 height 27
paste input "Honey Cake + Molten Cake + Cheesecake"
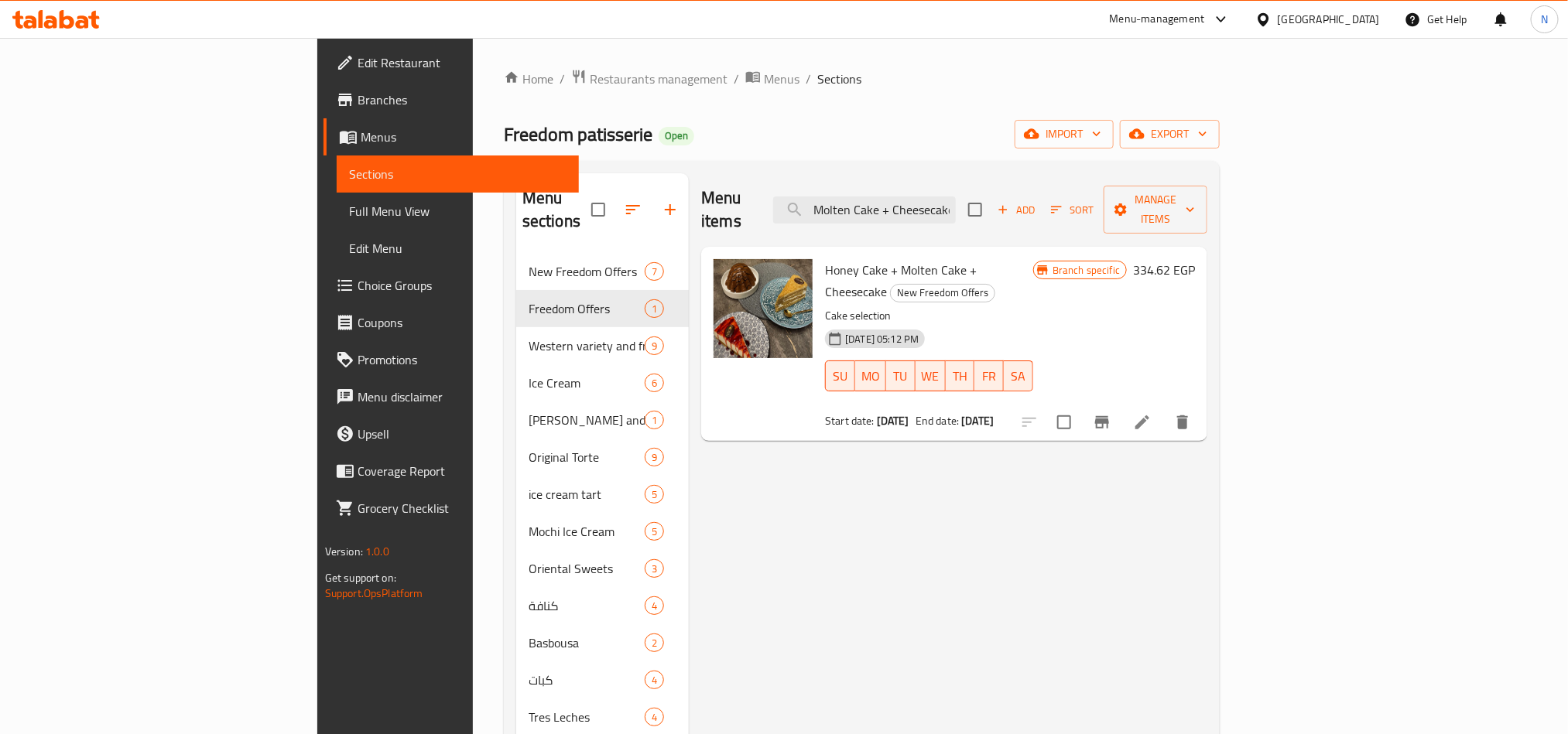
type input "Honey Cake + Molten Cake + Cheesecake"
click at [1149, 416] on icon at bounding box center [1142, 422] width 14 height 14
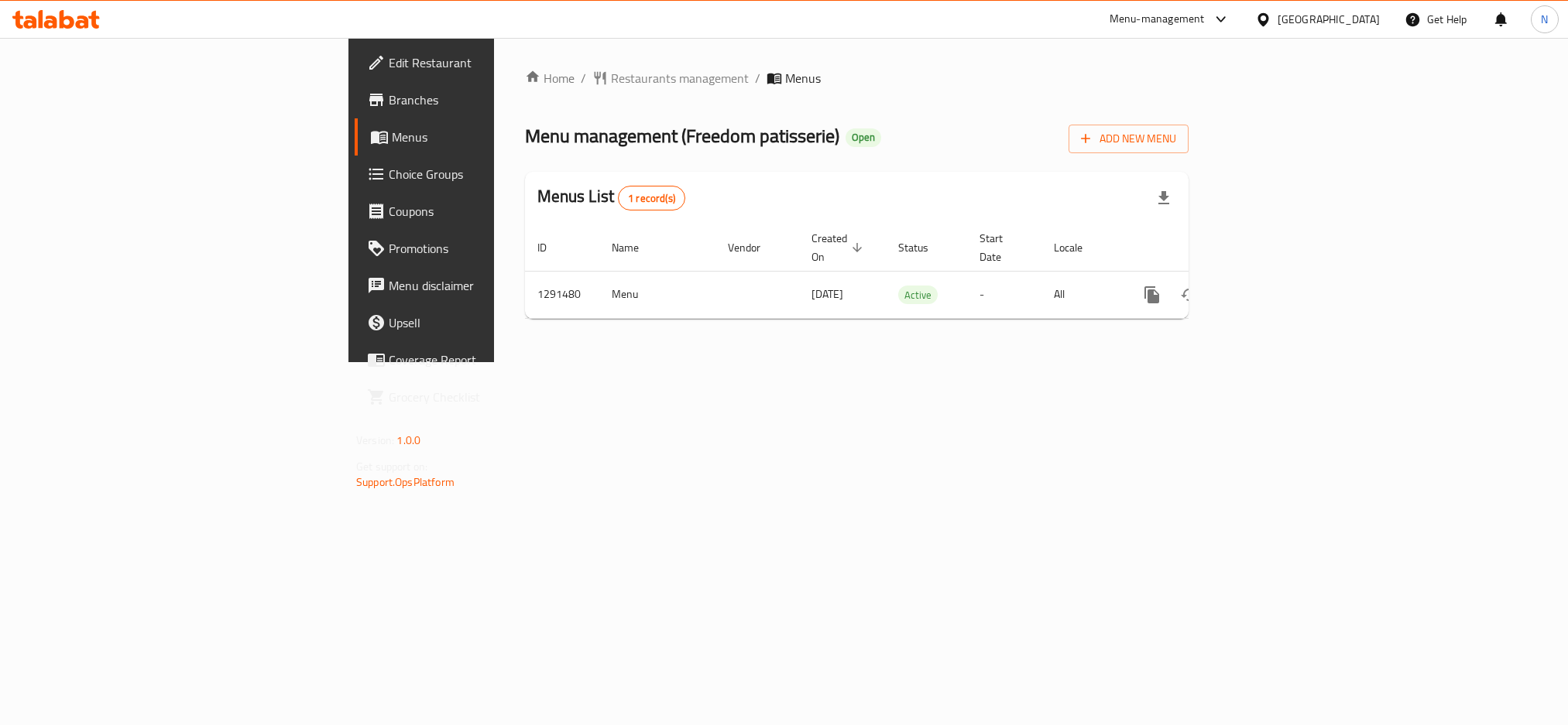
click at [1205, 21] on div "Menu-management" at bounding box center [1158, 18] width 95 height 18
click at [1157, 108] on div "Agent Campaigns Center" at bounding box center [1145, 105] width 117 height 17
